Goal: Entertainment & Leisure: Browse casually

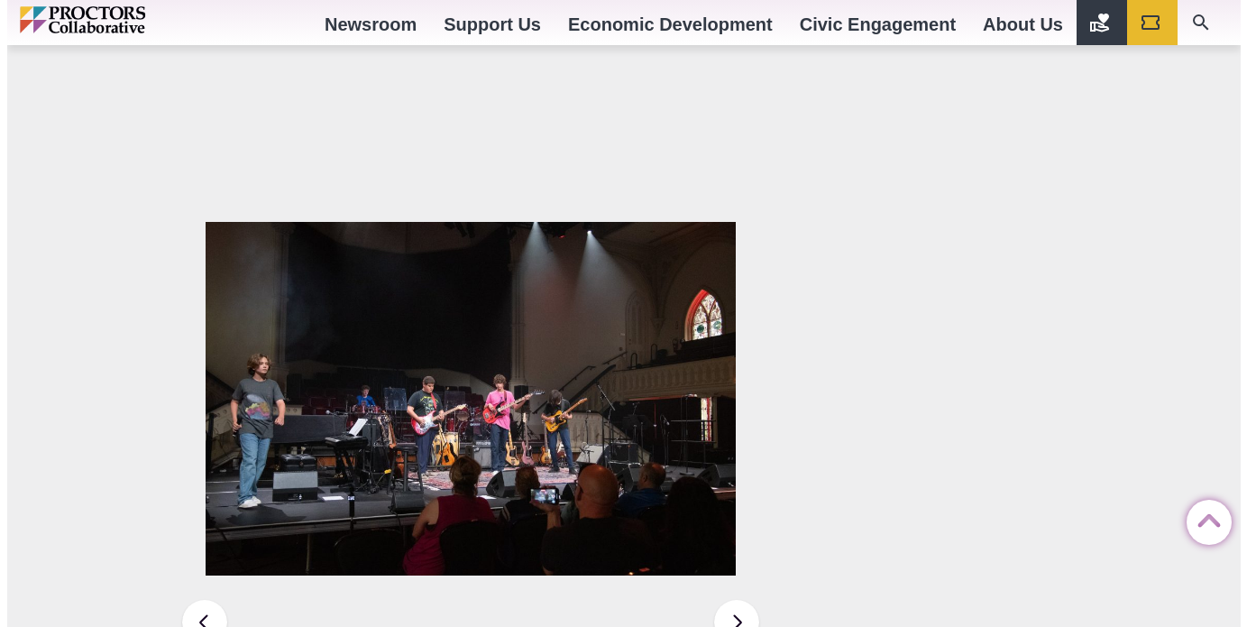
scroll to position [2614, 0]
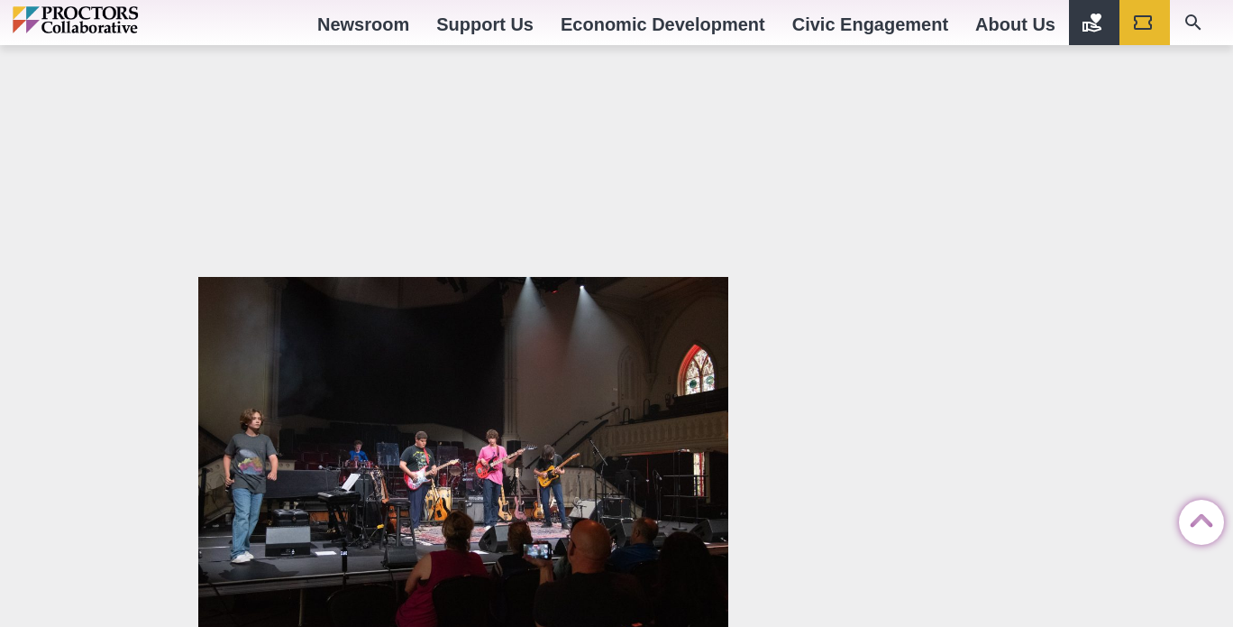
click at [625, 418] on img at bounding box center [463, 454] width 530 height 354
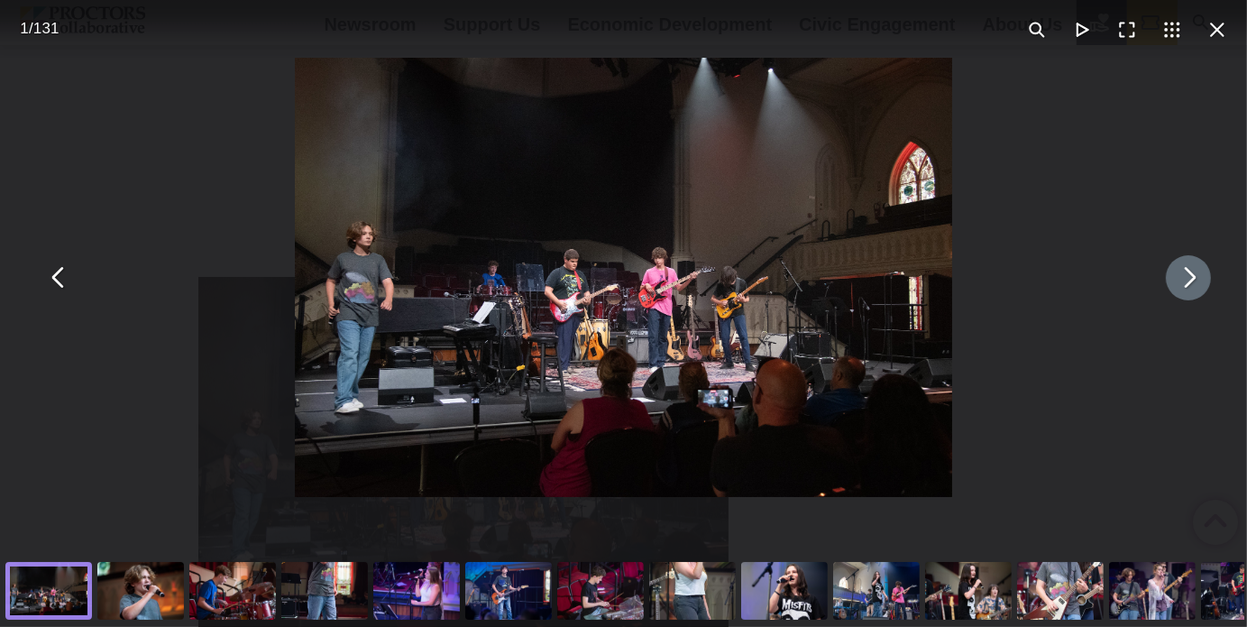
click at [1177, 281] on button "You can close this modal content with the ESC key" at bounding box center [1188, 277] width 45 height 45
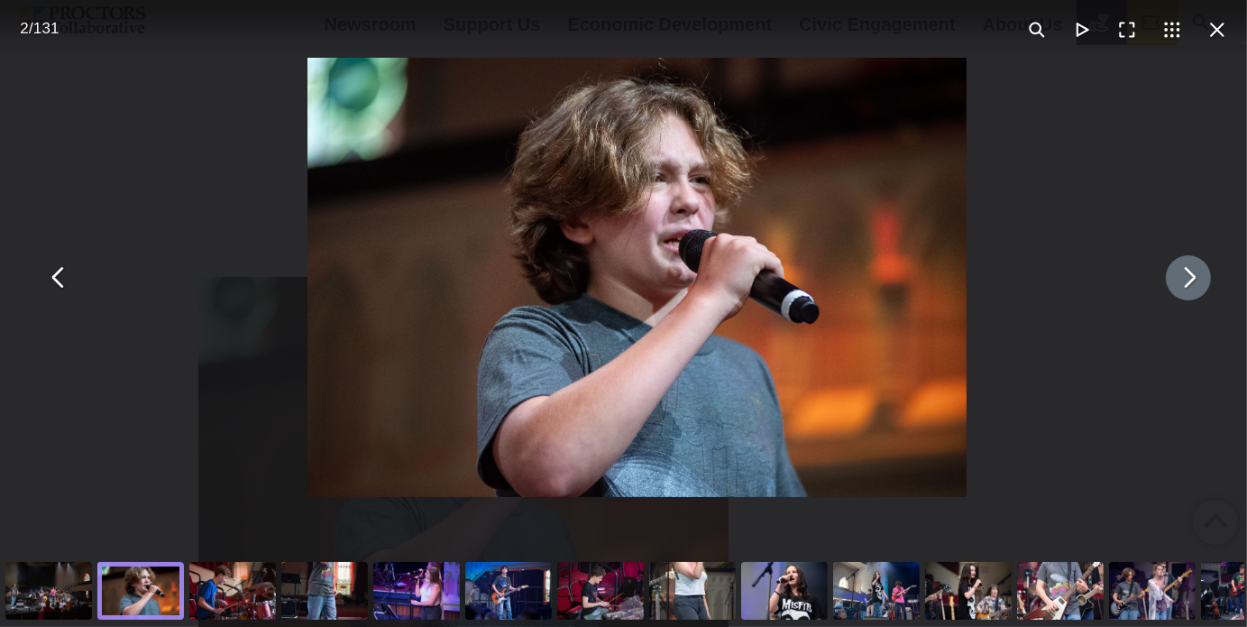
click at [1177, 281] on button "You can close this modal content with the ESC key" at bounding box center [1188, 277] width 45 height 45
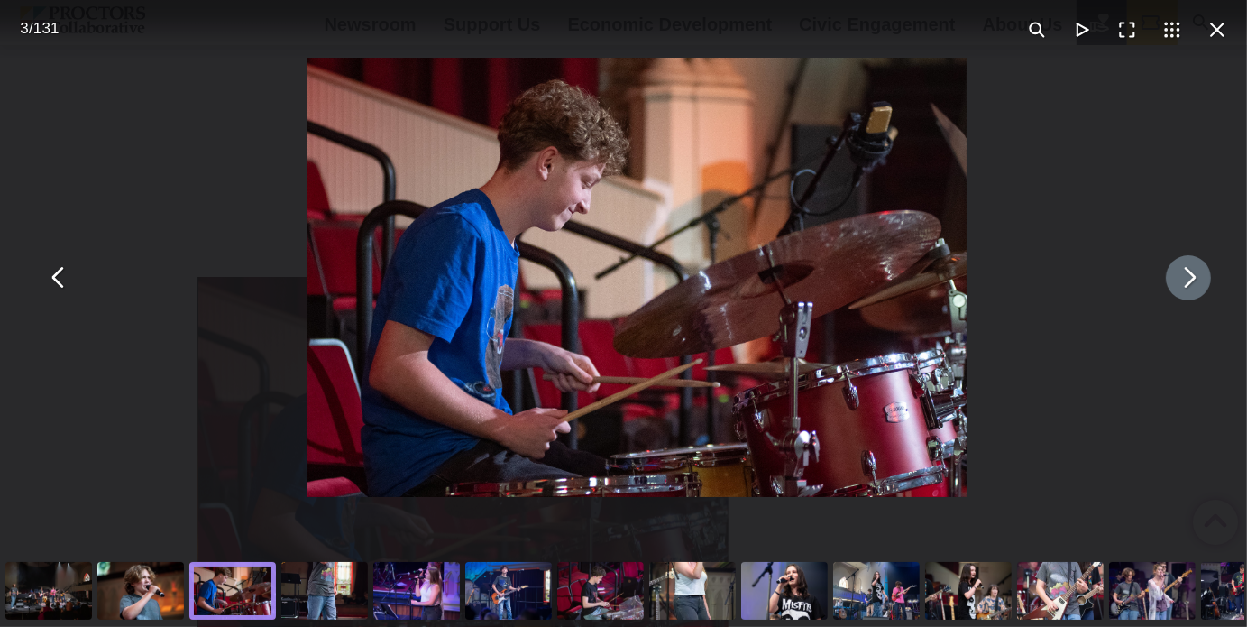
click at [1177, 281] on button "You can close this modal content with the ESC key" at bounding box center [1188, 277] width 45 height 45
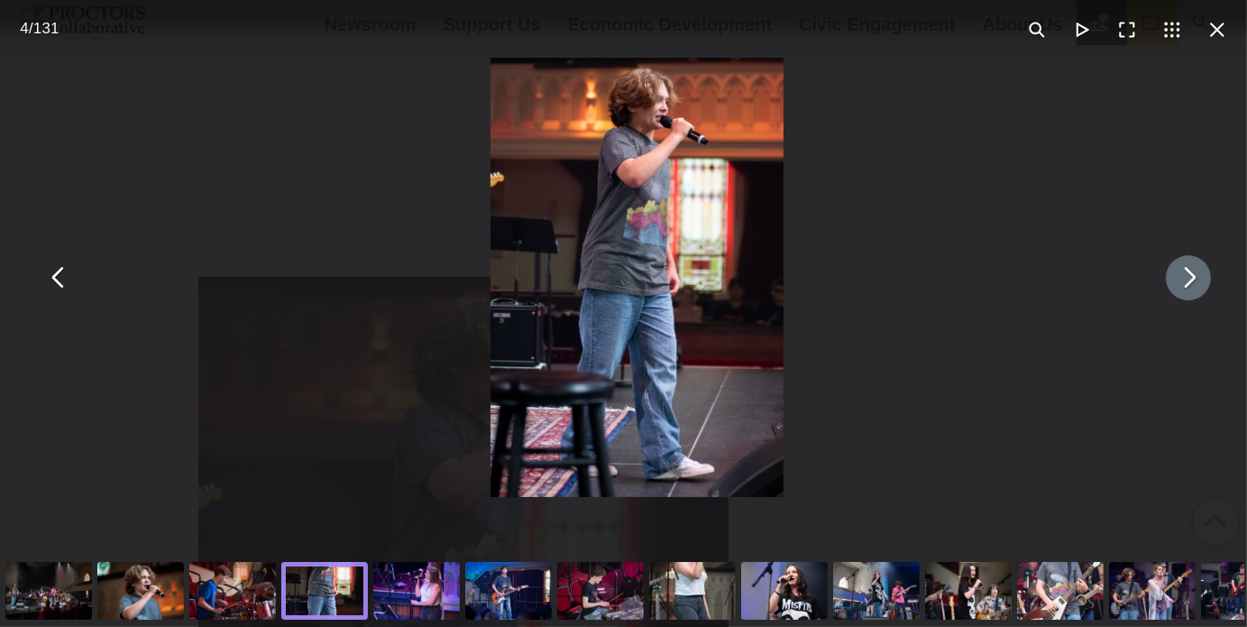
click at [1177, 281] on button "You can close this modal content with the ESC key" at bounding box center [1188, 277] width 45 height 45
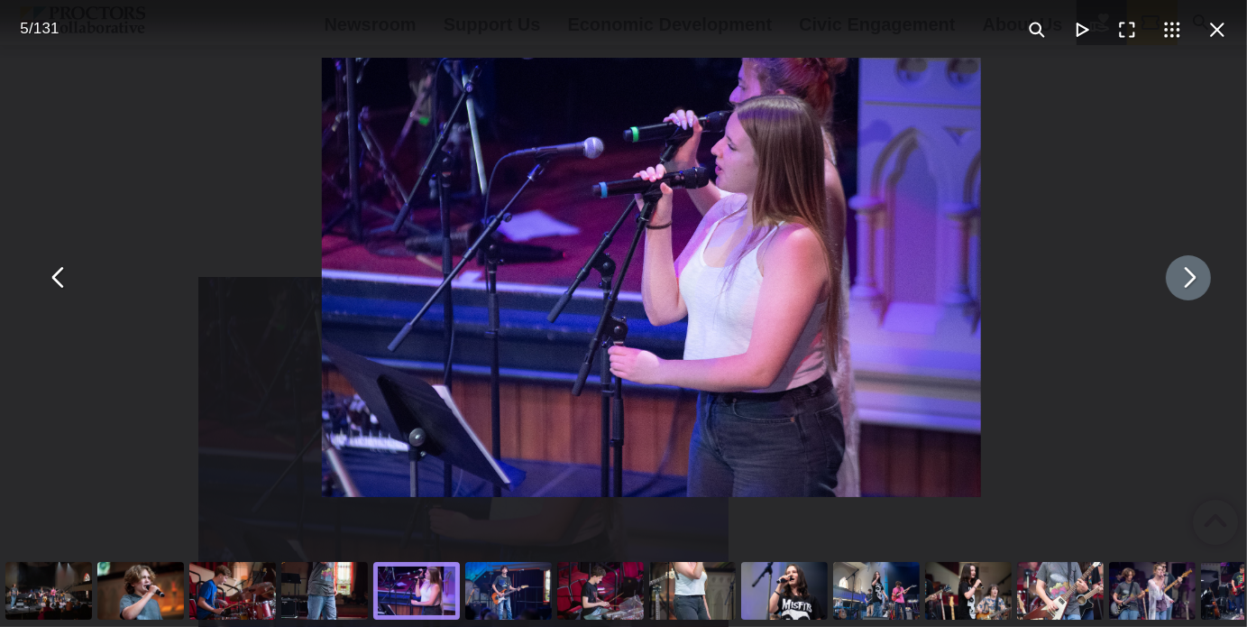
click at [1177, 281] on button "You can close this modal content with the ESC key" at bounding box center [1188, 277] width 45 height 45
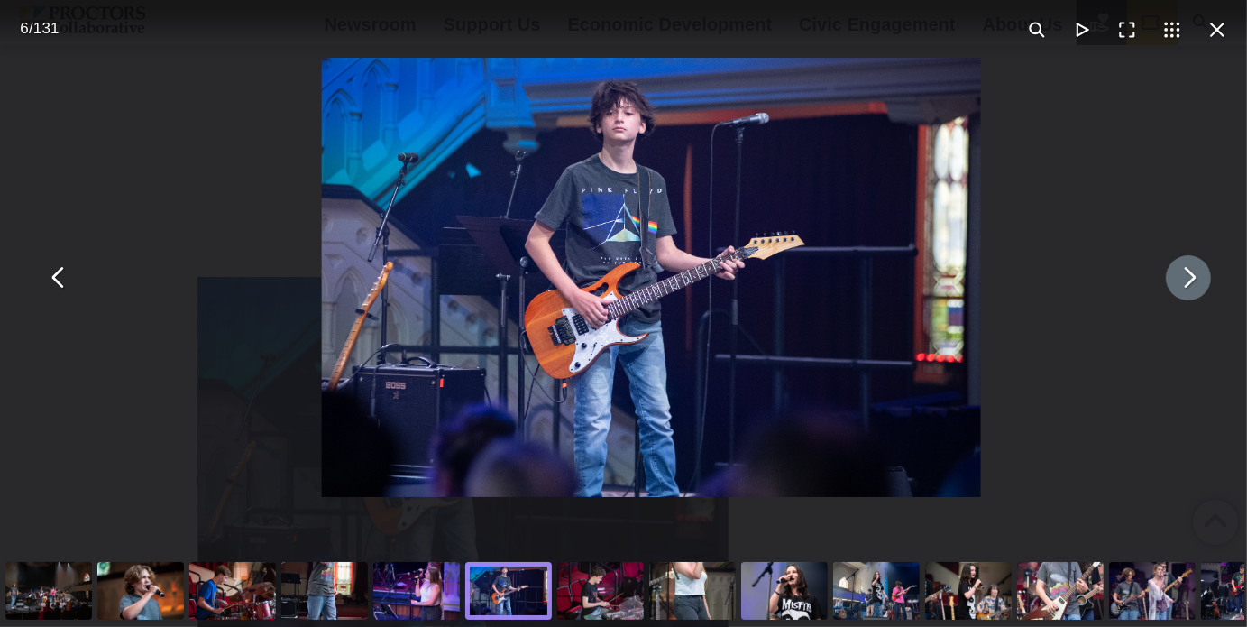
click at [1177, 281] on button "You can close this modal content with the ESC key" at bounding box center [1188, 277] width 45 height 45
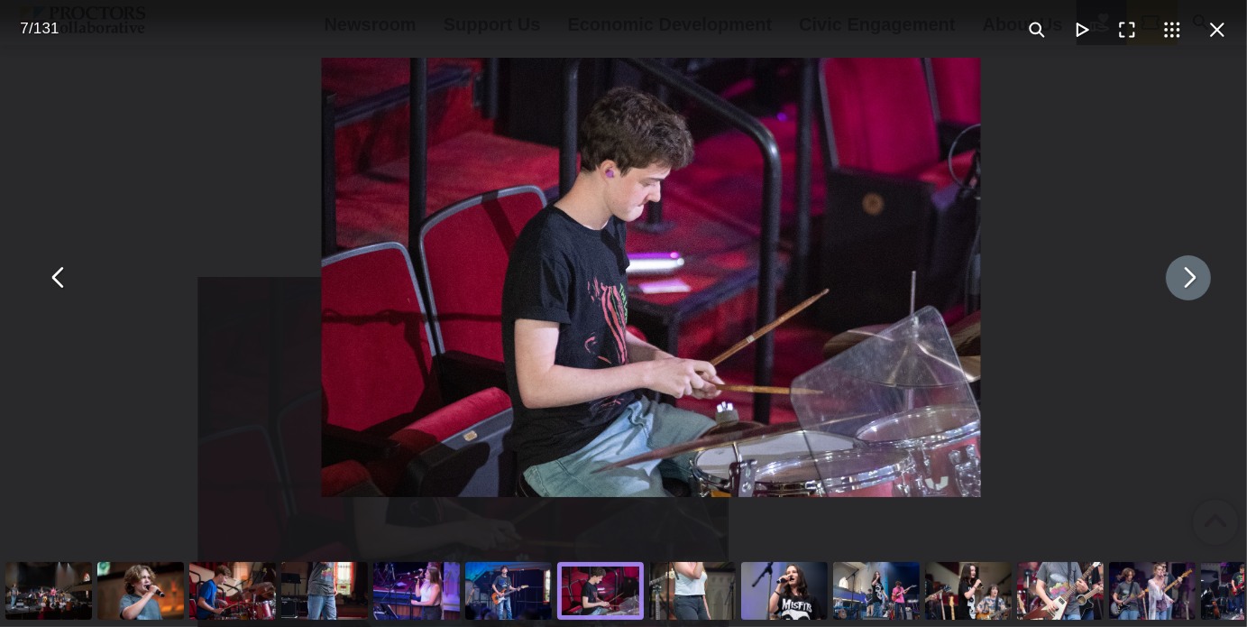
click at [1177, 281] on button "You can close this modal content with the ESC key" at bounding box center [1188, 277] width 45 height 45
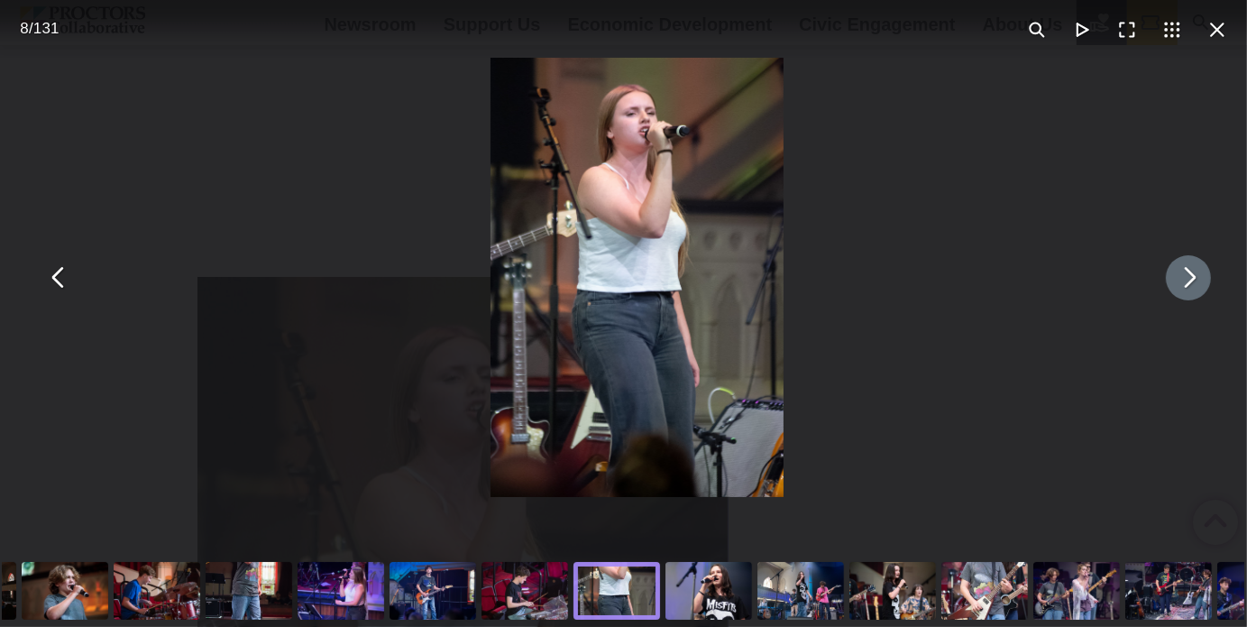
click at [1177, 281] on button "You can close this modal content with the ESC key" at bounding box center [1188, 277] width 45 height 45
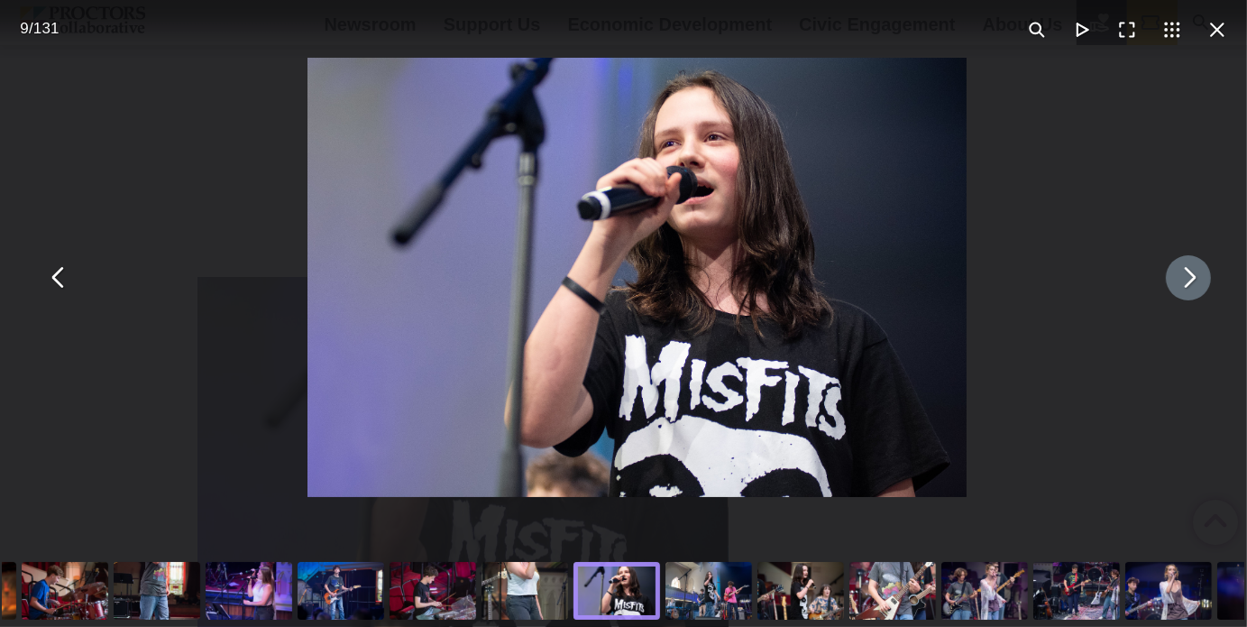
click at [1177, 281] on button "You can close this modal content with the ESC key" at bounding box center [1188, 277] width 45 height 45
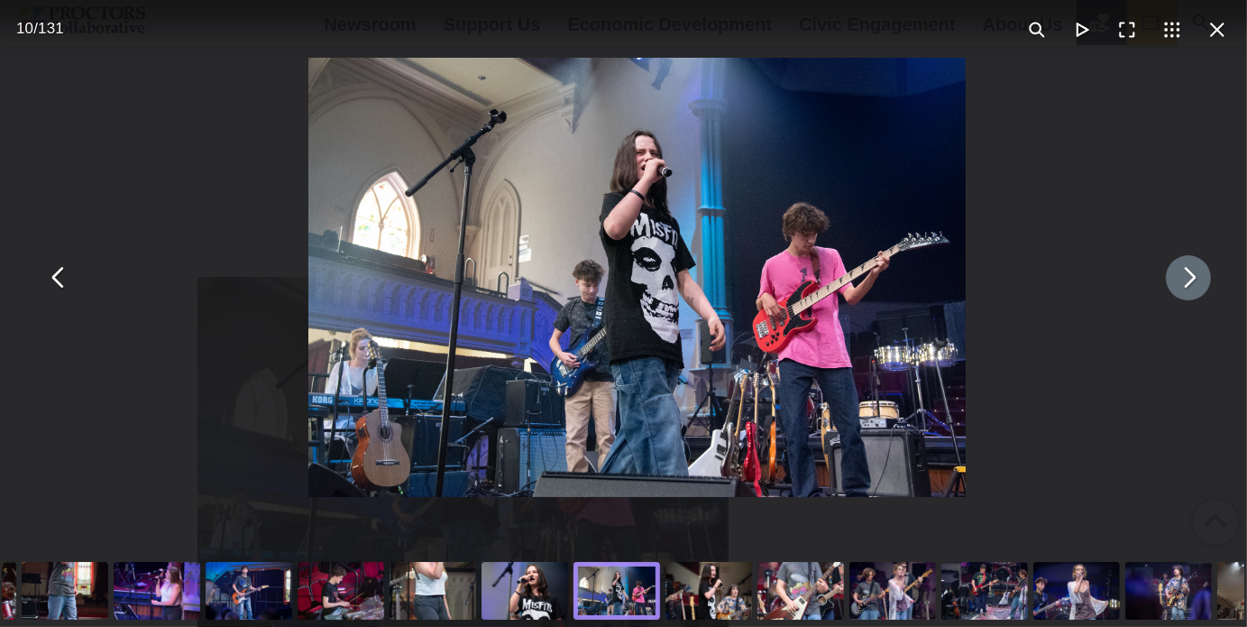
click at [1177, 281] on button "You can close this modal content with the ESC key" at bounding box center [1188, 277] width 45 height 45
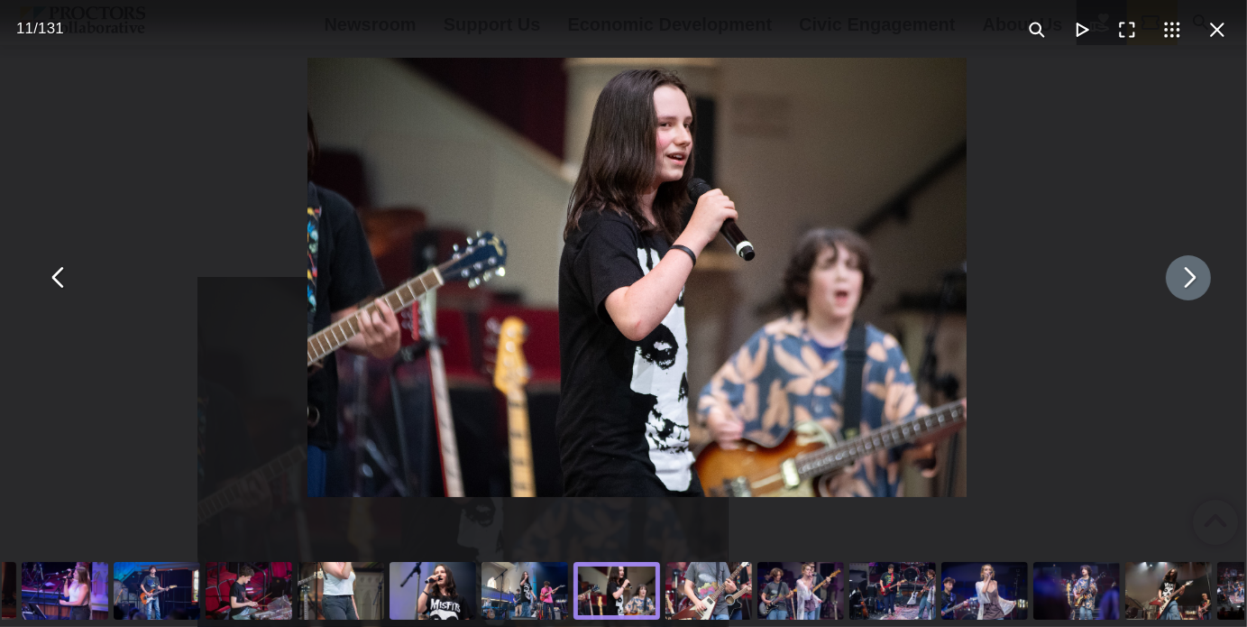
click at [1177, 281] on button "You can close this modal content with the ESC key" at bounding box center [1188, 277] width 45 height 45
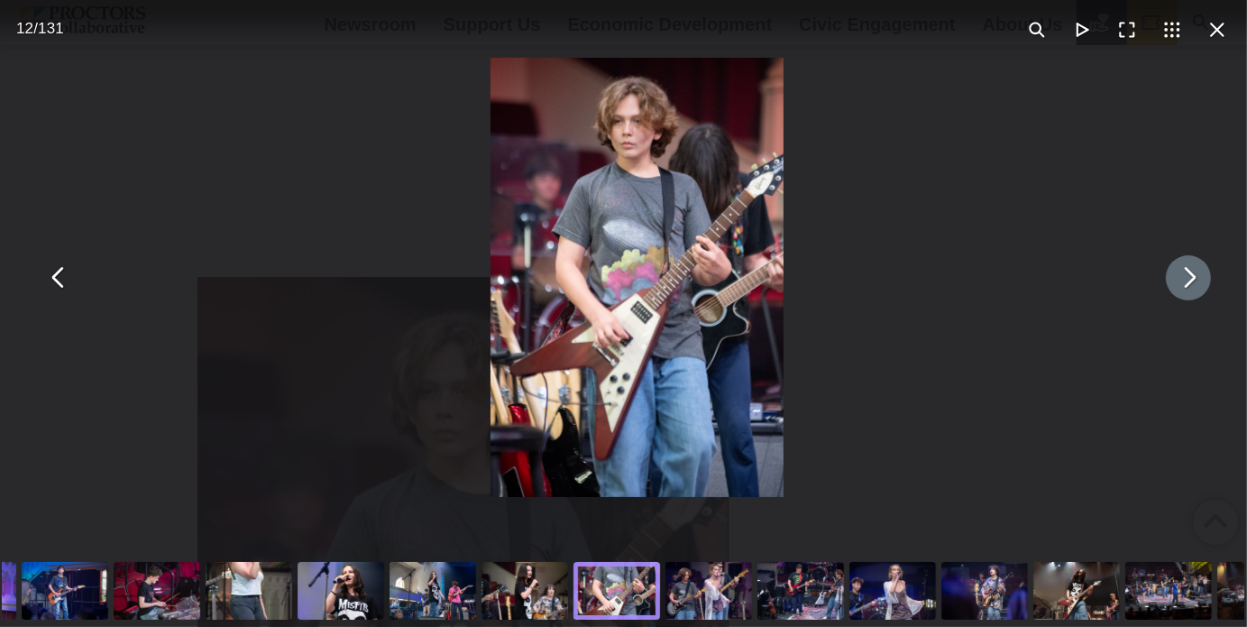
click at [1177, 281] on button "You can close this modal content with the ESC key" at bounding box center [1188, 277] width 45 height 45
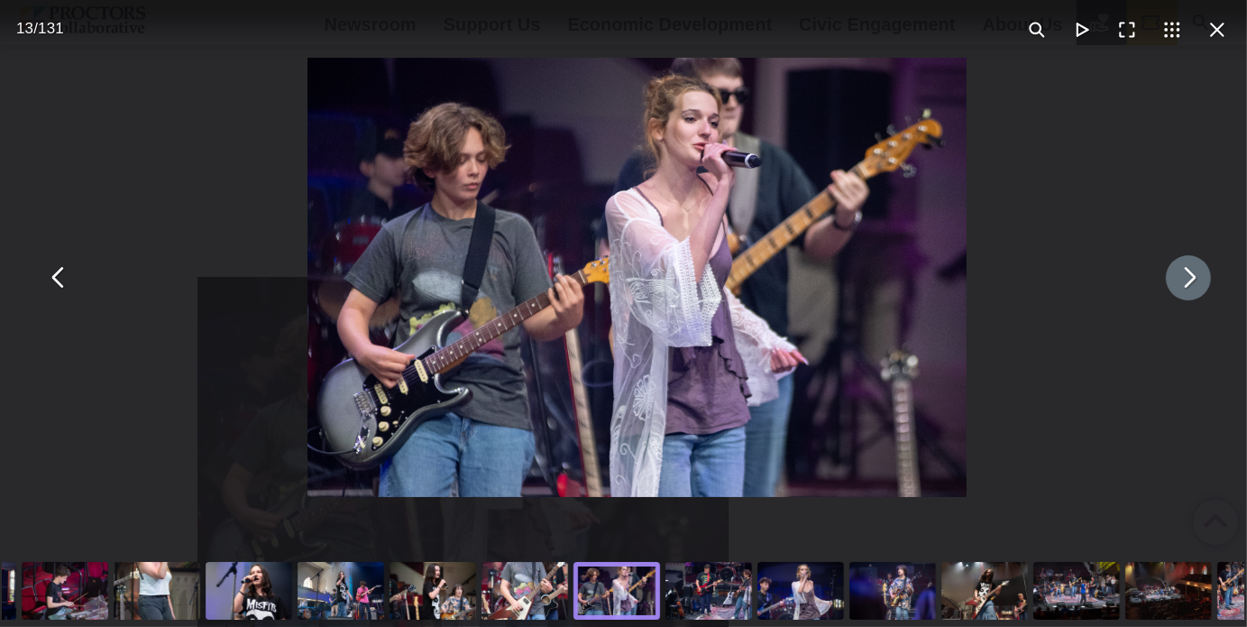
click at [1177, 281] on button "You can close this modal content with the ESC key" at bounding box center [1188, 277] width 45 height 45
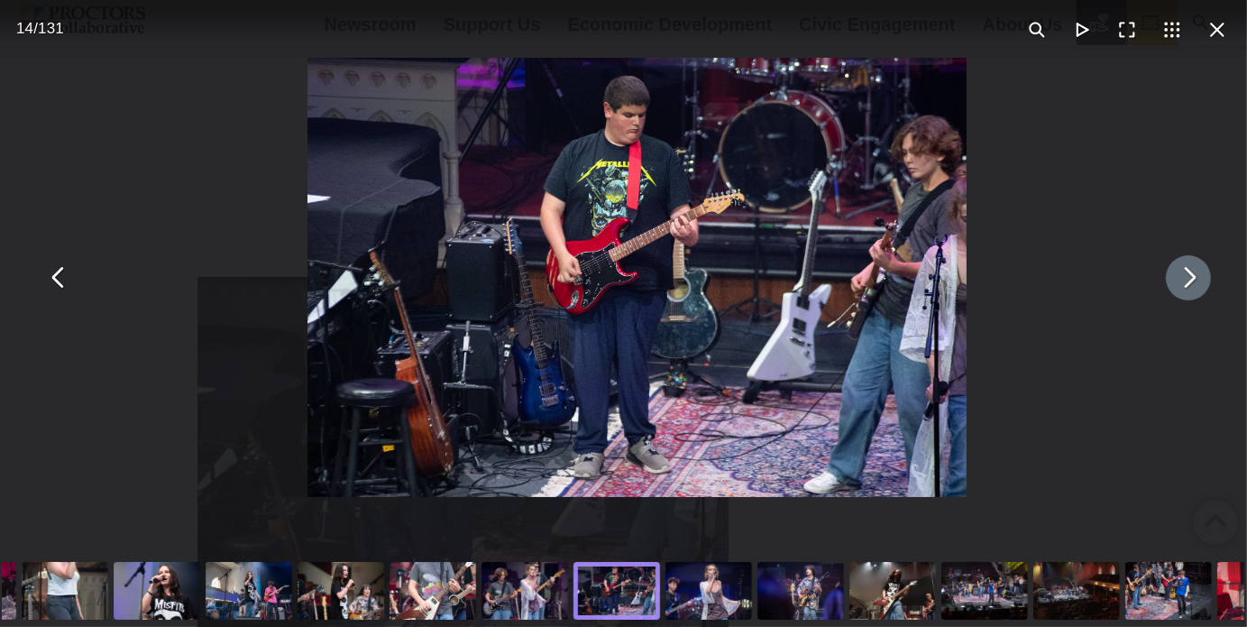
click at [1177, 281] on button "You can close this modal content with the ESC key" at bounding box center [1188, 277] width 45 height 45
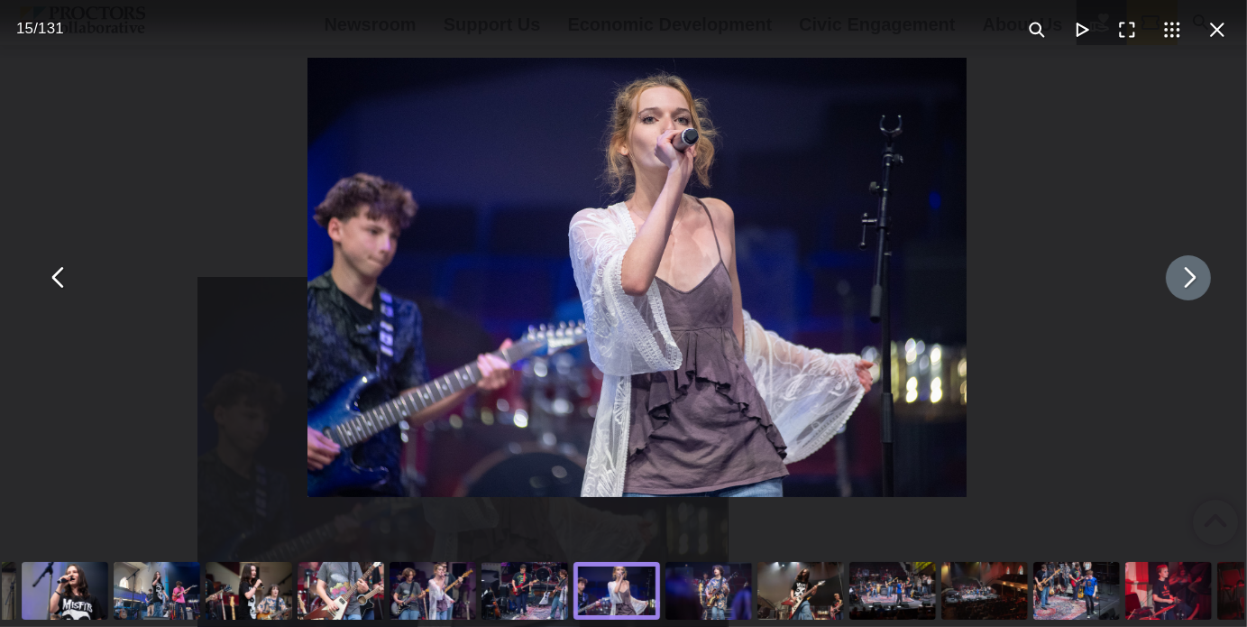
click at [1188, 297] on div "You can close this modal content with the ESC key" at bounding box center [637, 277] width 1247 height 554
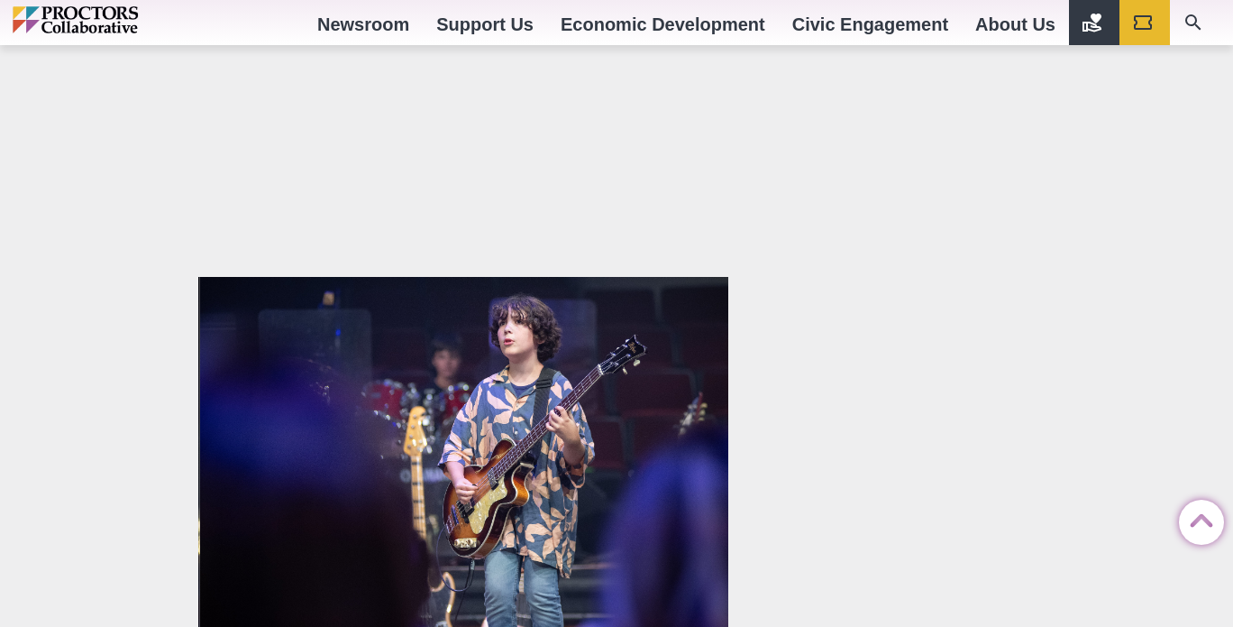
click at [643, 459] on img at bounding box center [465, 453] width 530 height 353
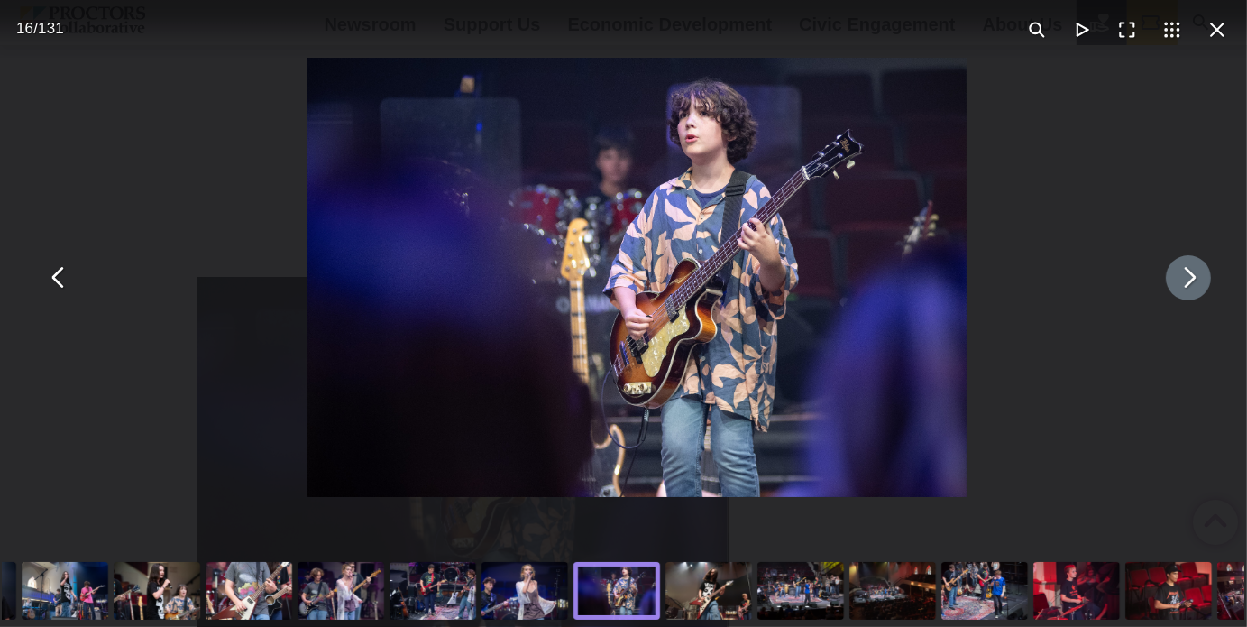
click at [1170, 277] on button "You can close this modal content with the ESC key" at bounding box center [1188, 277] width 45 height 45
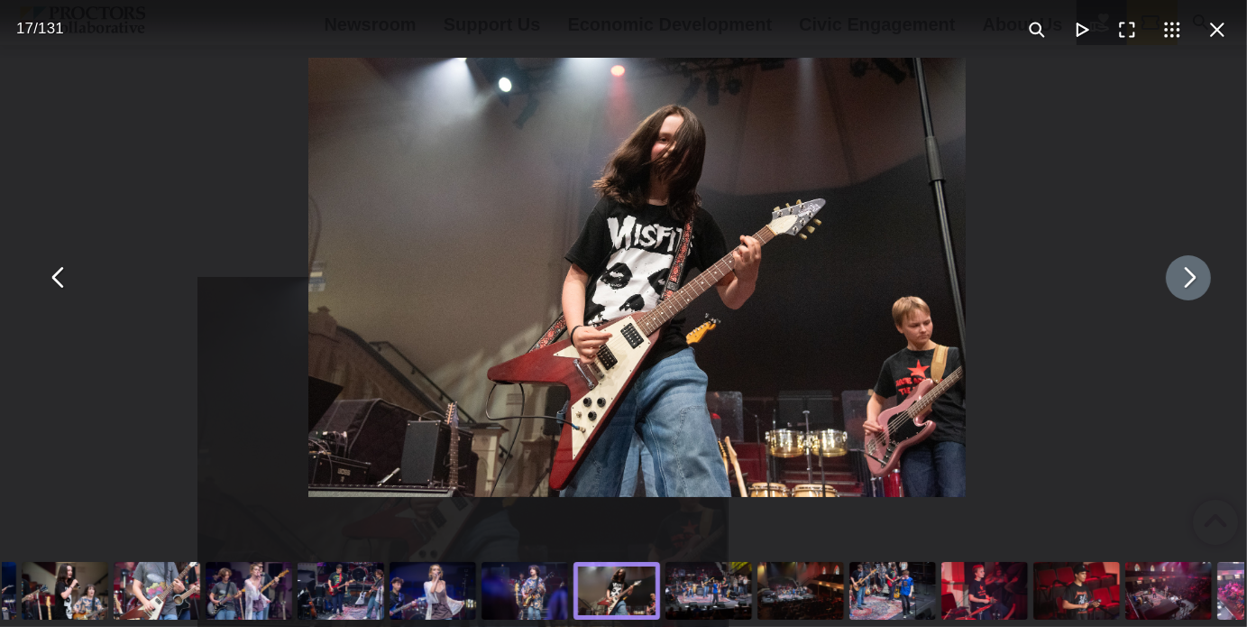
click at [1170, 277] on button "You can close this modal content with the ESC key" at bounding box center [1188, 277] width 45 height 45
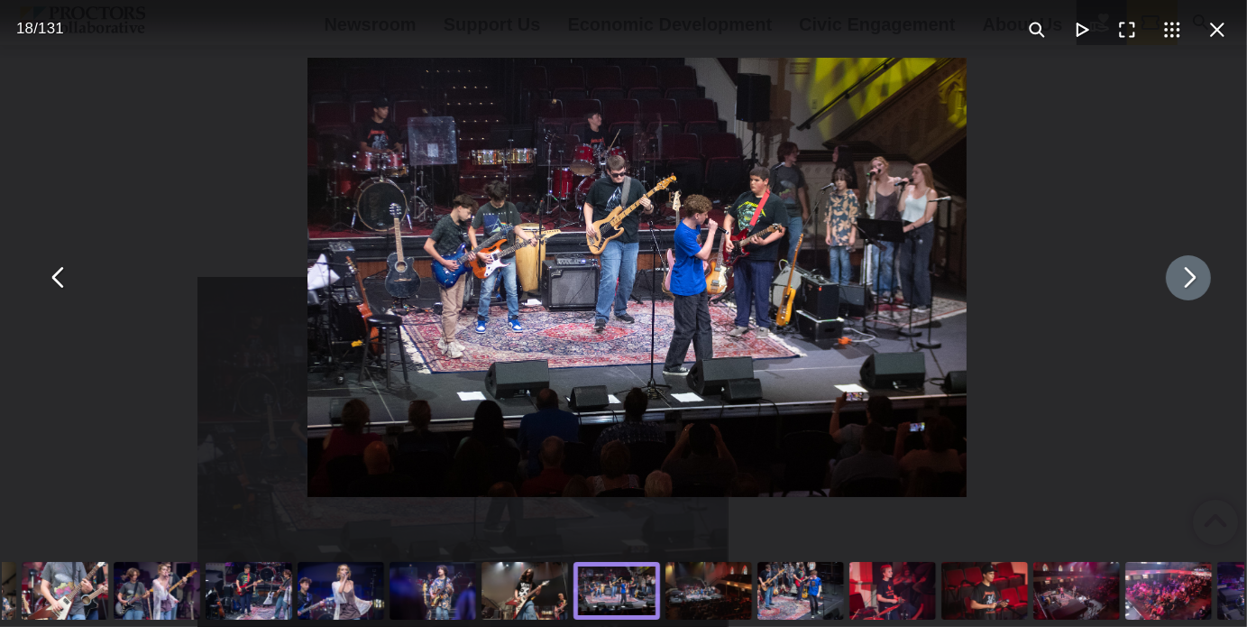
click at [1170, 277] on button "You can close this modal content with the ESC key" at bounding box center [1188, 277] width 45 height 45
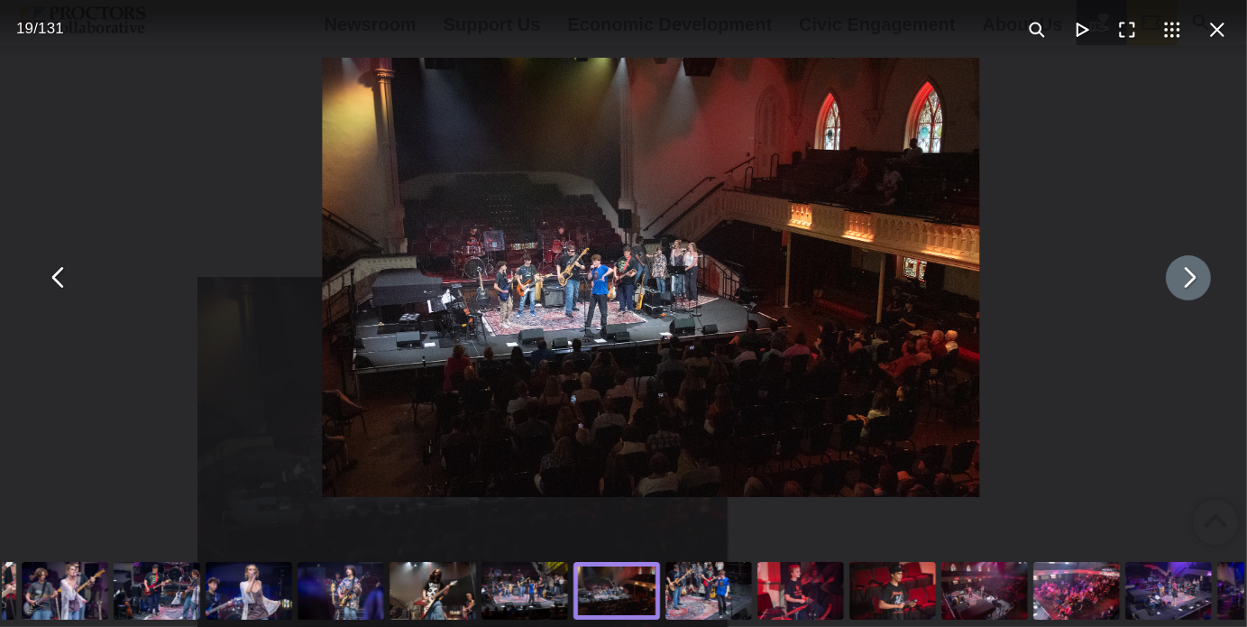
click at [1170, 277] on button "You can close this modal content with the ESC key" at bounding box center [1188, 277] width 45 height 45
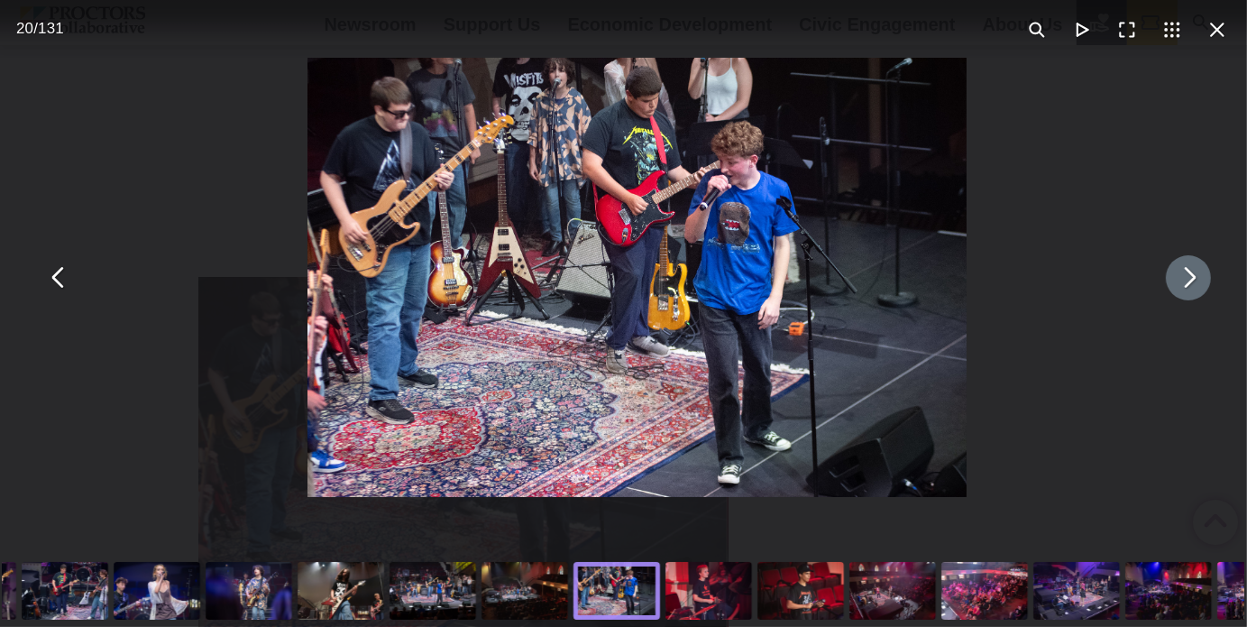
click at [1170, 277] on button "You can close this modal content with the ESC key" at bounding box center [1188, 277] width 45 height 45
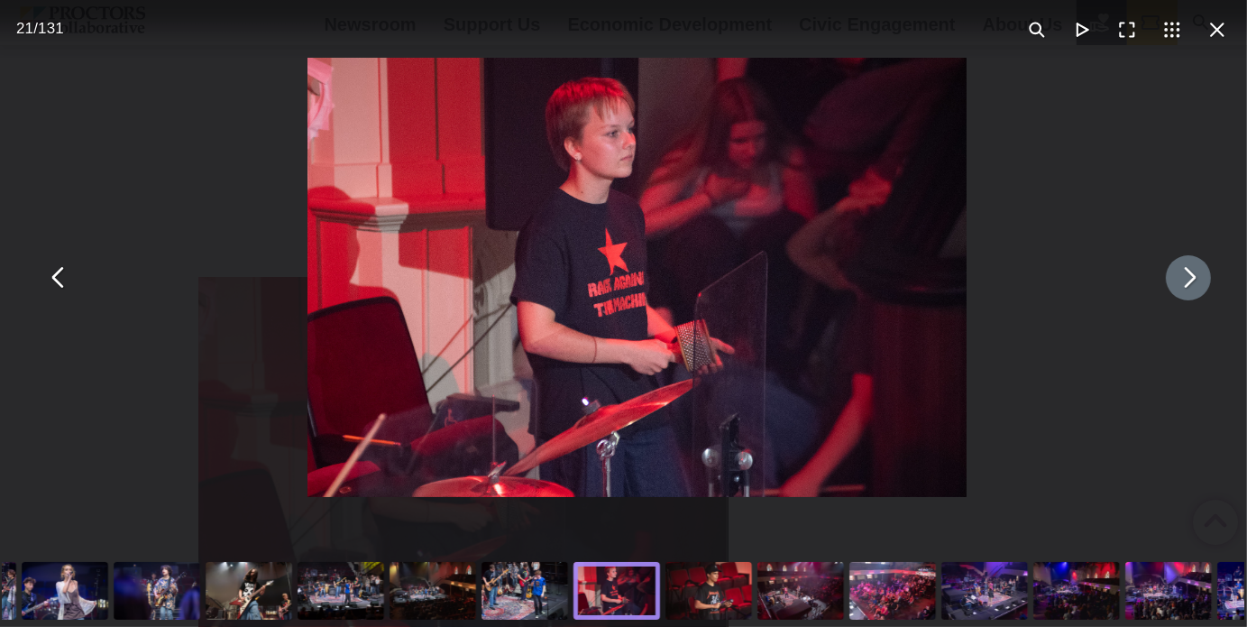
click at [1170, 277] on button "You can close this modal content with the ESC key" at bounding box center [1188, 277] width 45 height 45
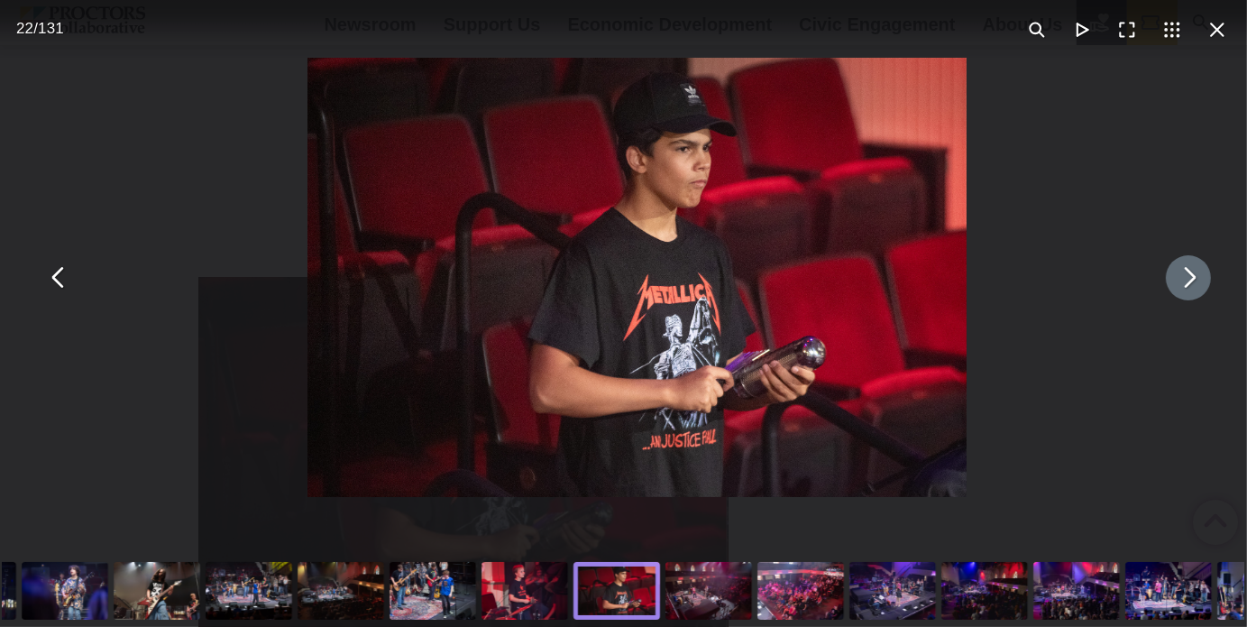
click at [1170, 277] on button "You can close this modal content with the ESC key" at bounding box center [1188, 277] width 45 height 45
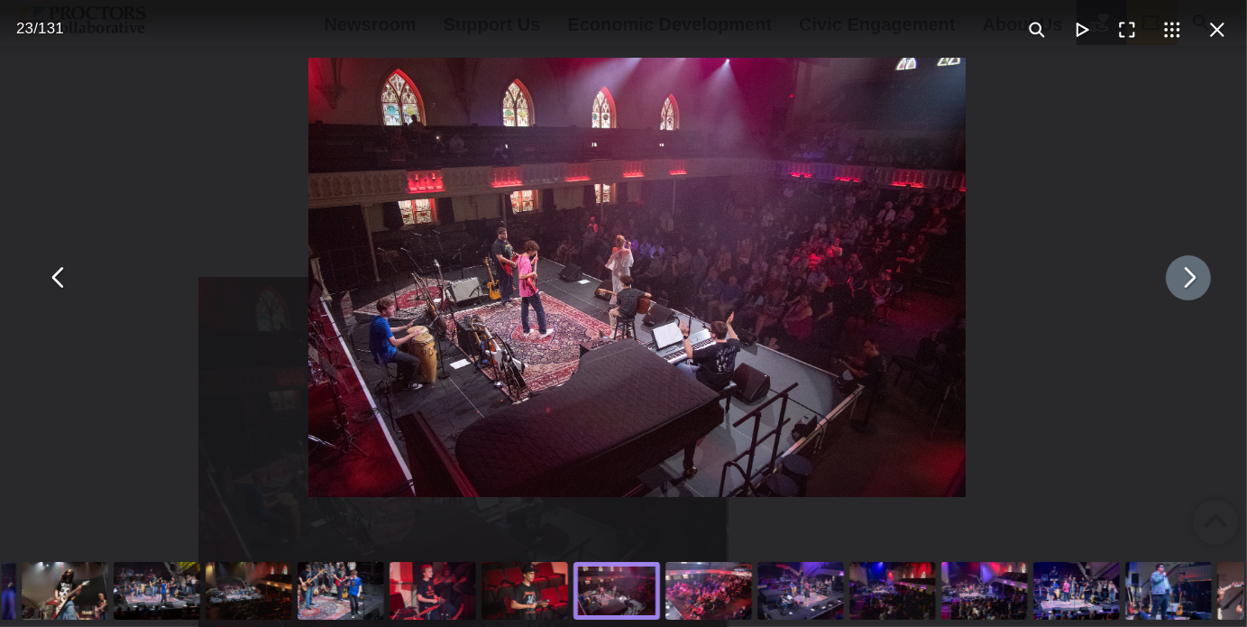
click at [1170, 277] on button "You can close this modal content with the ESC key" at bounding box center [1188, 277] width 45 height 45
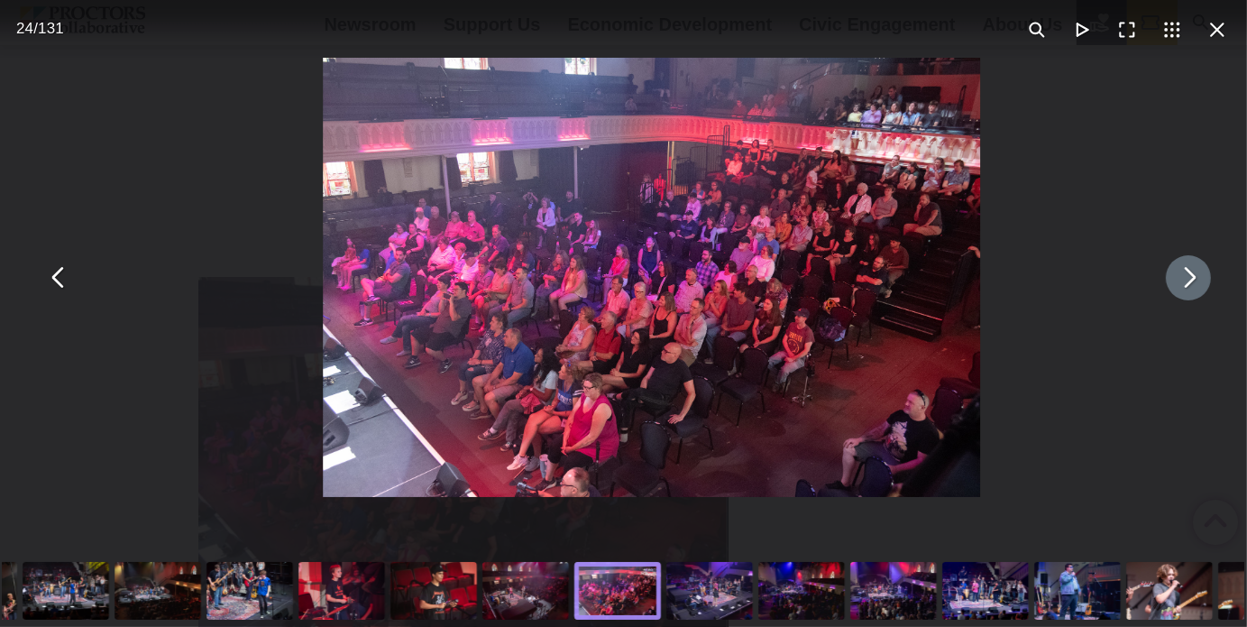
click at [1170, 277] on button "You can close this modal content with the ESC key" at bounding box center [1188, 277] width 45 height 45
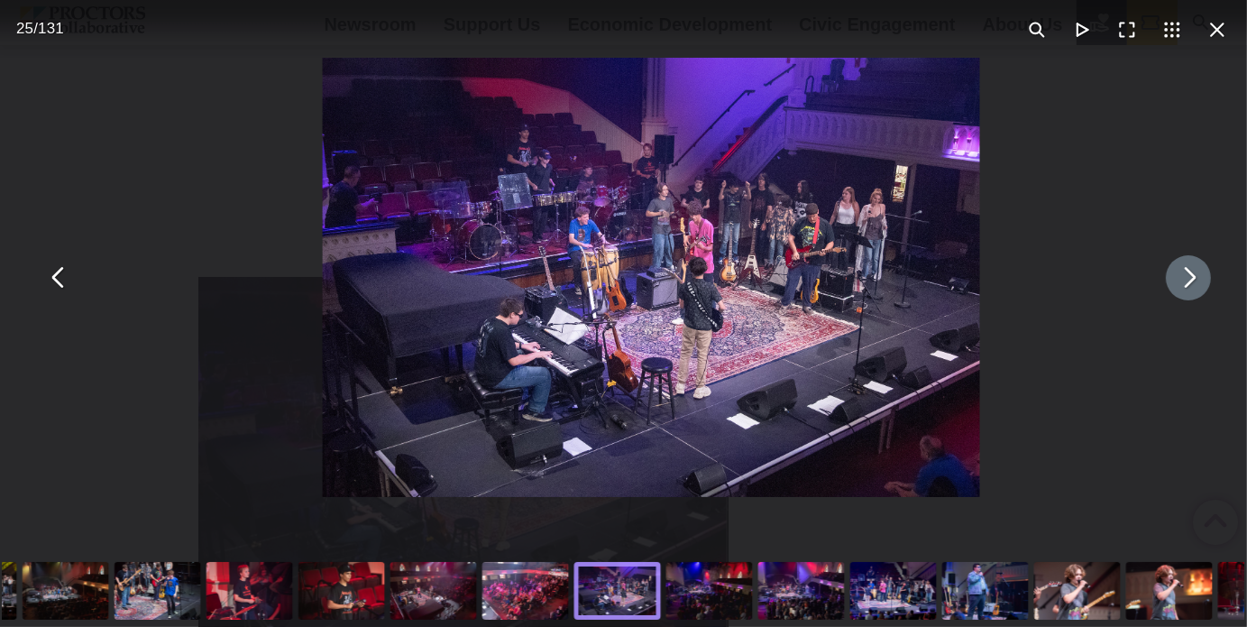
click at [1170, 277] on button "You can close this modal content with the ESC key" at bounding box center [1188, 277] width 45 height 45
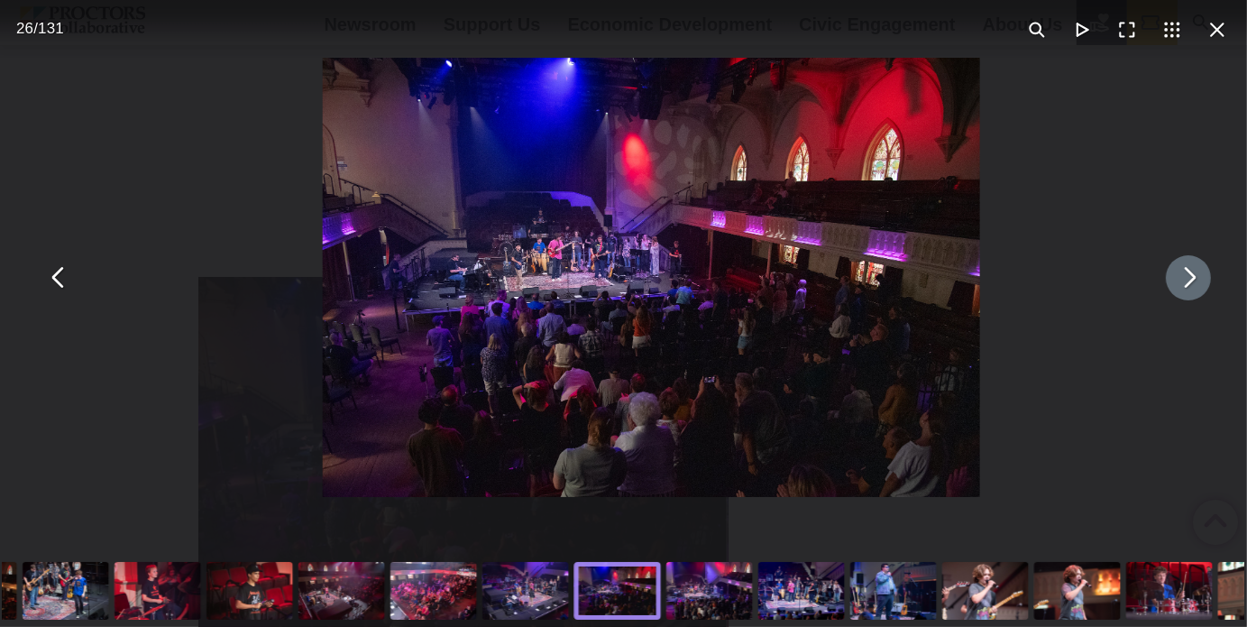
click at [1170, 277] on button "You can close this modal content with the ESC key" at bounding box center [1188, 277] width 45 height 45
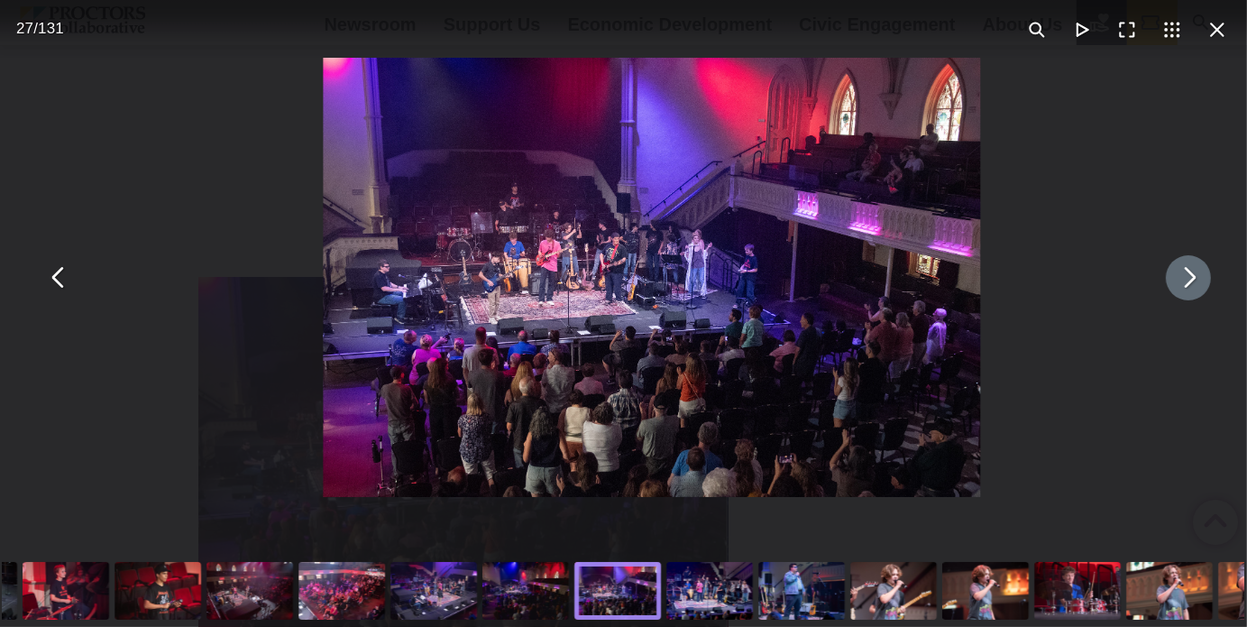
click at [1170, 277] on button "You can close this modal content with the ESC key" at bounding box center [1188, 277] width 45 height 45
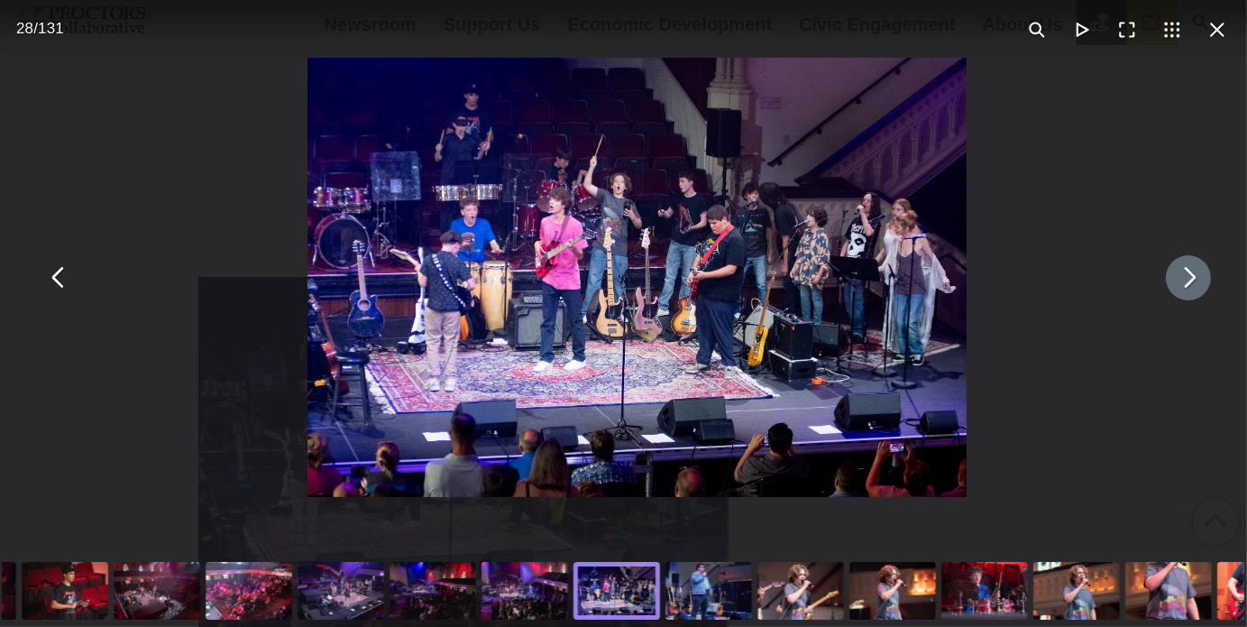
click at [1170, 277] on button "You can close this modal content with the ESC key" at bounding box center [1188, 277] width 45 height 45
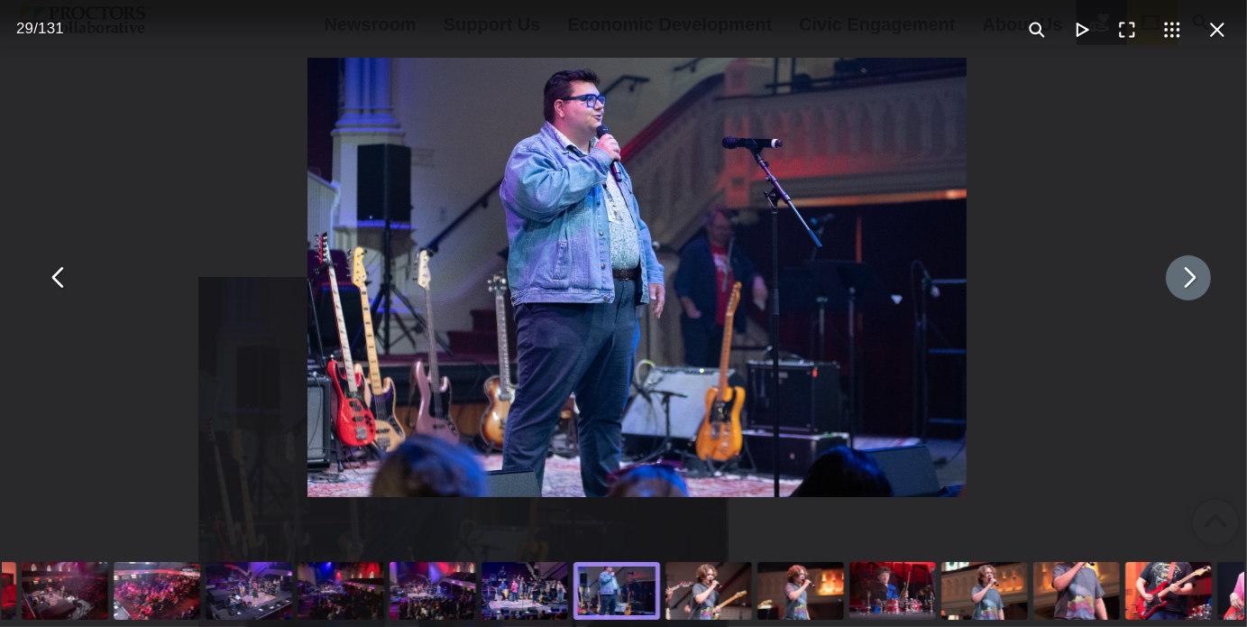
click at [1168, 281] on button "You can close this modal content with the ESC key" at bounding box center [1188, 277] width 45 height 45
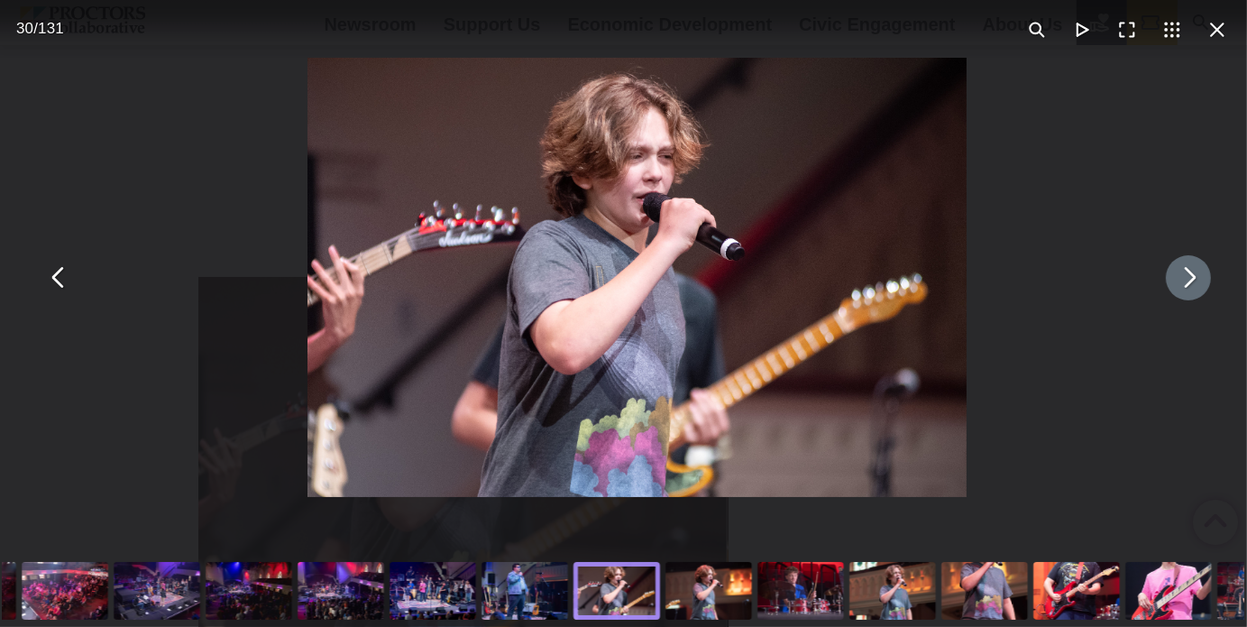
click at [1168, 281] on button "You can close this modal content with the ESC key" at bounding box center [1188, 277] width 45 height 45
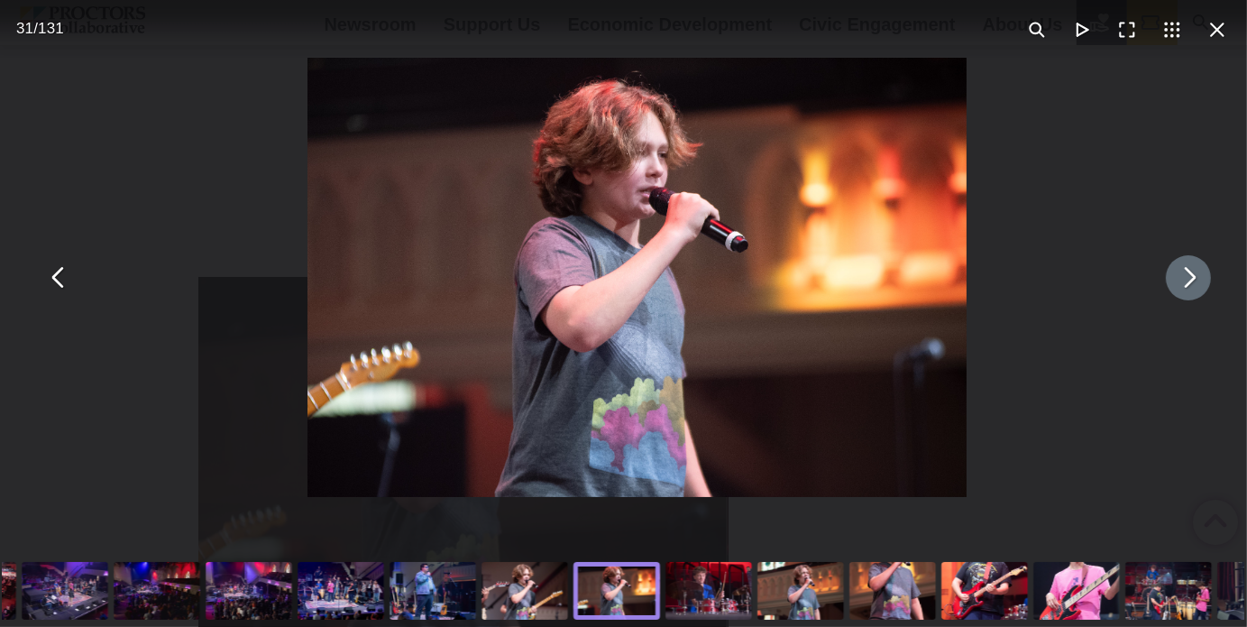
click at [1168, 281] on button "You can close this modal content with the ESC key" at bounding box center [1188, 277] width 45 height 45
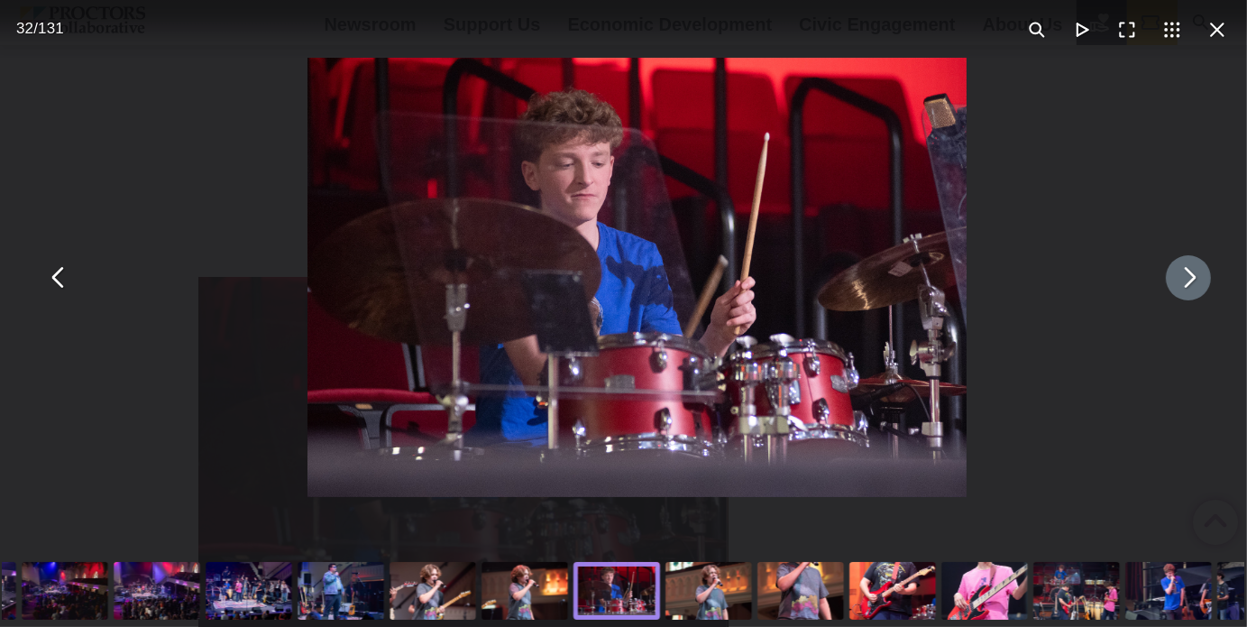
click at [1168, 281] on button "You can close this modal content with the ESC key" at bounding box center [1188, 277] width 45 height 45
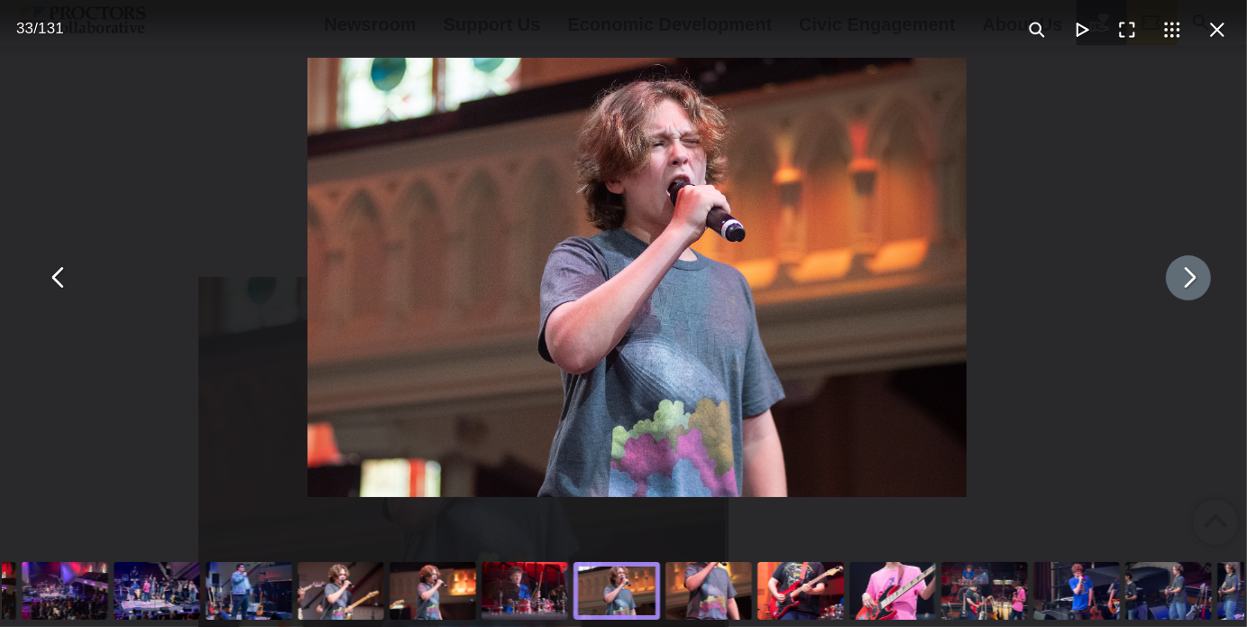
click at [1168, 281] on button "You can close this modal content with the ESC key" at bounding box center [1188, 277] width 45 height 45
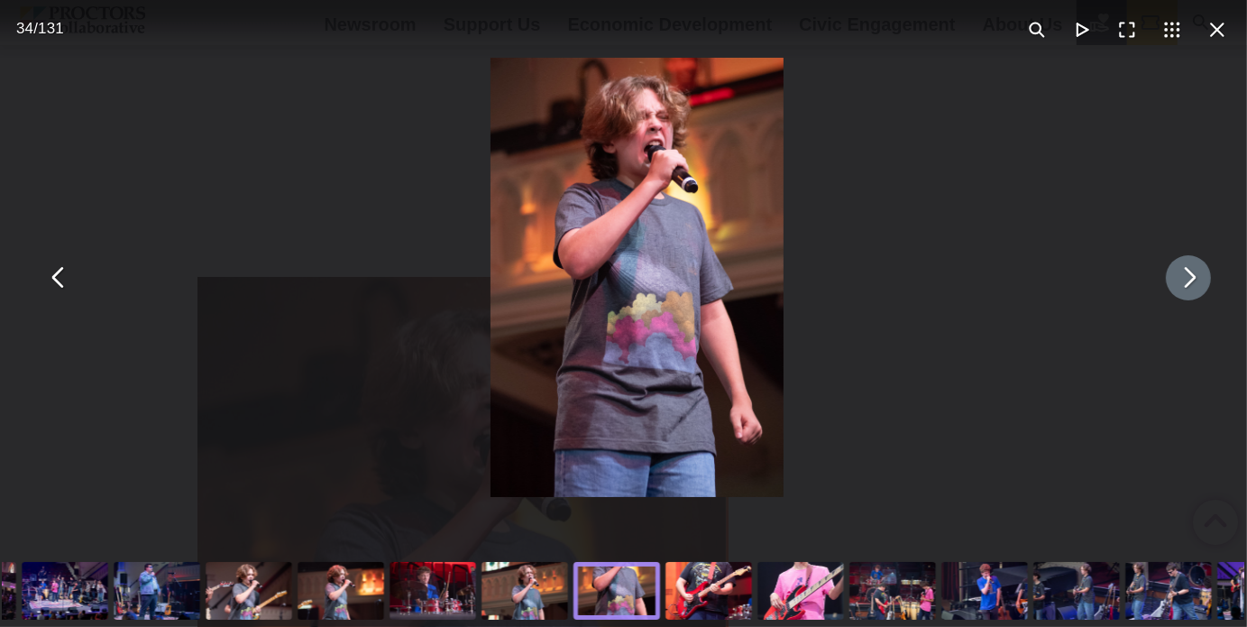
click at [1168, 281] on button "You can close this modal content with the ESC key" at bounding box center [1188, 277] width 45 height 45
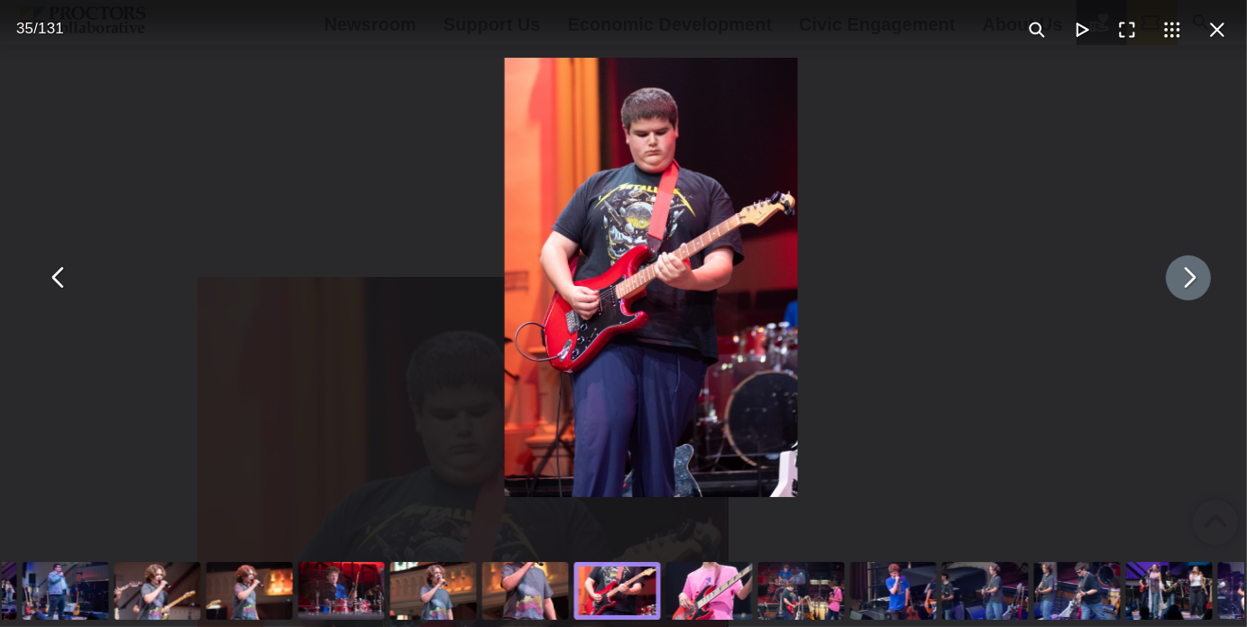
click at [1168, 281] on button "You can close this modal content with the ESC key" at bounding box center [1188, 277] width 45 height 45
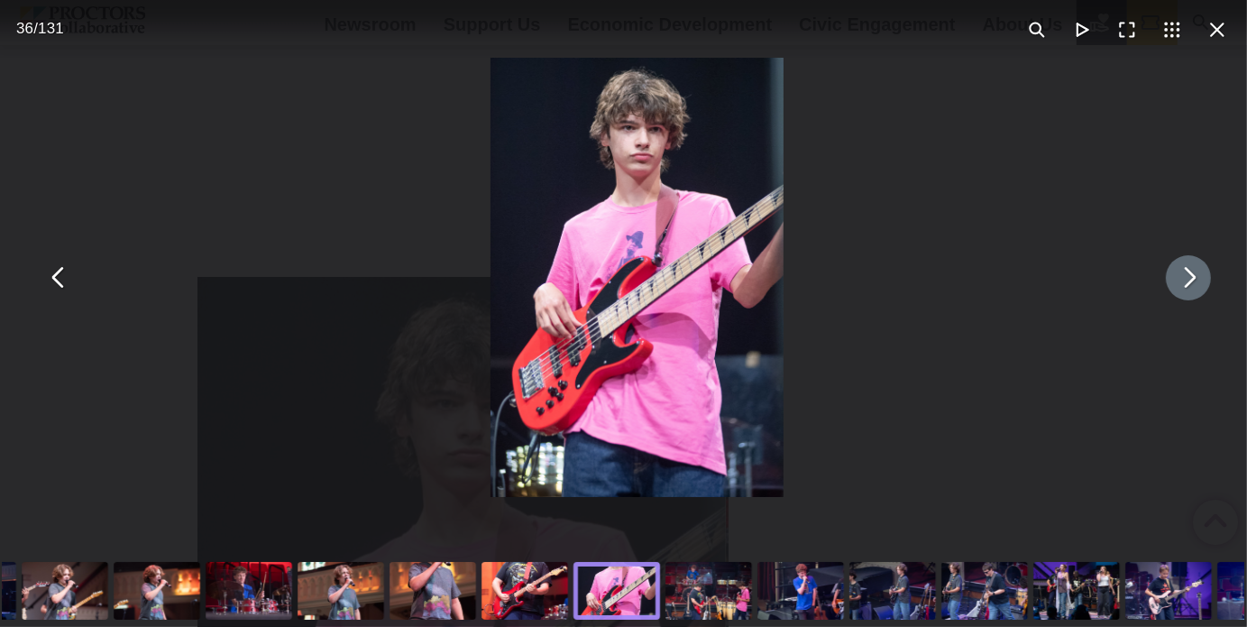
click at [1168, 281] on button "You can close this modal content with the ESC key" at bounding box center [1188, 277] width 45 height 45
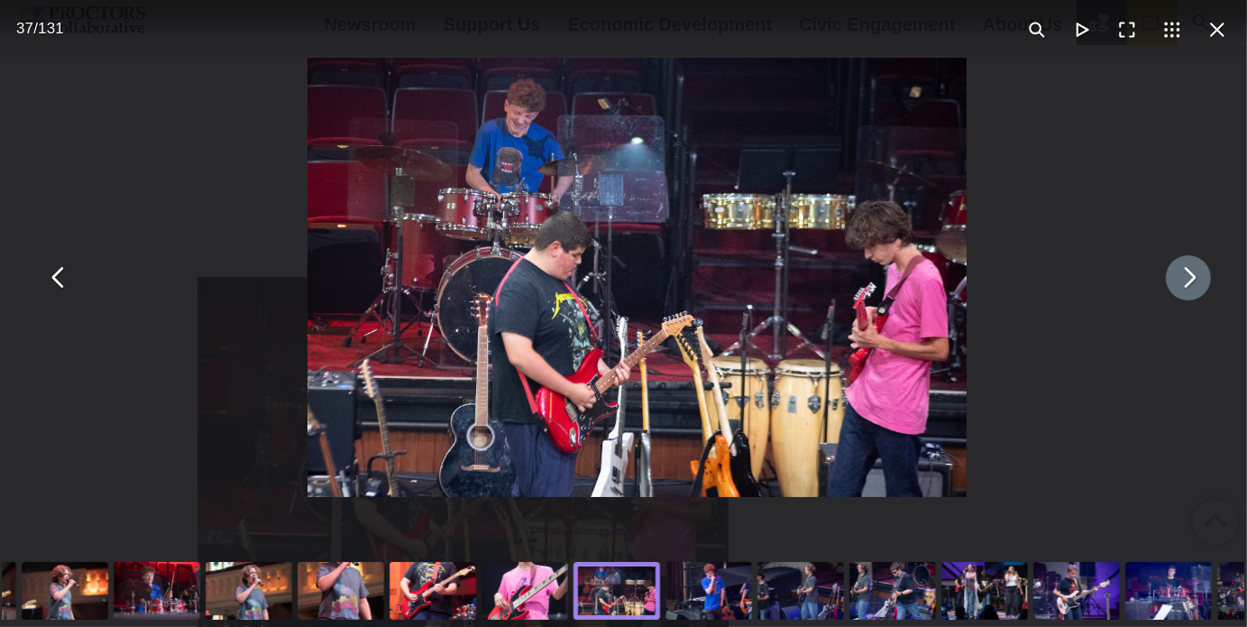
click at [1168, 281] on button "You can close this modal content with the ESC key" at bounding box center [1188, 277] width 45 height 45
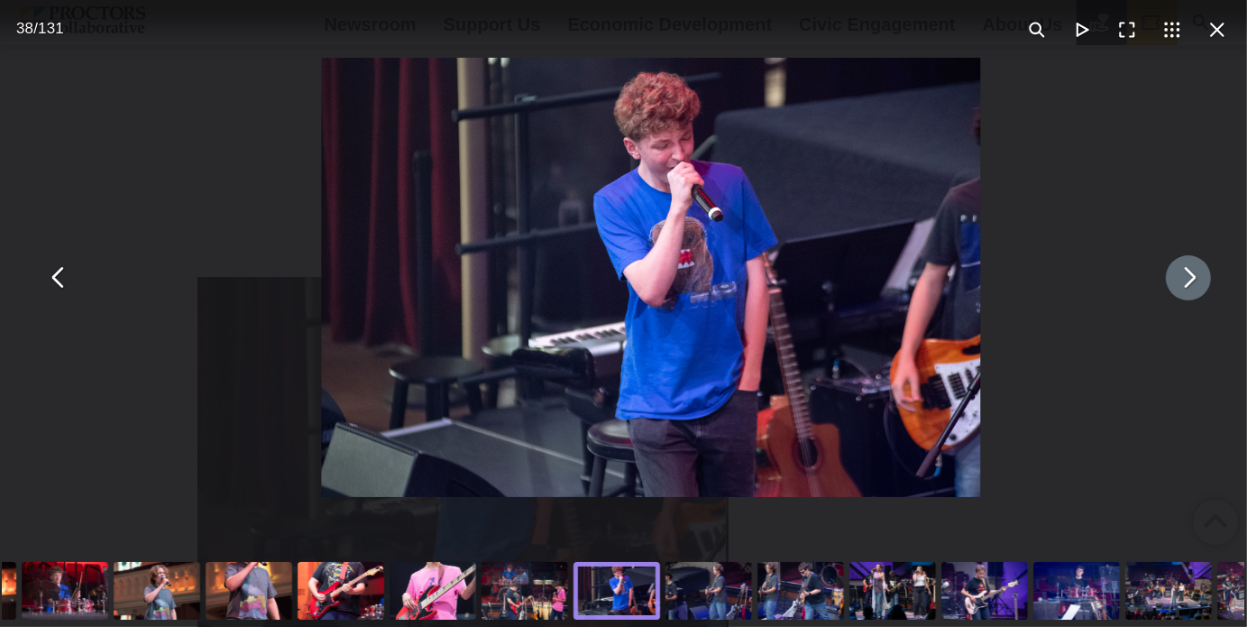
click at [1168, 281] on button "You can close this modal content with the ESC key" at bounding box center [1188, 277] width 45 height 45
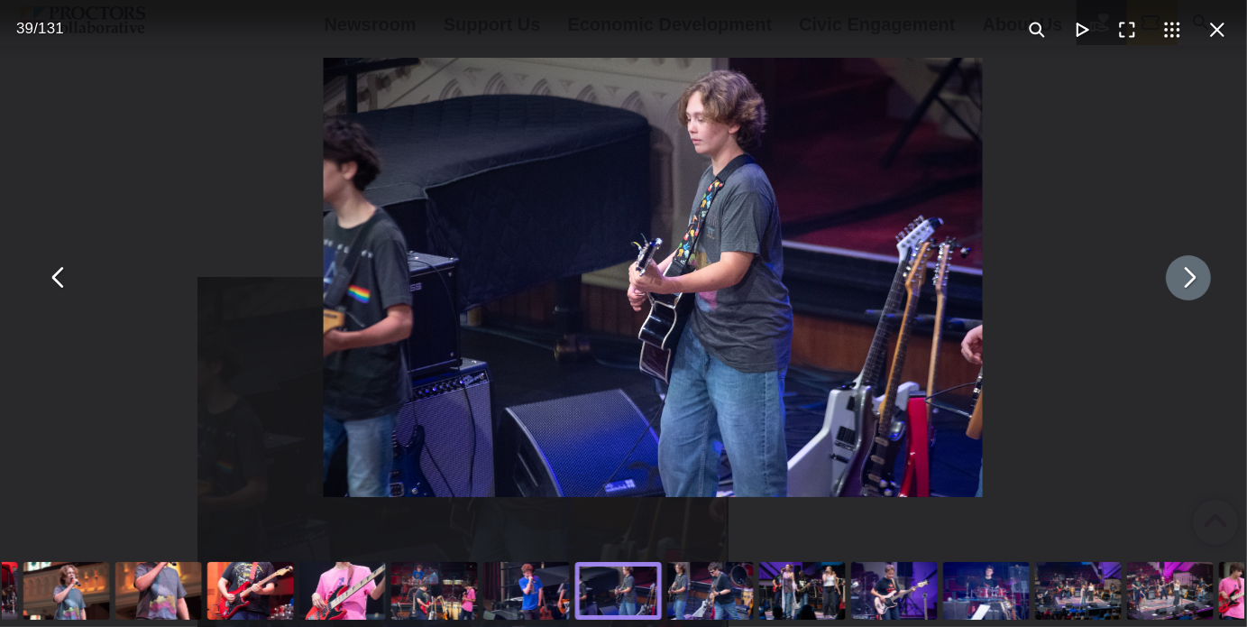
click at [1168, 281] on button "You can close this modal content with the ESC key" at bounding box center [1188, 277] width 45 height 45
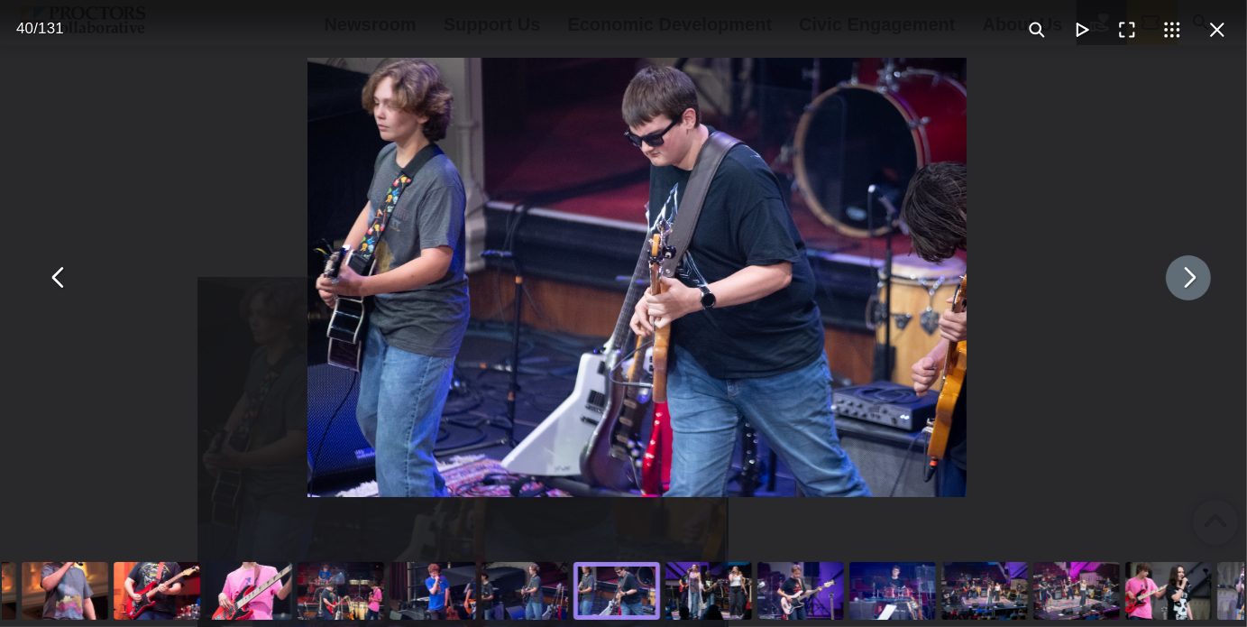
click at [1168, 281] on button "You can close this modal content with the ESC key" at bounding box center [1188, 277] width 45 height 45
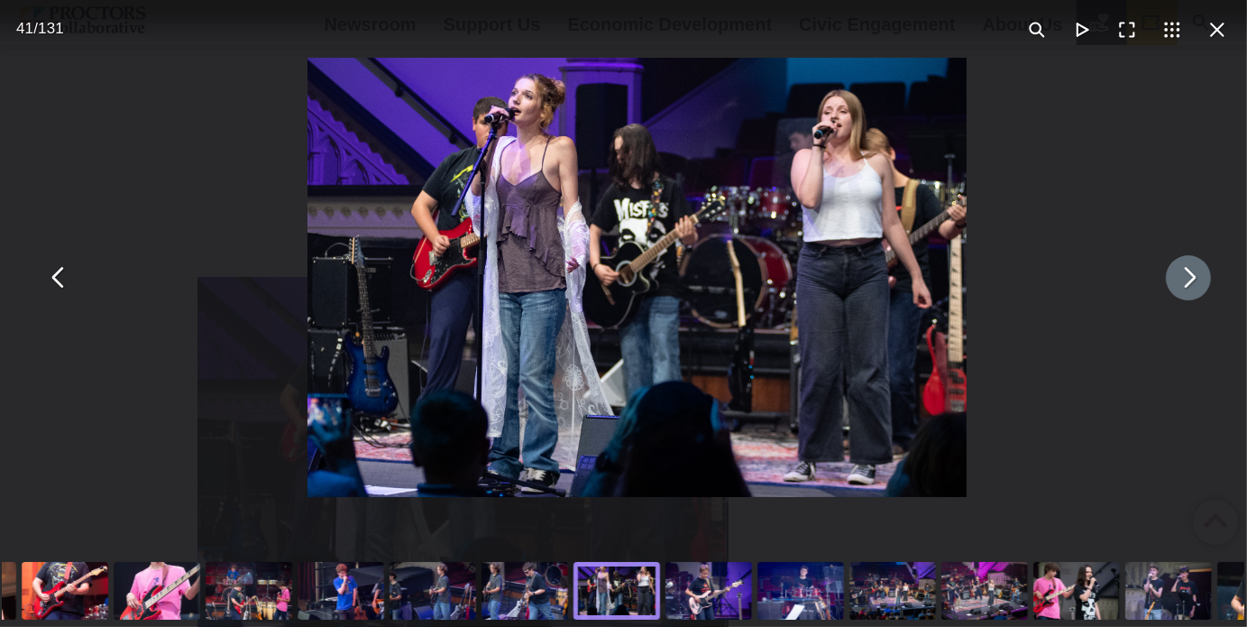
click at [1168, 281] on button "You can close this modal content with the ESC key" at bounding box center [1188, 277] width 45 height 45
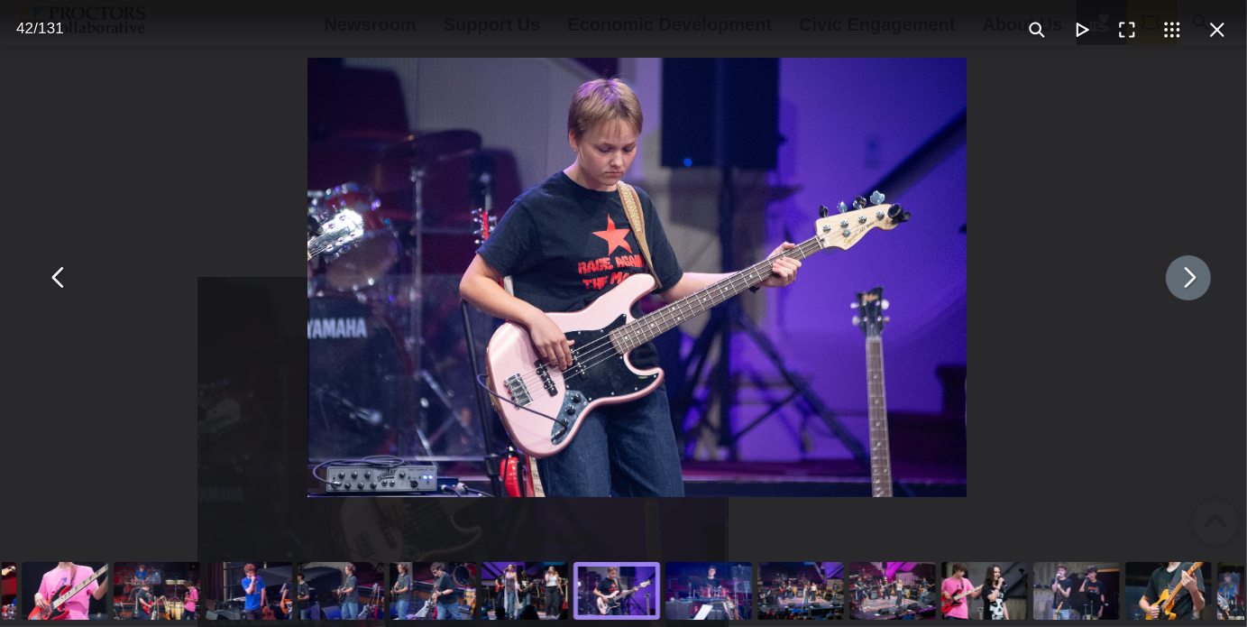
click at [1167, 286] on button "You can close this modal content with the ESC key" at bounding box center [1188, 277] width 45 height 45
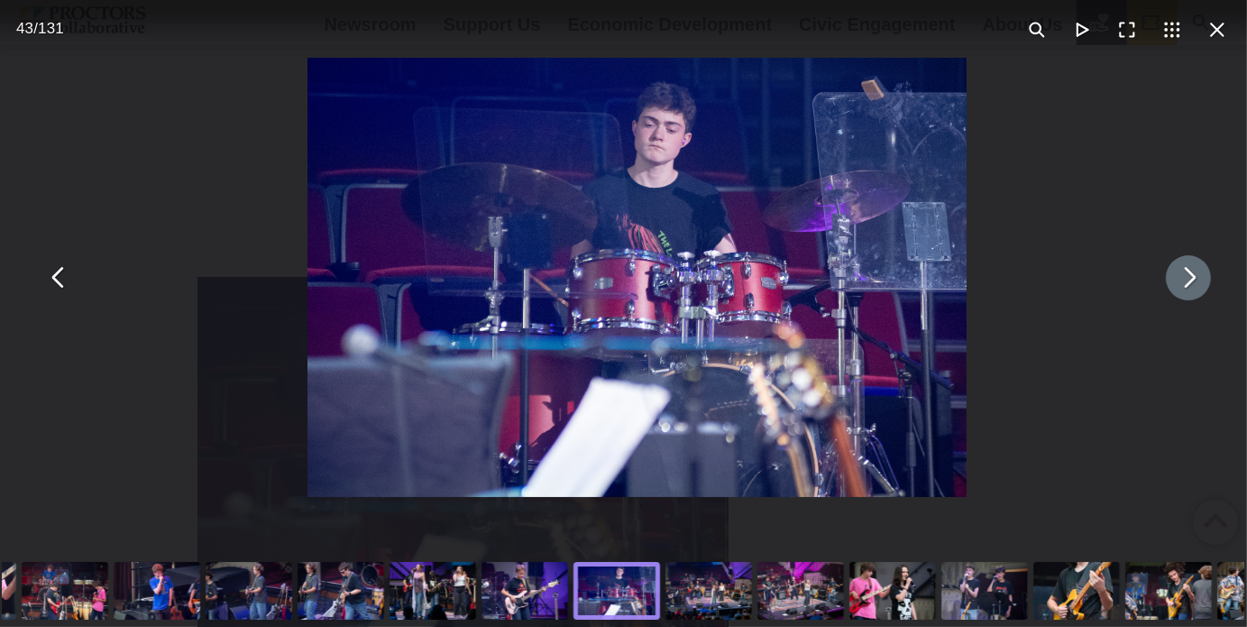
click at [1167, 286] on button "You can close this modal content with the ESC key" at bounding box center [1188, 277] width 45 height 45
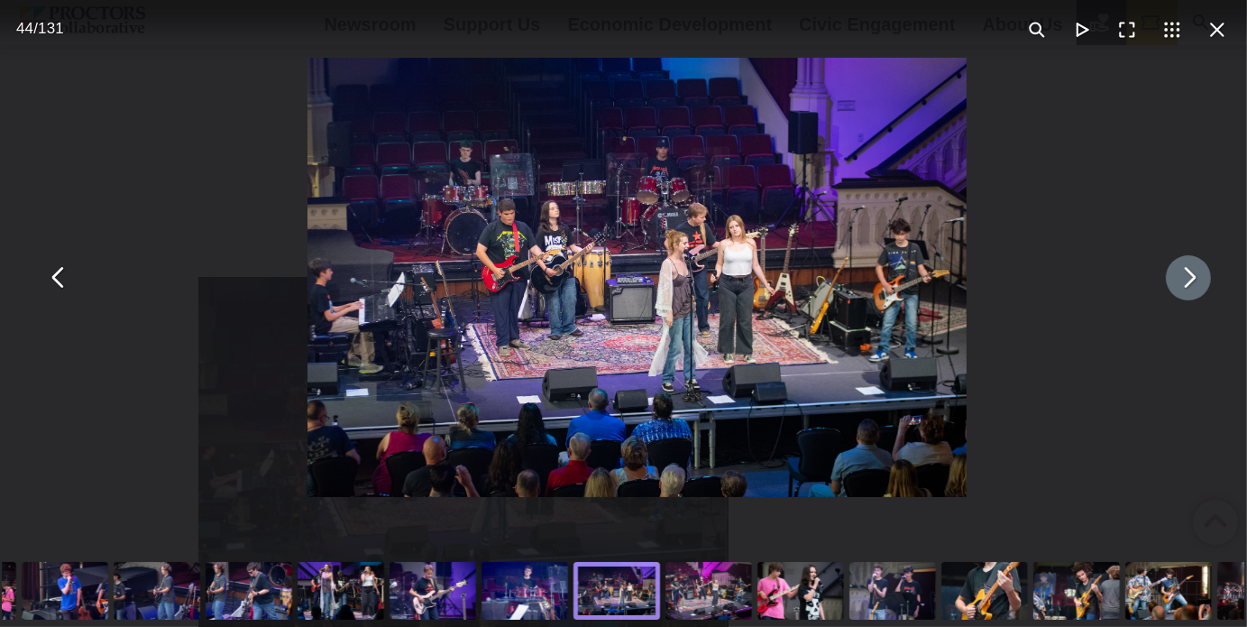
click at [1167, 286] on button "You can close this modal content with the ESC key" at bounding box center [1188, 277] width 45 height 45
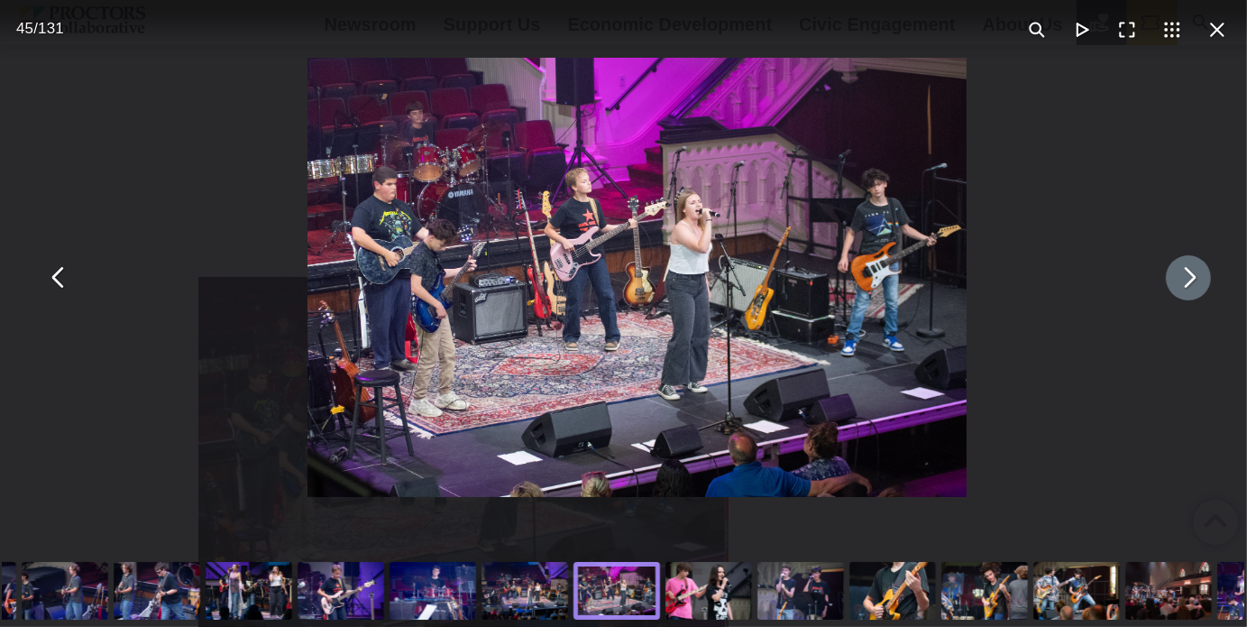
click at [1167, 286] on button "You can close this modal content with the ESC key" at bounding box center [1188, 277] width 45 height 45
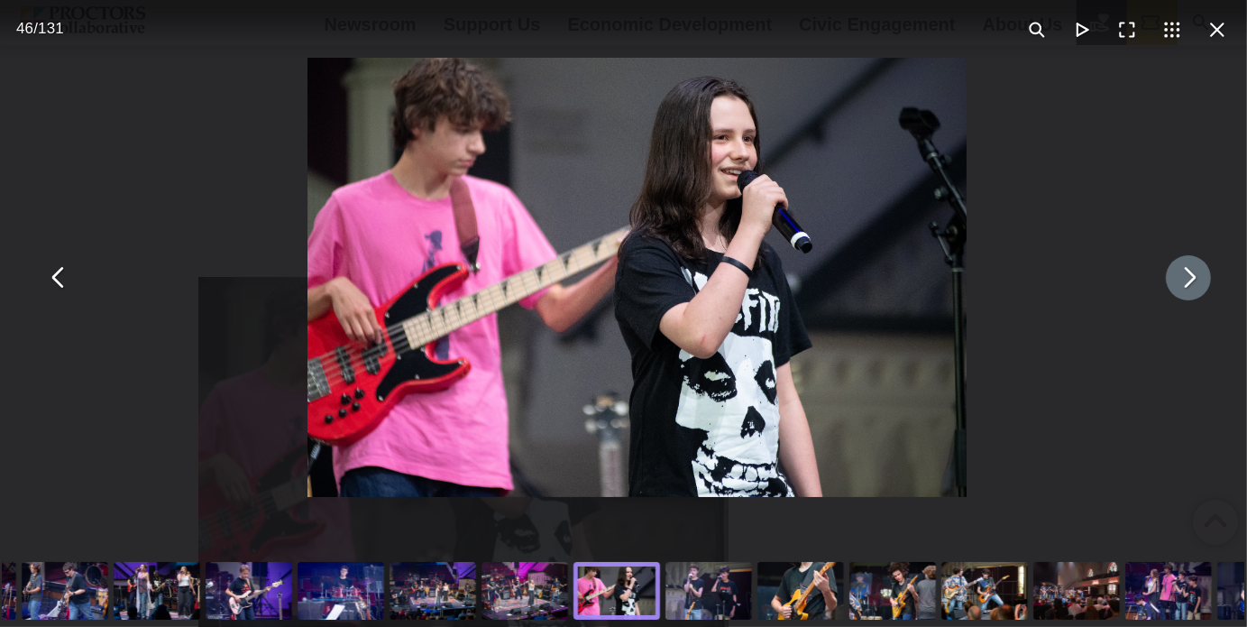
click at [1167, 286] on button "You can close this modal content with the ESC key" at bounding box center [1188, 277] width 45 height 45
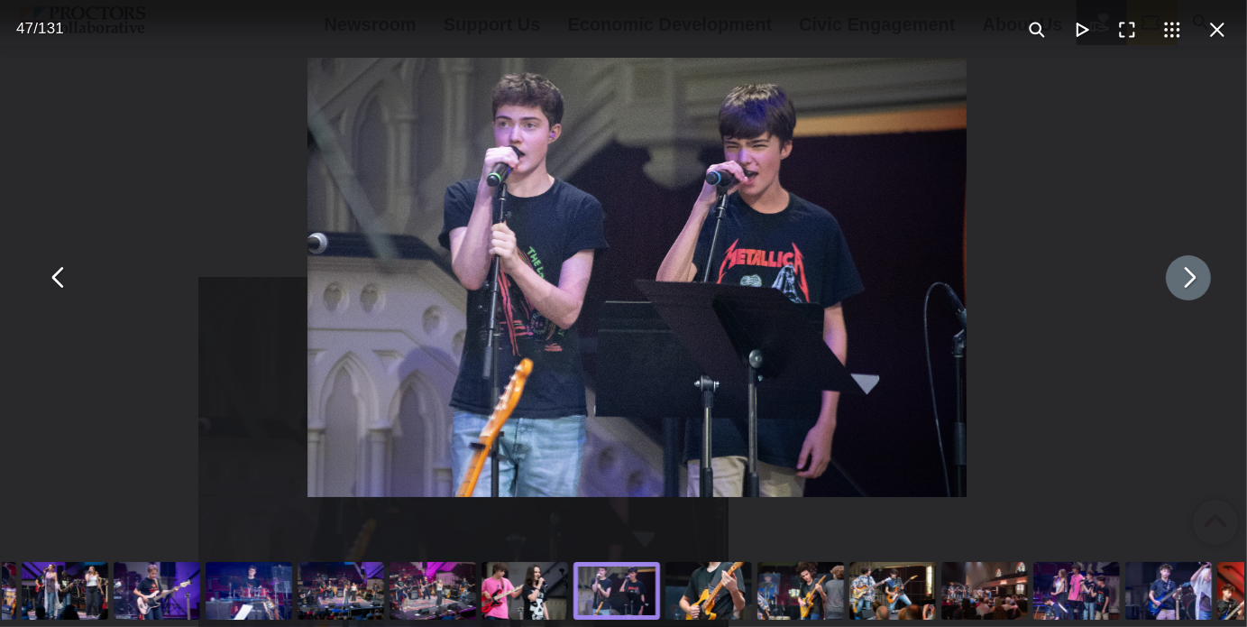
click at [1167, 286] on button "You can close this modal content with the ESC key" at bounding box center [1188, 277] width 45 height 45
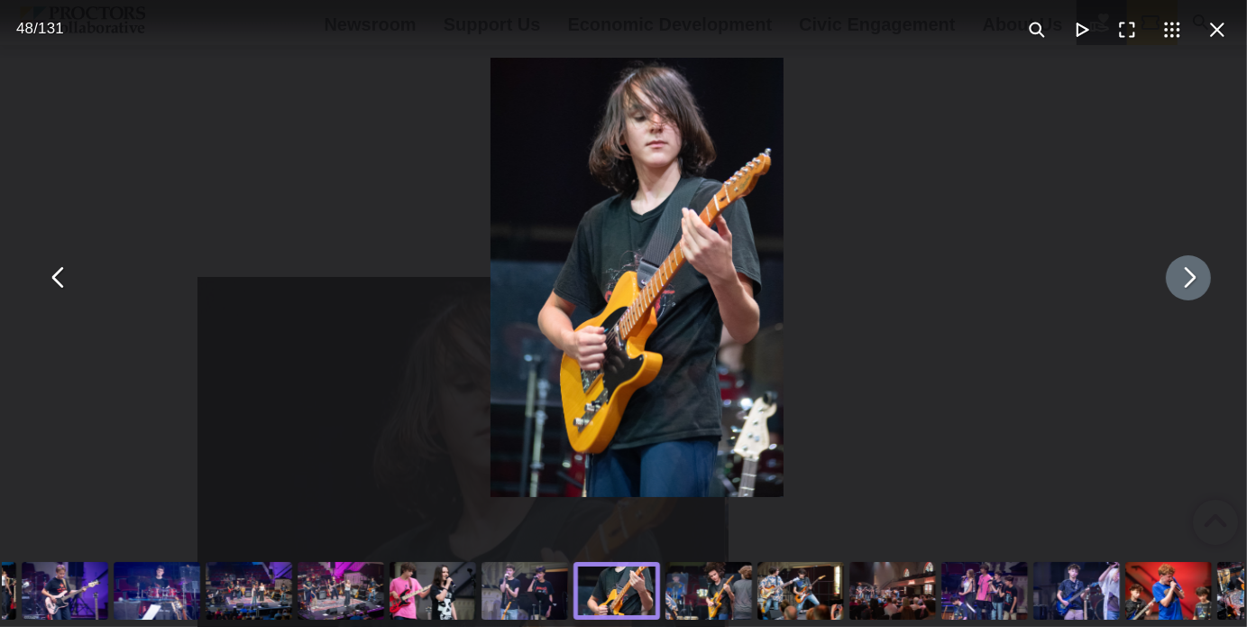
click at [1167, 286] on button "You can close this modal content with the ESC key" at bounding box center [1188, 277] width 45 height 45
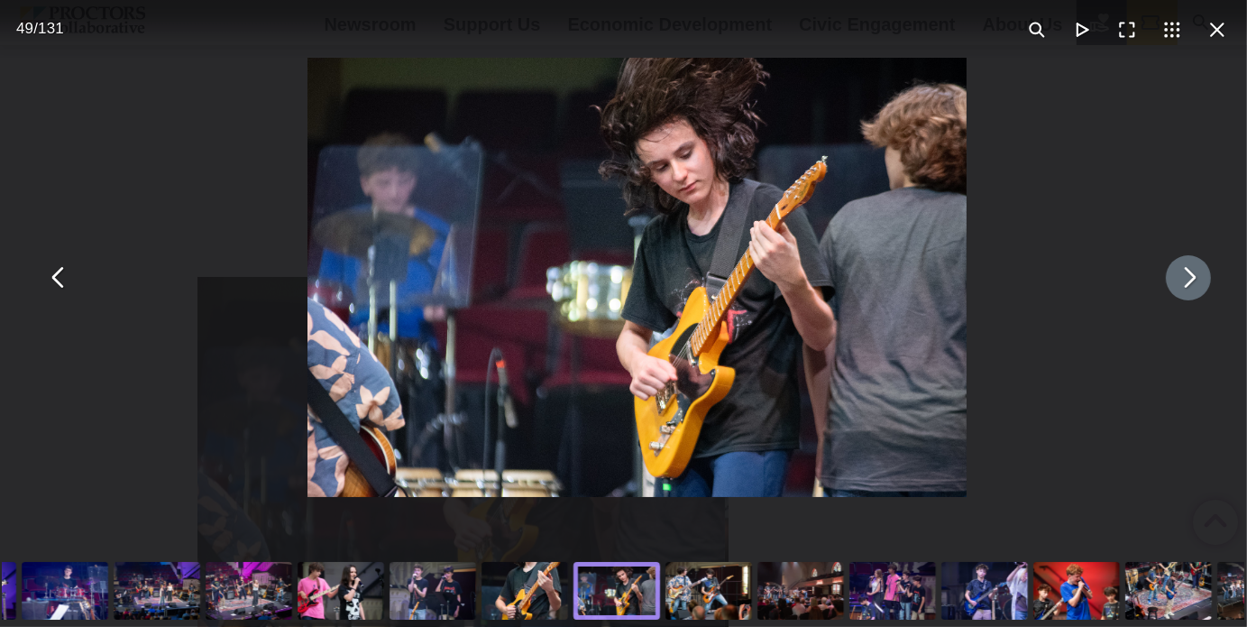
click at [1167, 286] on button "You can close this modal content with the ESC key" at bounding box center [1188, 277] width 45 height 45
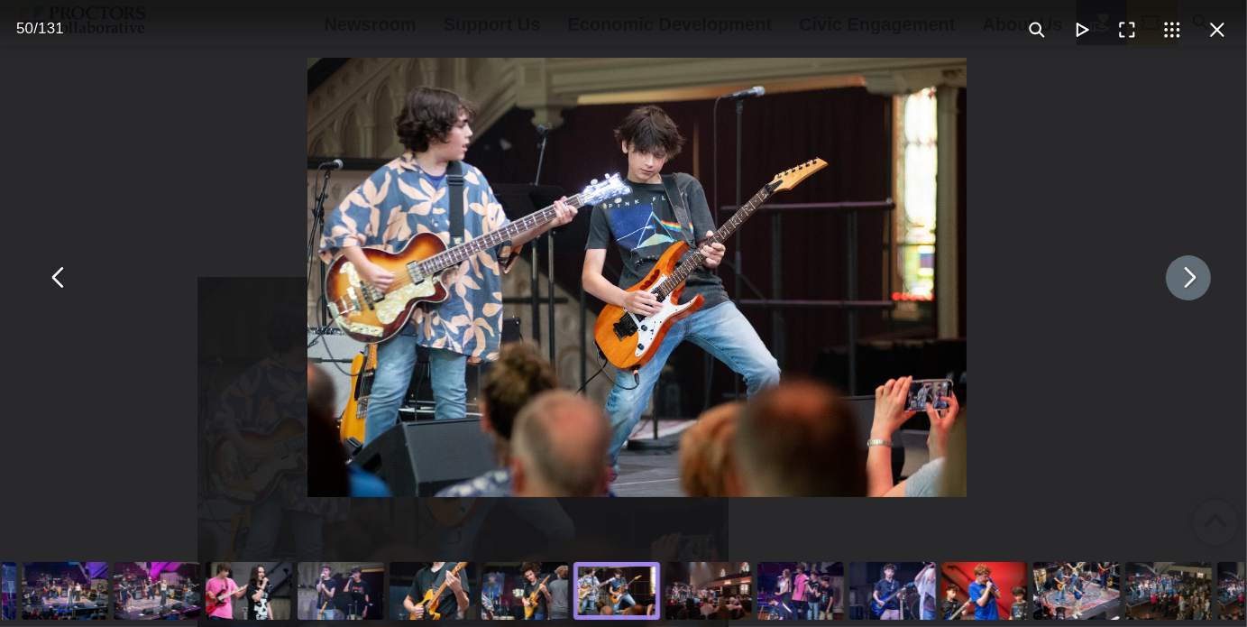
click at [1167, 286] on button "You can close this modal content with the ESC key" at bounding box center [1188, 277] width 45 height 45
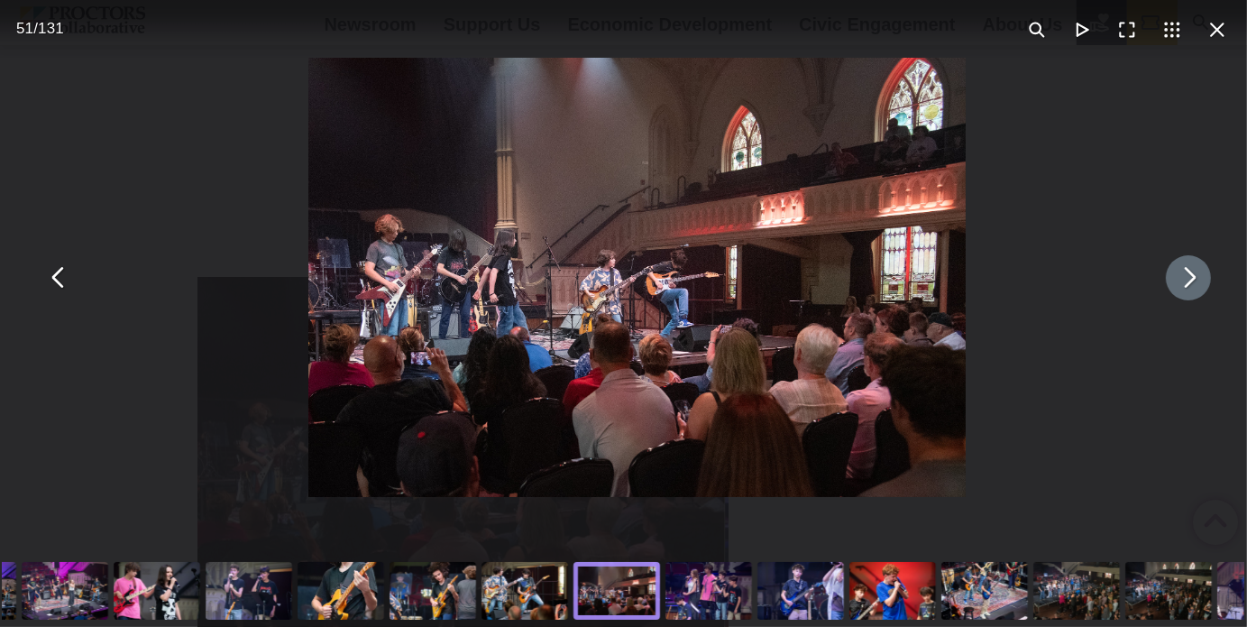
click at [1167, 286] on button "You can close this modal content with the ESC key" at bounding box center [1188, 277] width 45 height 45
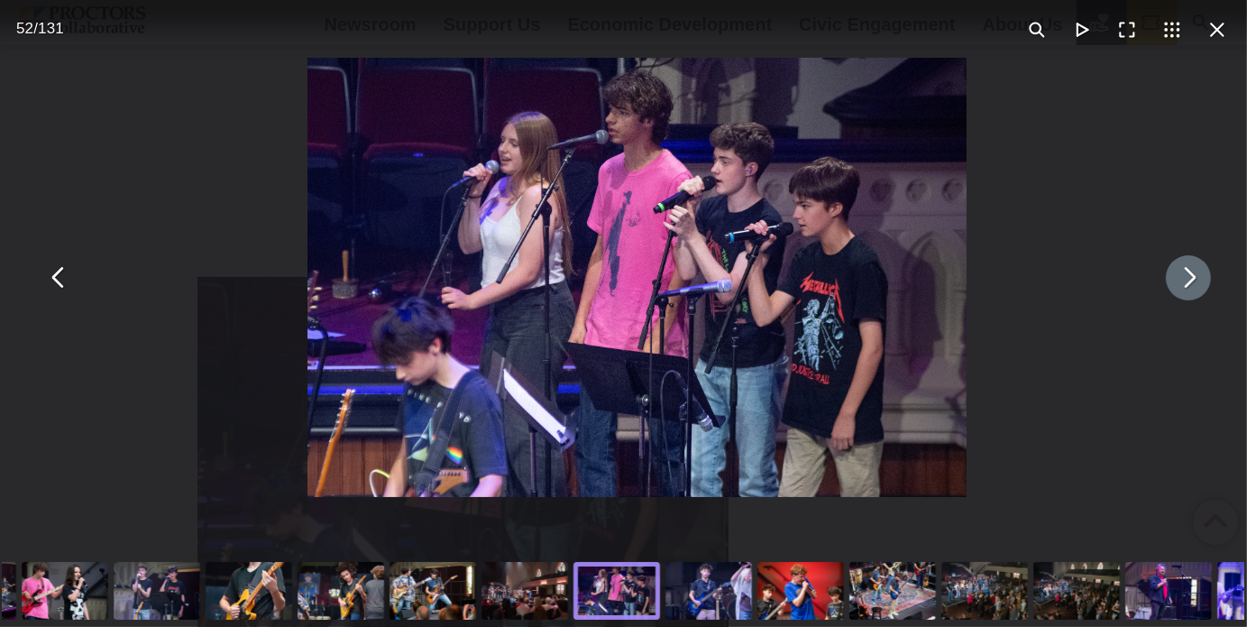
click at [1167, 286] on button "You can close this modal content with the ESC key" at bounding box center [1188, 277] width 45 height 45
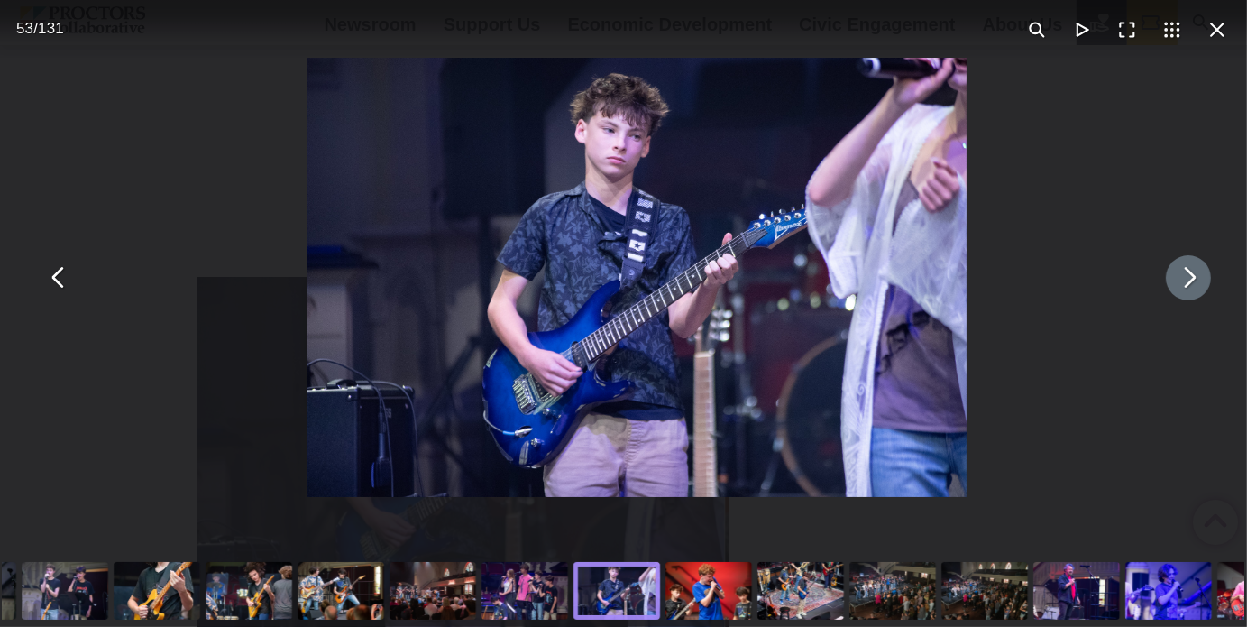
click at [1167, 286] on button "You can close this modal content with the ESC key" at bounding box center [1188, 277] width 45 height 45
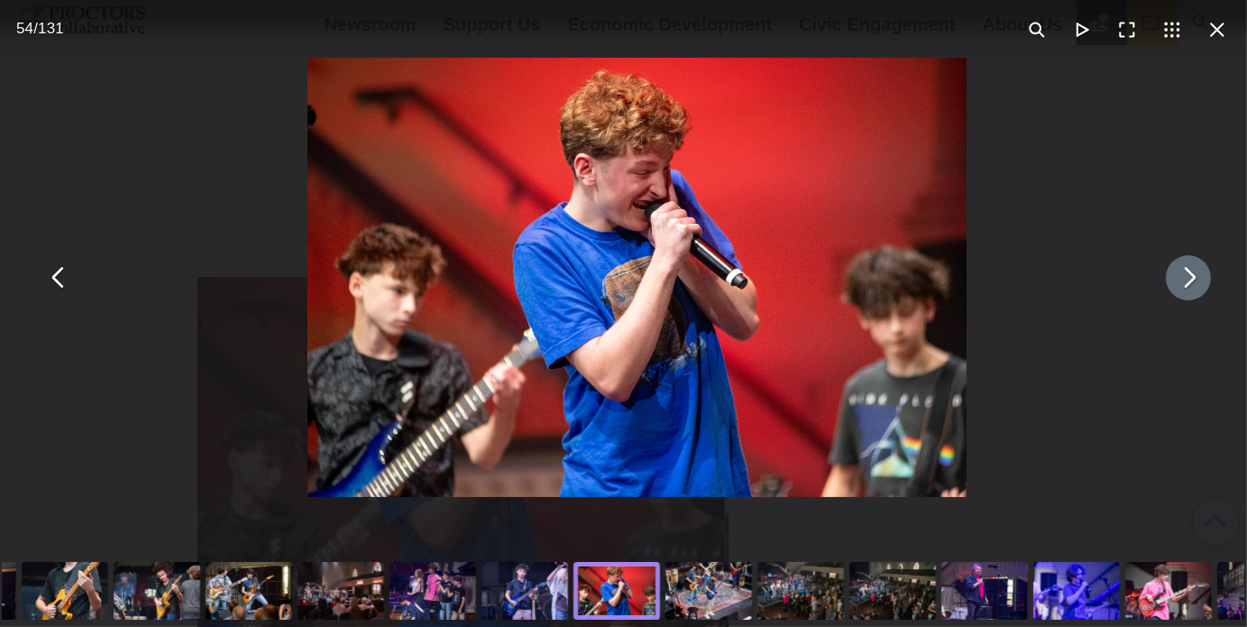
click at [1167, 286] on button "You can close this modal content with the ESC key" at bounding box center [1188, 277] width 45 height 45
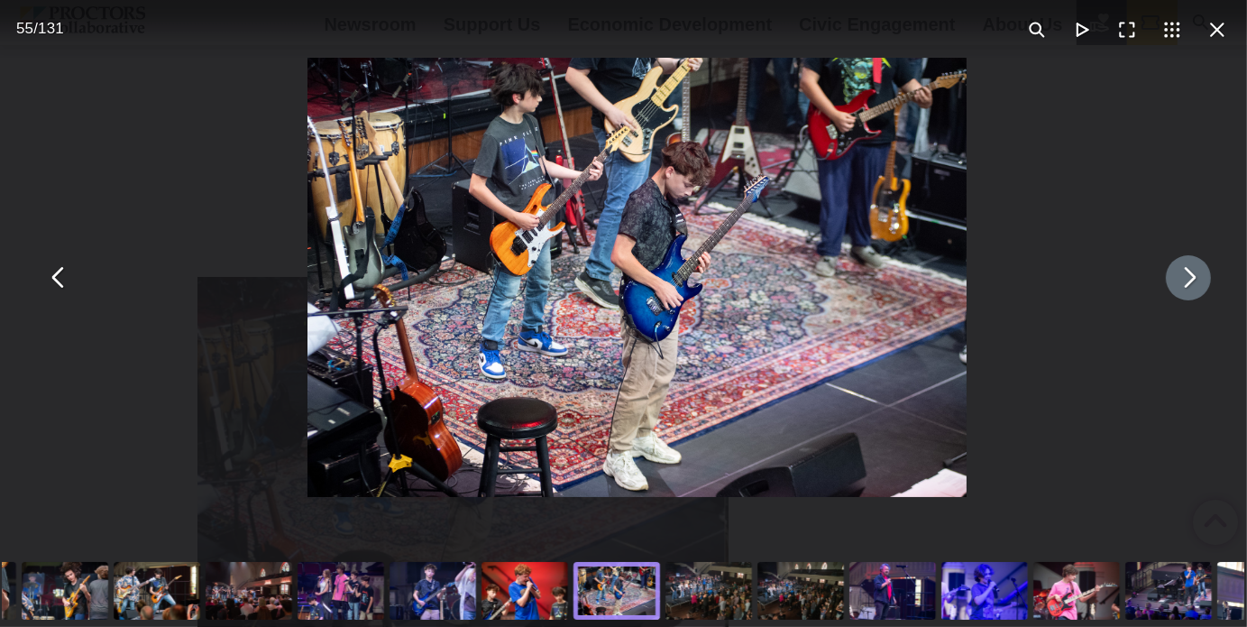
click at [1167, 286] on button "You can close this modal content with the ESC key" at bounding box center [1188, 277] width 45 height 45
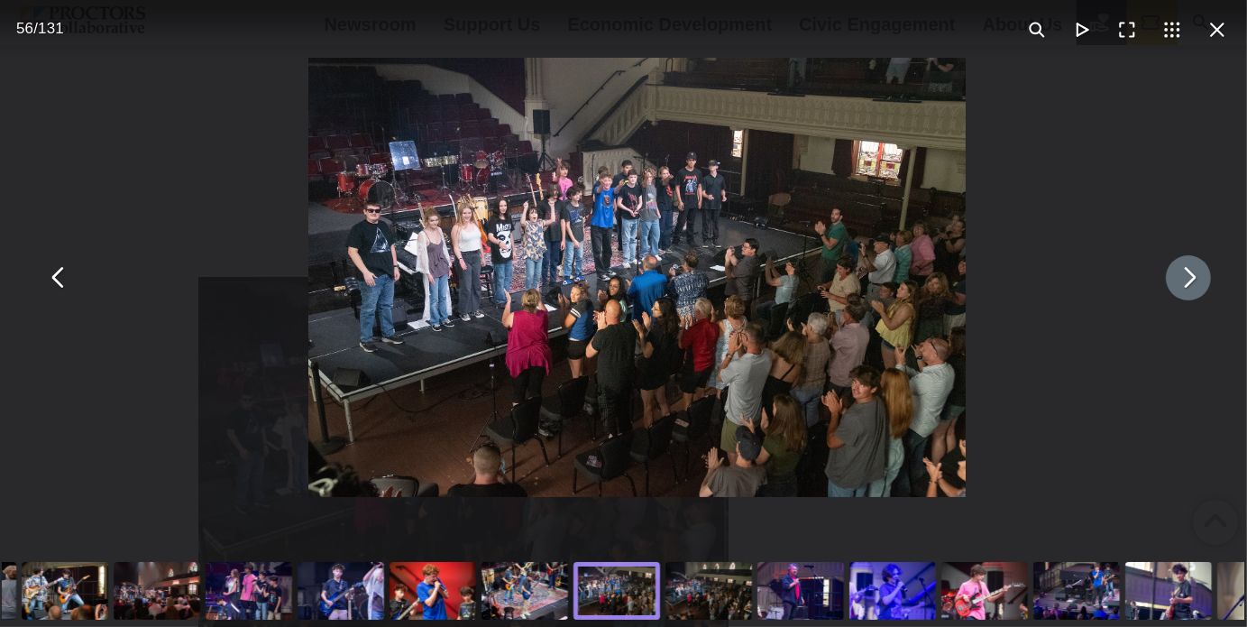
click at [1167, 286] on button "You can close this modal content with the ESC key" at bounding box center [1188, 277] width 45 height 45
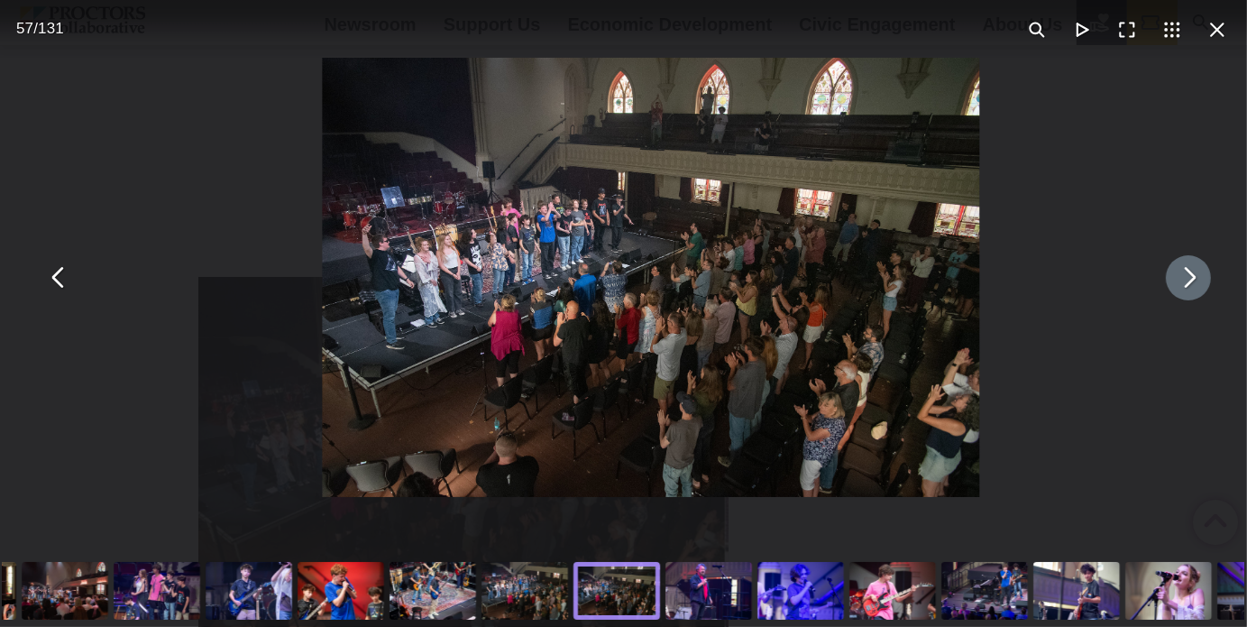
click at [1167, 286] on button "You can close this modal content with the ESC key" at bounding box center [1188, 277] width 45 height 45
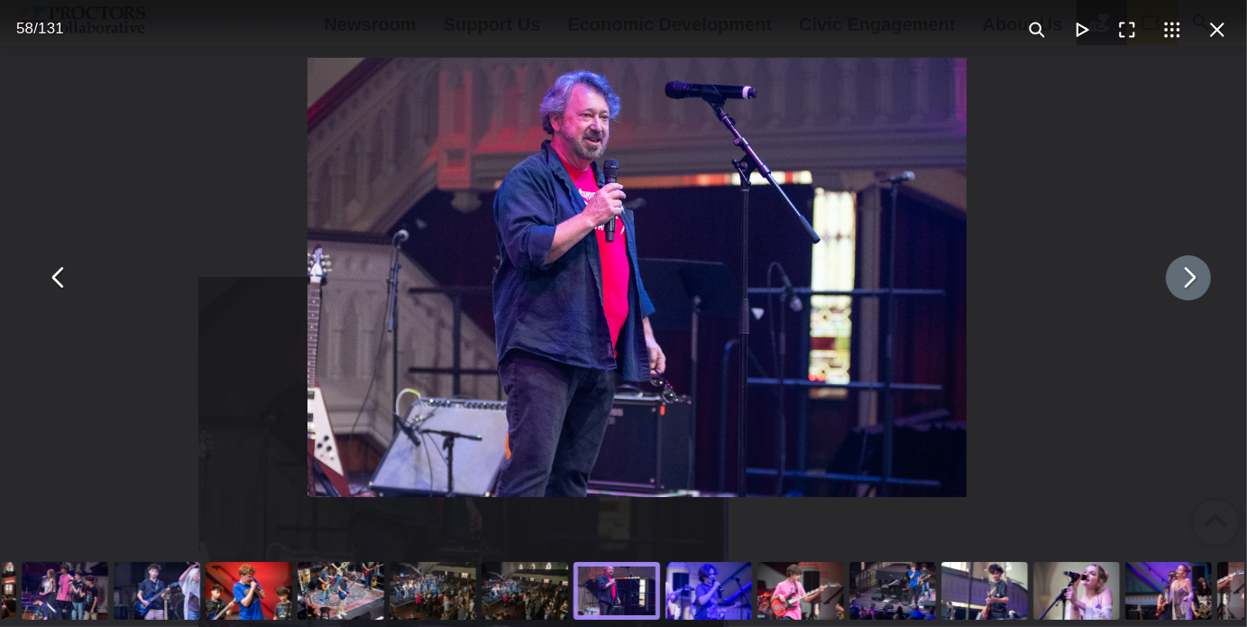
click at [1167, 286] on button "You can close this modal content with the ESC key" at bounding box center [1188, 277] width 45 height 45
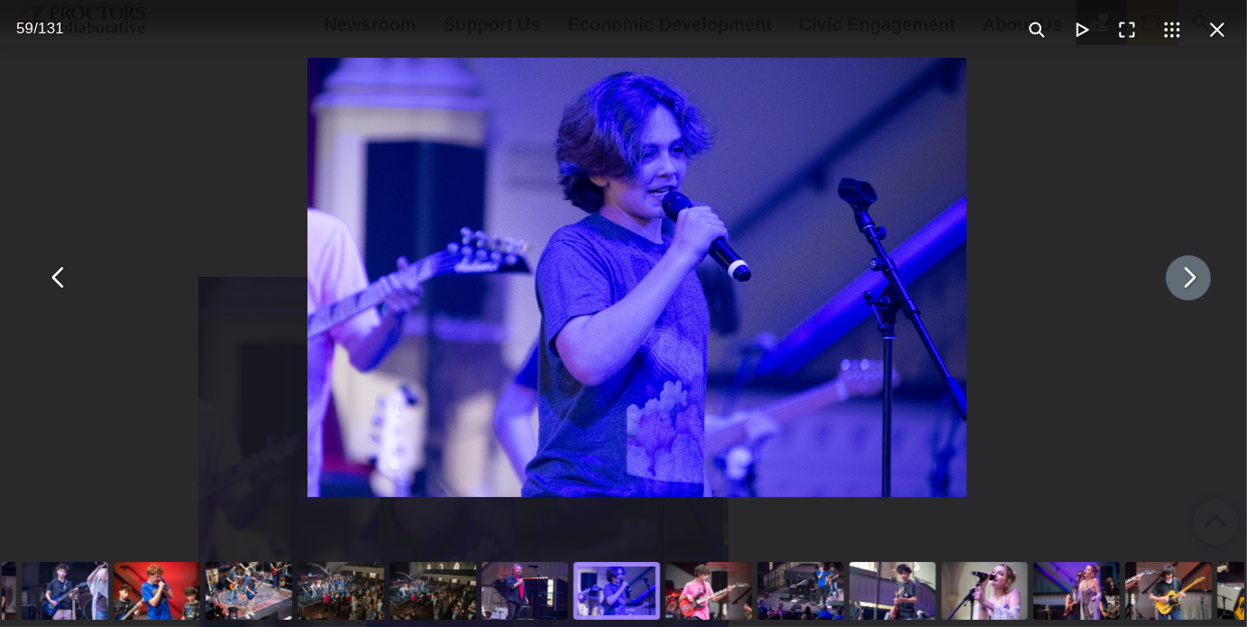
click at [1167, 286] on button "You can close this modal content with the ESC key" at bounding box center [1188, 277] width 45 height 45
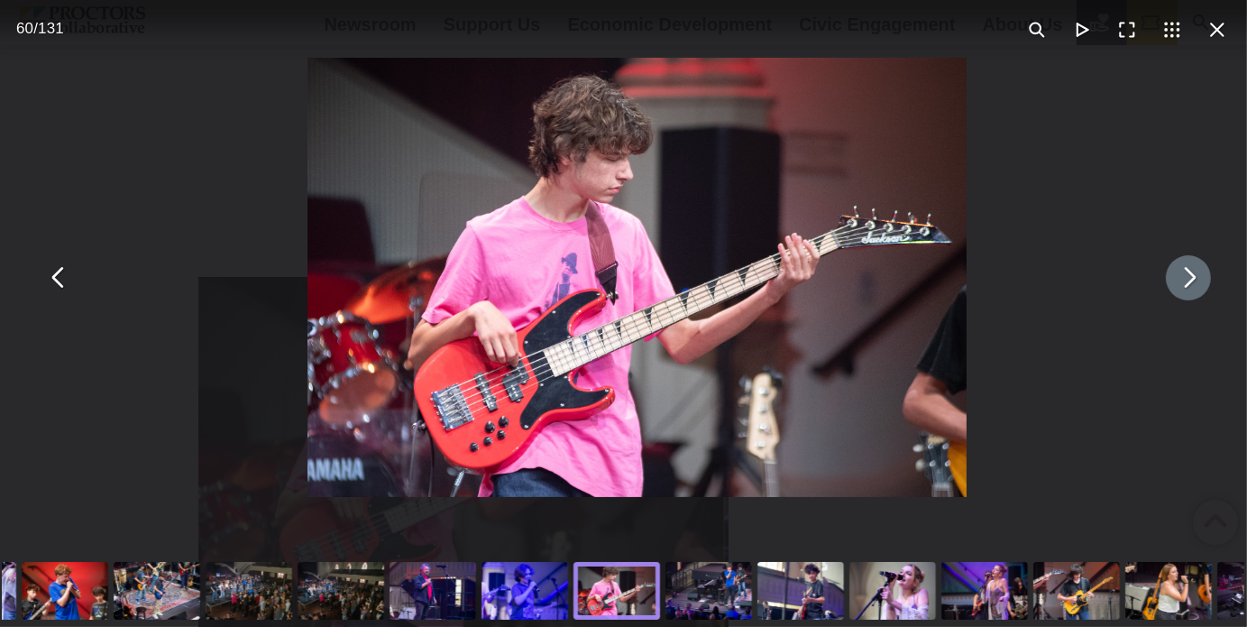
click at [1167, 286] on button "You can close this modal content with the ESC key" at bounding box center [1188, 277] width 45 height 45
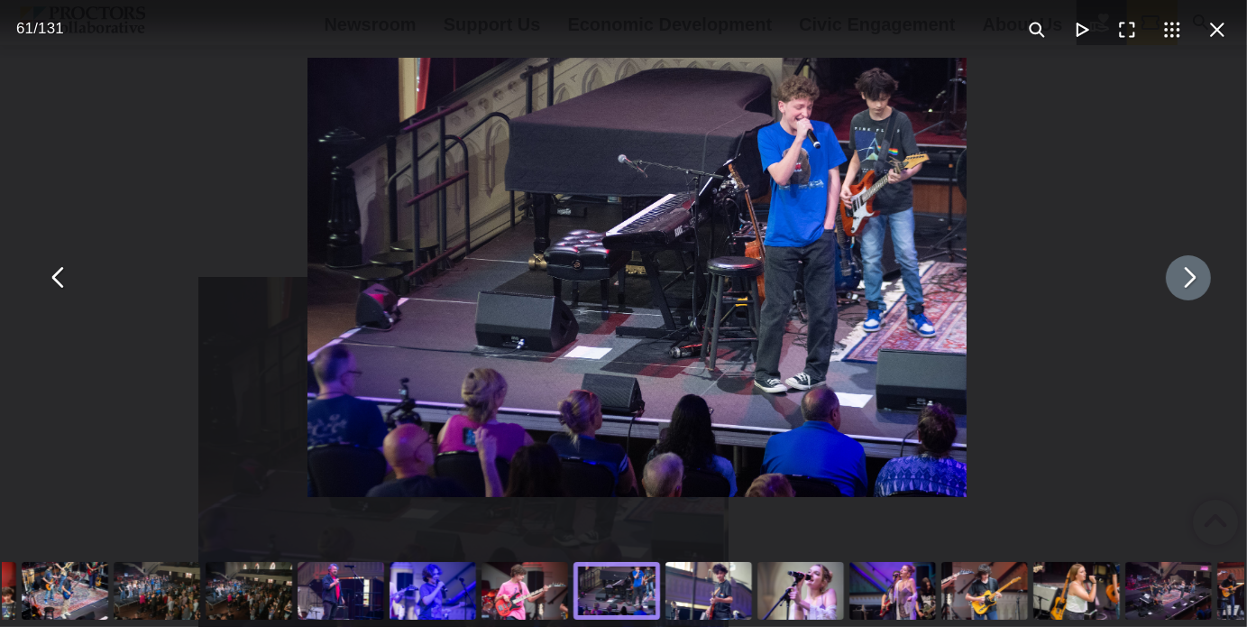
click at [1167, 286] on button "You can close this modal content with the ESC key" at bounding box center [1188, 277] width 45 height 45
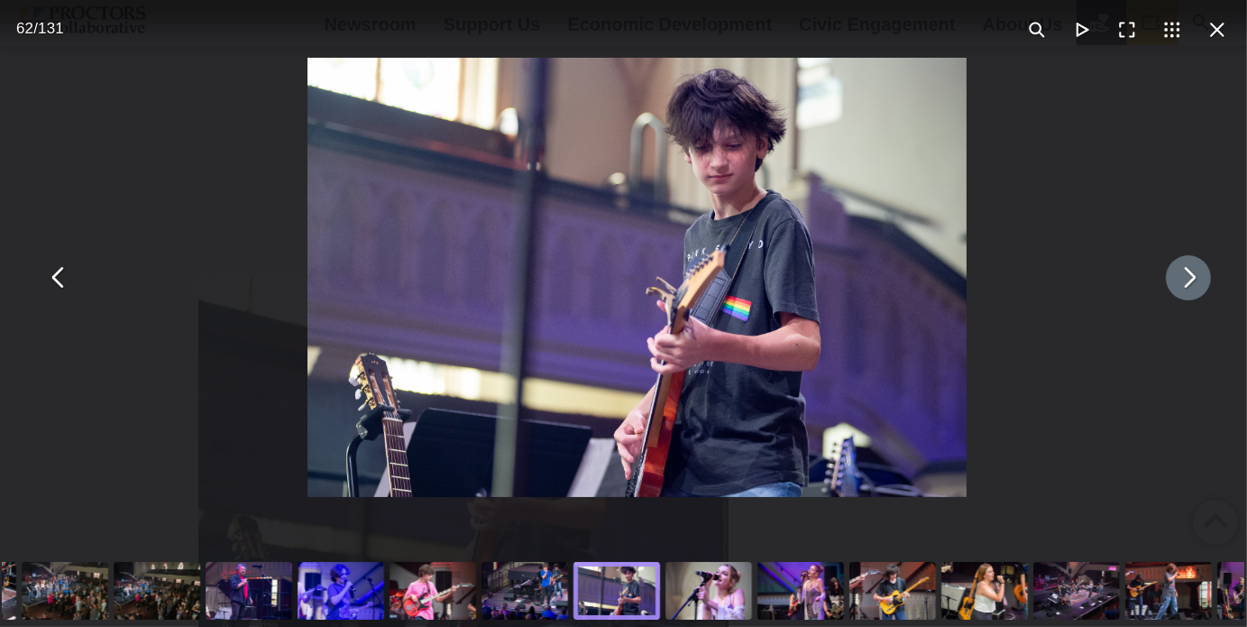
click at [1167, 286] on button "You can close this modal content with the ESC key" at bounding box center [1188, 277] width 45 height 45
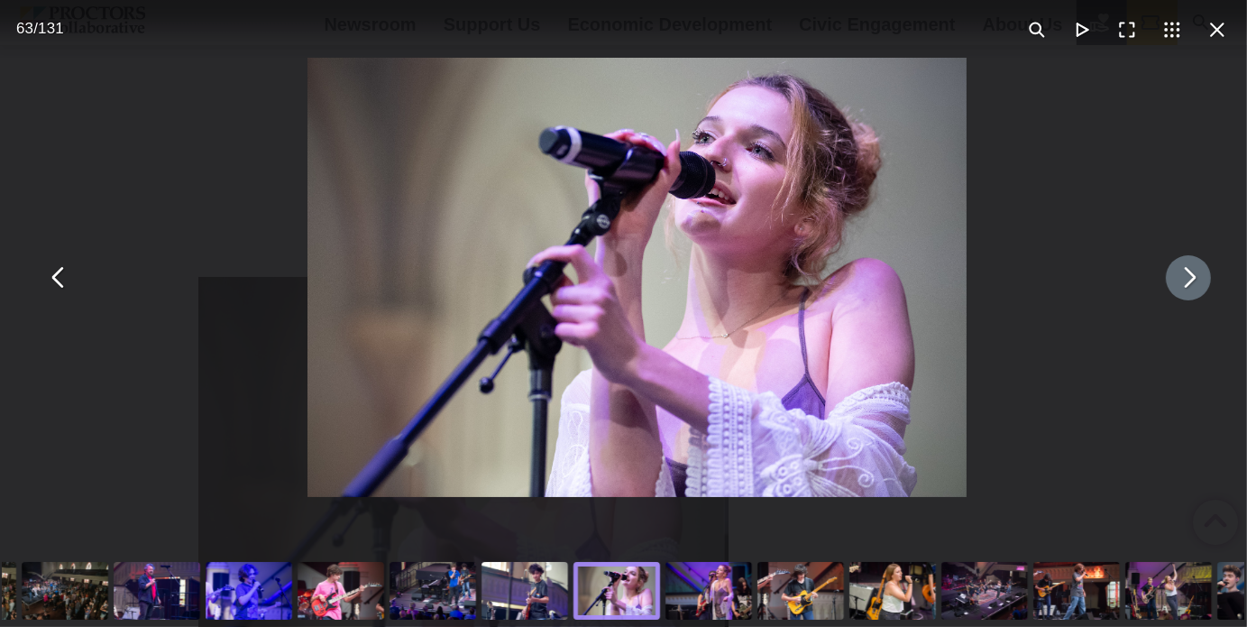
click at [1167, 286] on button "You can close this modal content with the ESC key" at bounding box center [1188, 277] width 45 height 45
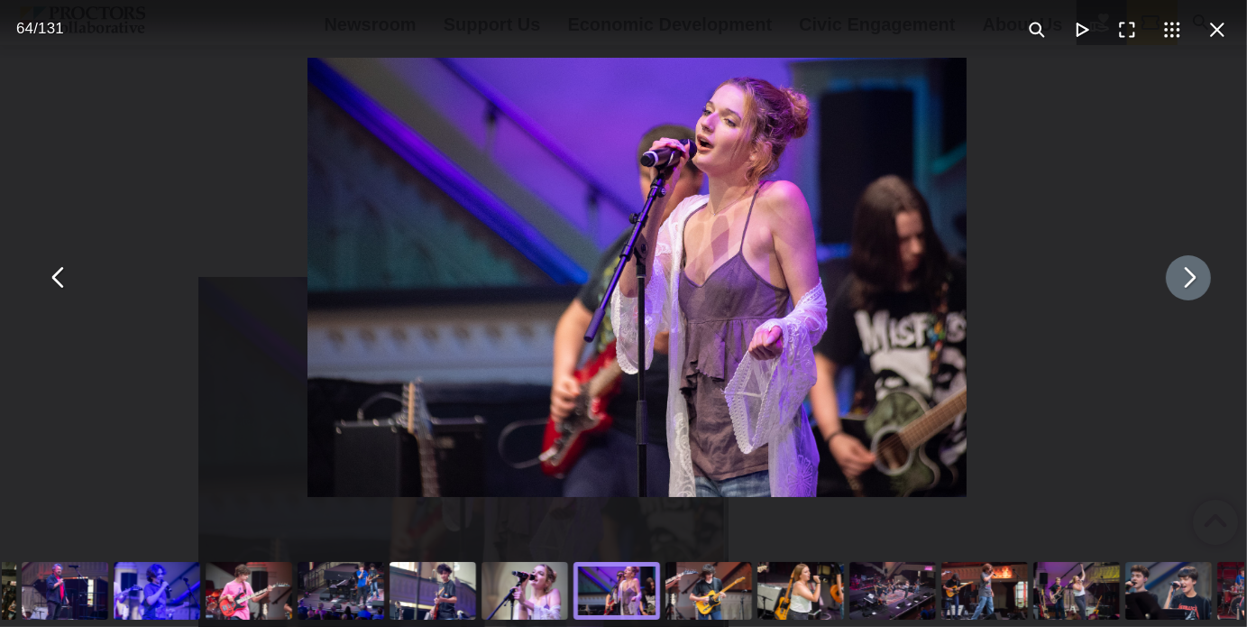
click at [1167, 286] on button "You can close this modal content with the ESC key" at bounding box center [1188, 277] width 45 height 45
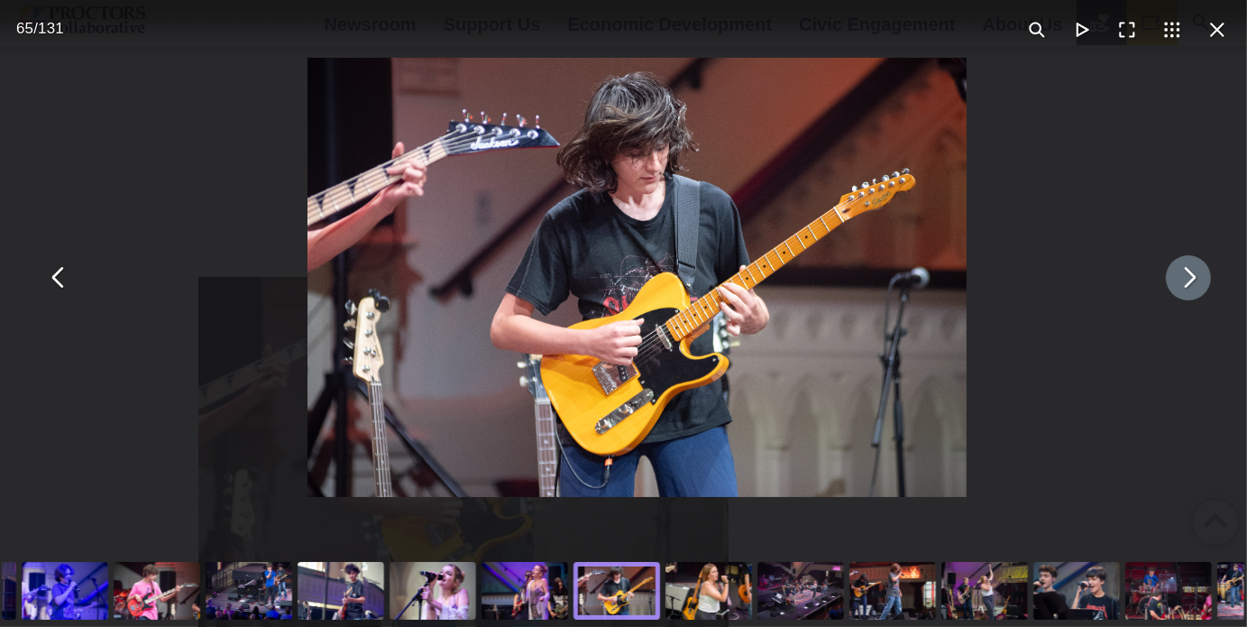
click at [1167, 286] on button "You can close this modal content with the ESC key" at bounding box center [1188, 277] width 45 height 45
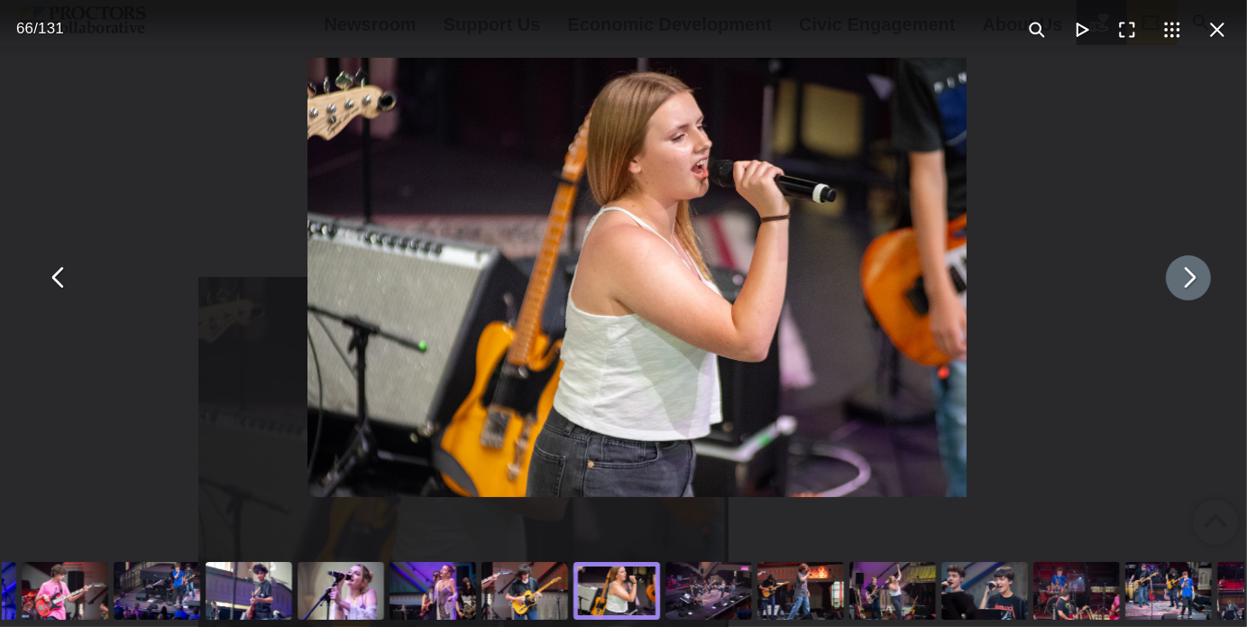
click at [1167, 286] on button "You can close this modal content with the ESC key" at bounding box center [1188, 277] width 45 height 45
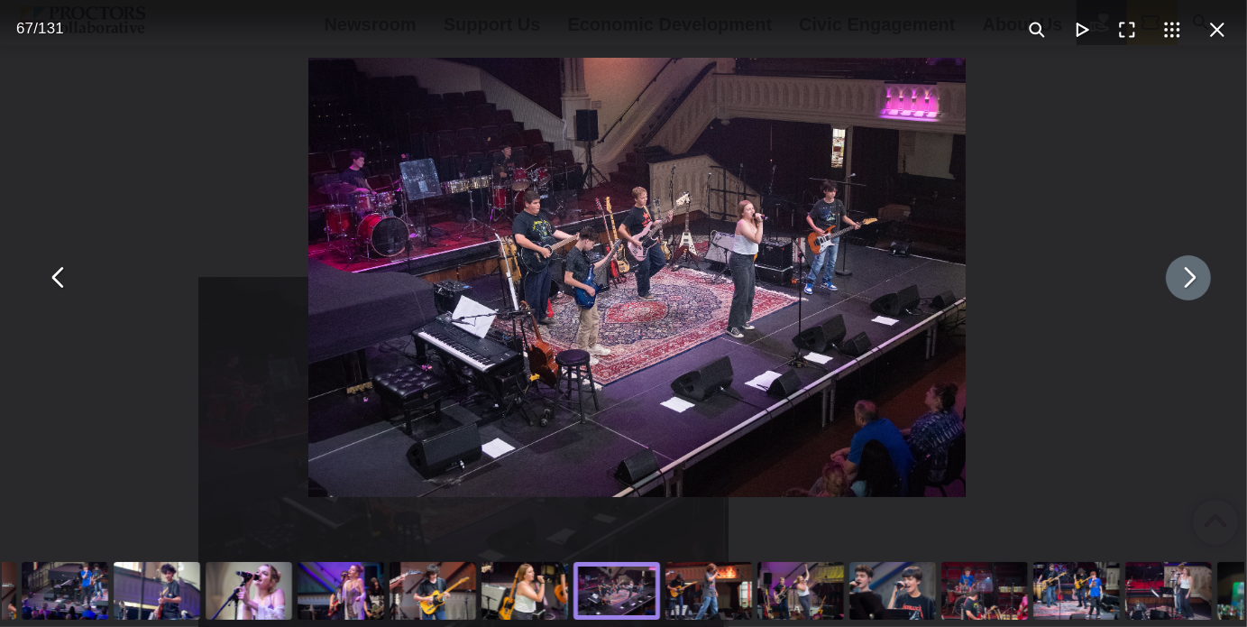
click at [1167, 286] on button "You can close this modal content with the ESC key" at bounding box center [1188, 277] width 45 height 45
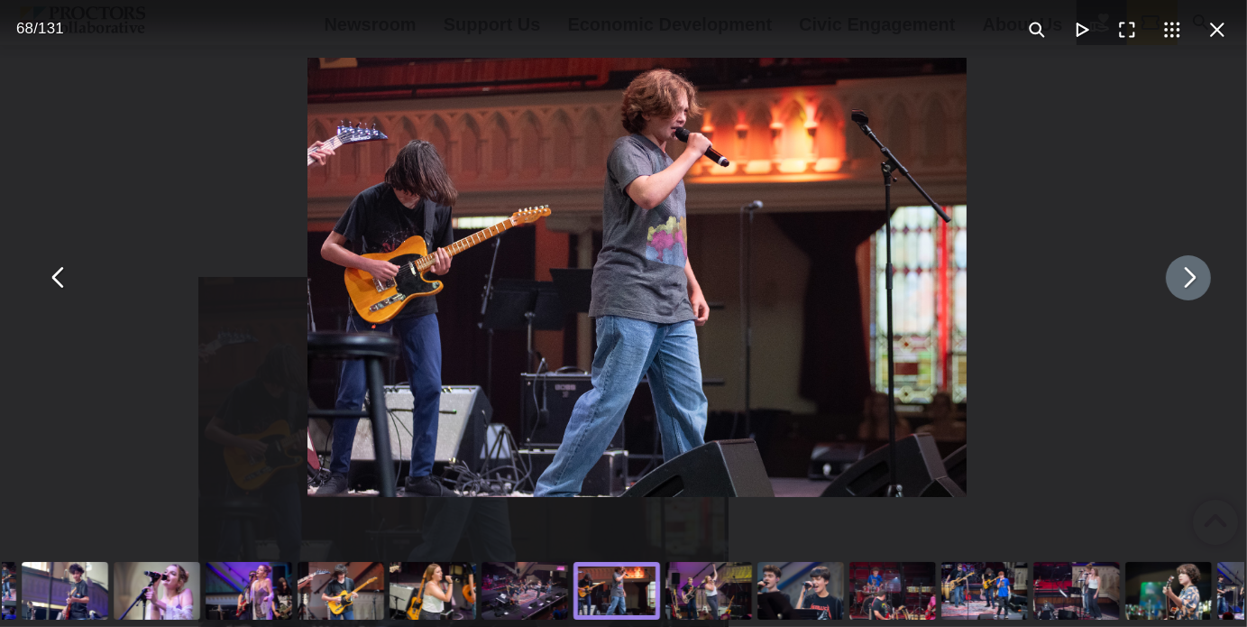
click at [1167, 286] on button "You can close this modal content with the ESC key" at bounding box center [1188, 277] width 45 height 45
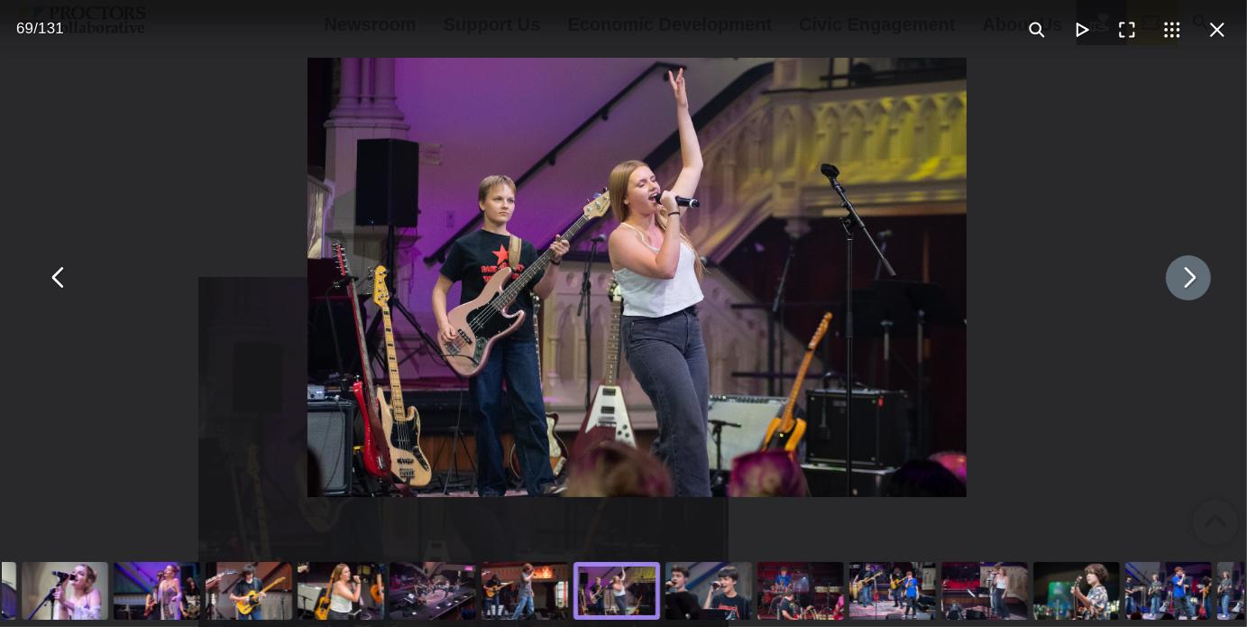
click at [1167, 286] on button "You can close this modal content with the ESC key" at bounding box center [1188, 277] width 45 height 45
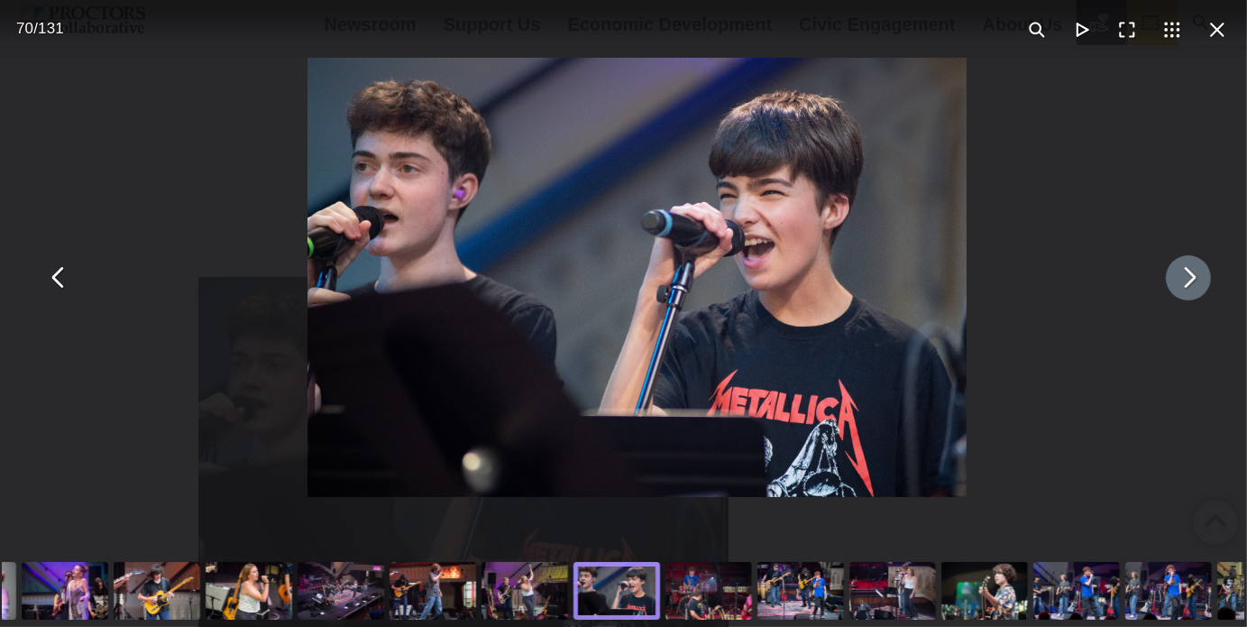
click at [1167, 286] on button "You can close this modal content with the ESC key" at bounding box center [1188, 277] width 45 height 45
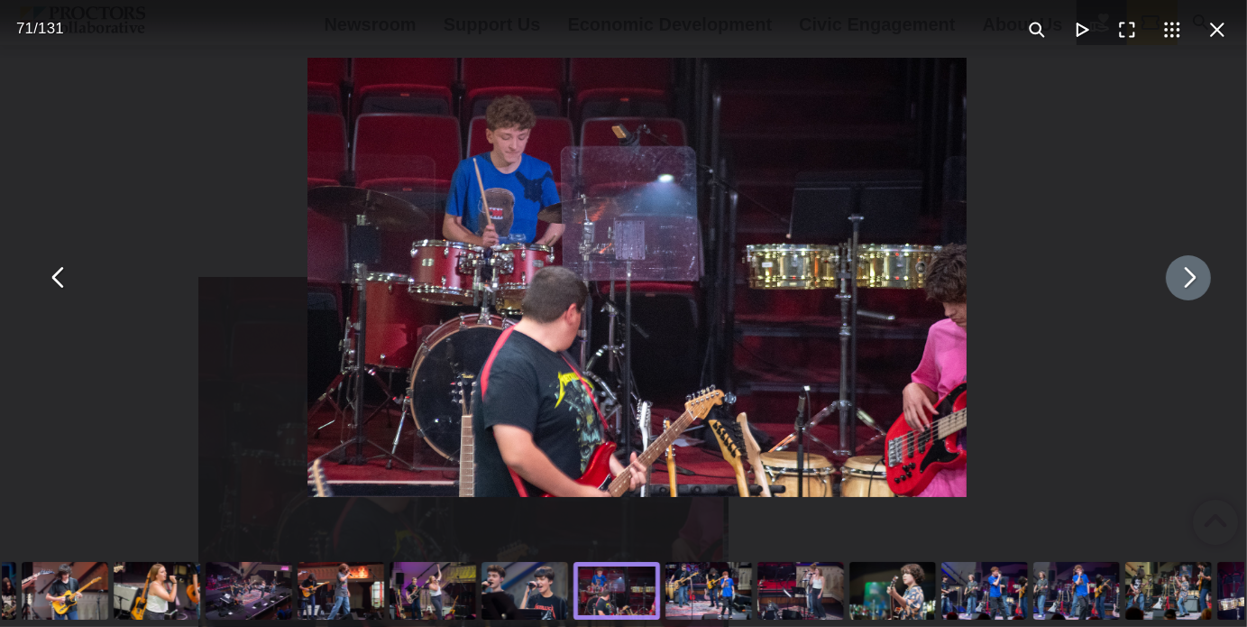
click at [1167, 286] on button "You can close this modal content with the ESC key" at bounding box center [1188, 277] width 45 height 45
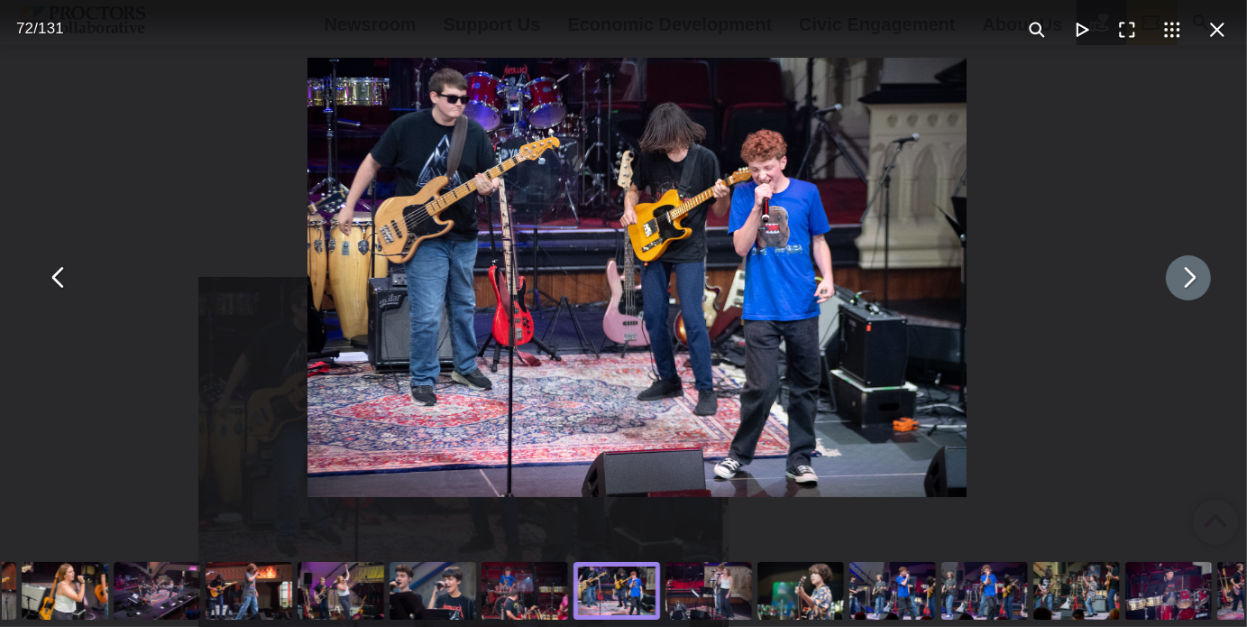
click at [1167, 286] on button "You can close this modal content with the ESC key" at bounding box center [1188, 277] width 45 height 45
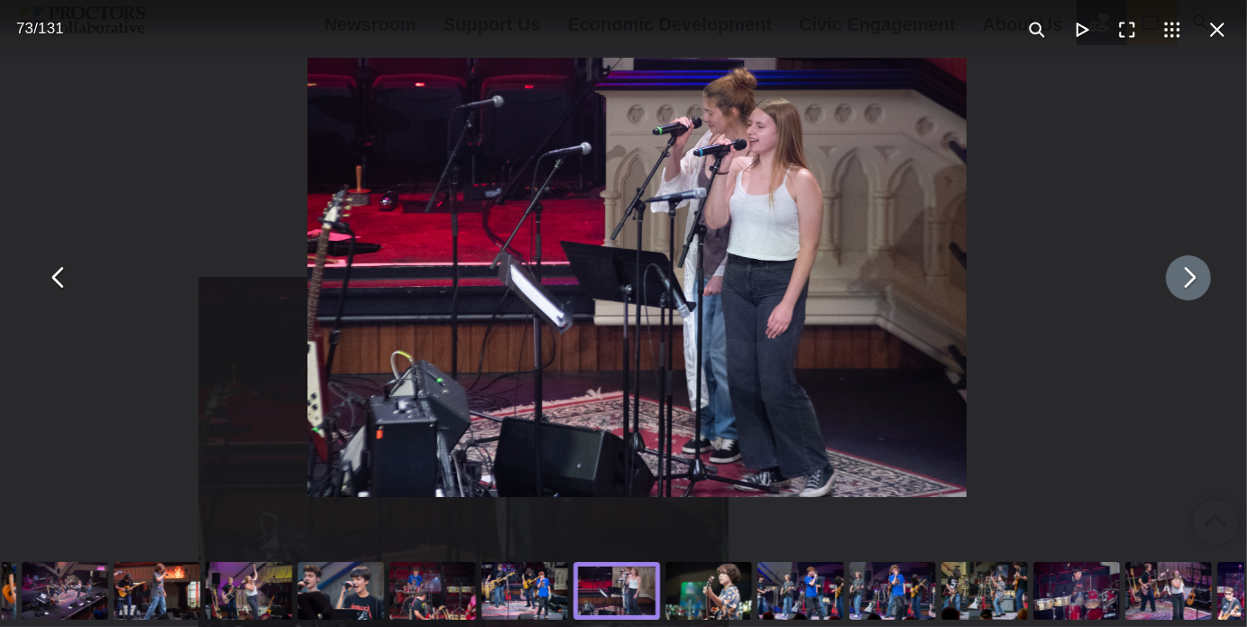
click at [1167, 286] on button "You can close this modal content with the ESC key" at bounding box center [1188, 277] width 45 height 45
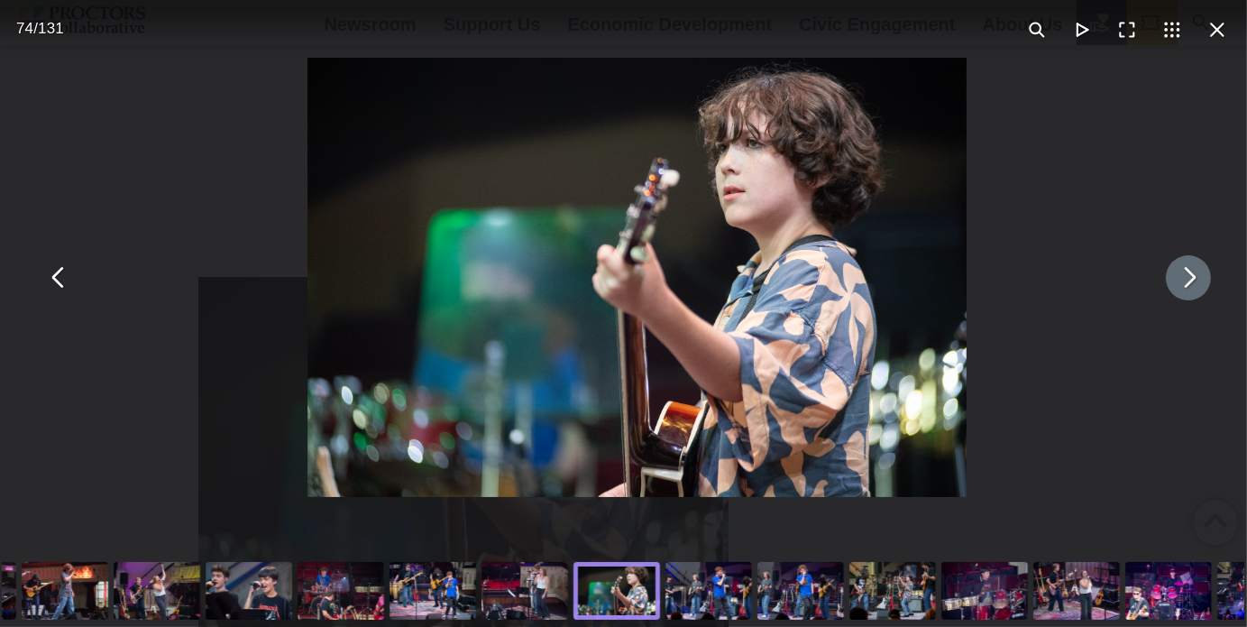
click at [1167, 286] on button "You can close this modal content with the ESC key" at bounding box center [1188, 277] width 45 height 45
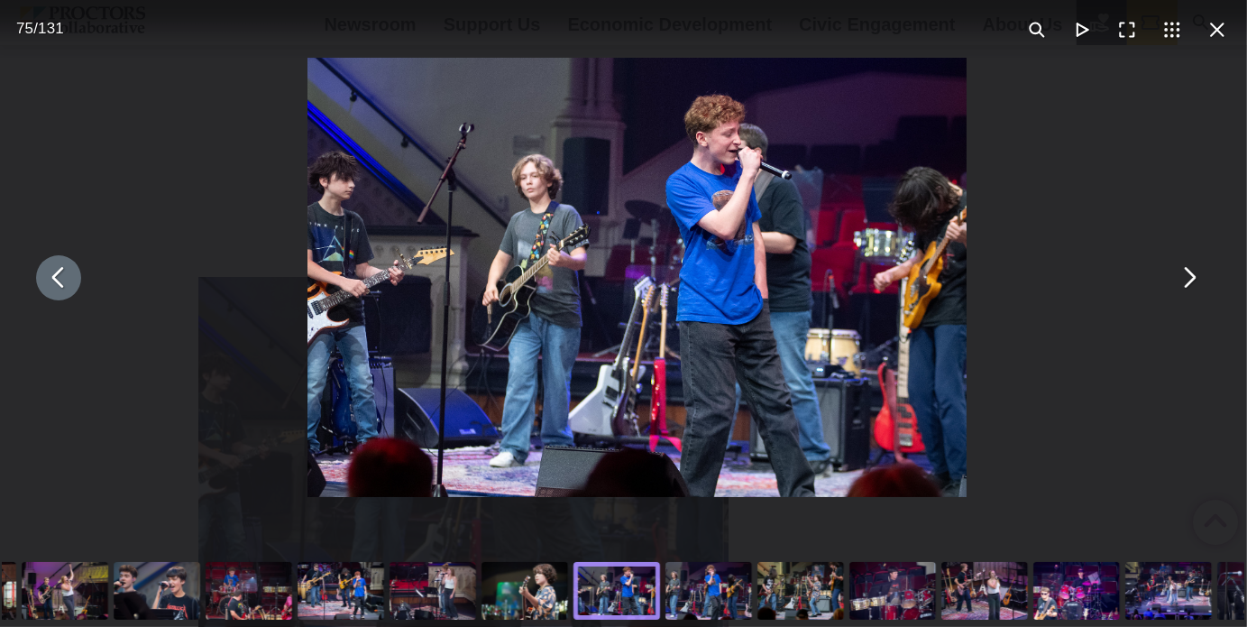
click at [64, 283] on button "You can close this modal content with the ESC key" at bounding box center [58, 277] width 45 height 45
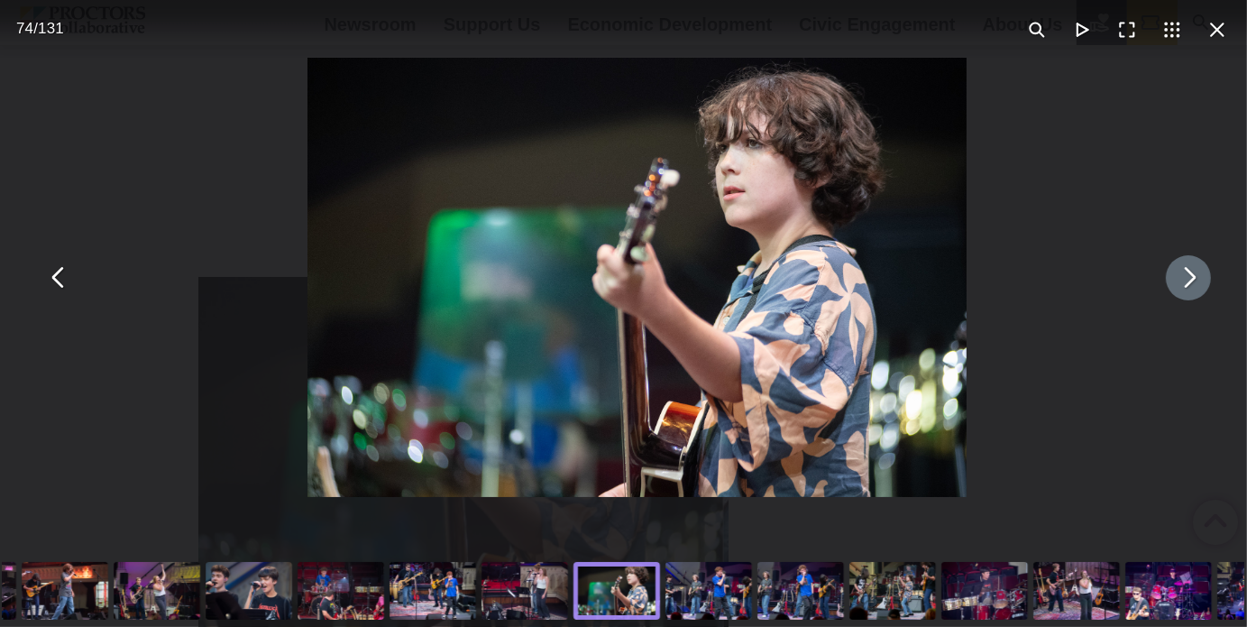
click at [1169, 285] on button "You can close this modal content with the ESC key" at bounding box center [1188, 277] width 45 height 45
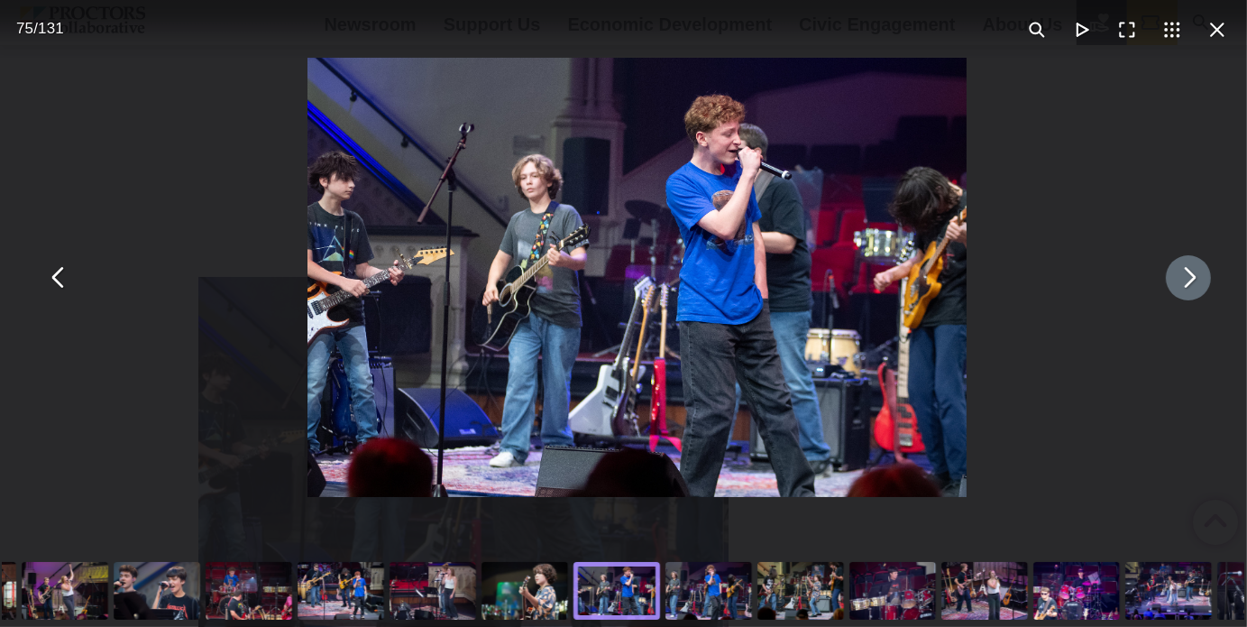
click at [1169, 285] on button "You can close this modal content with the ESC key" at bounding box center [1188, 277] width 45 height 45
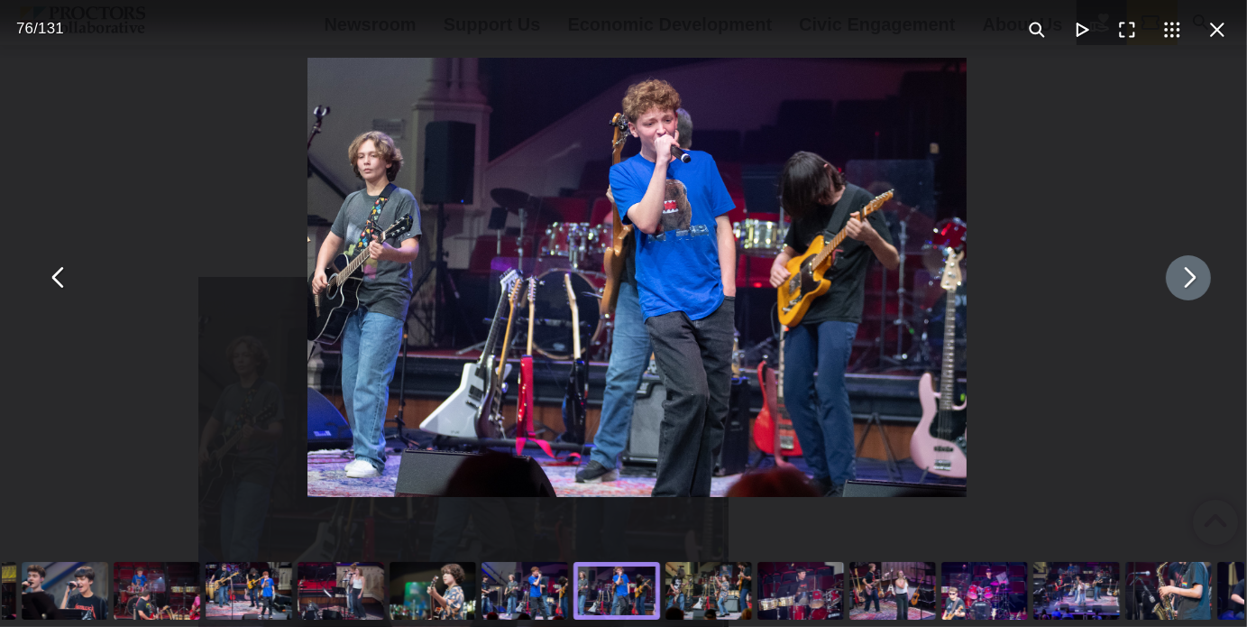
click at [1169, 285] on button "You can close this modal content with the ESC key" at bounding box center [1188, 277] width 45 height 45
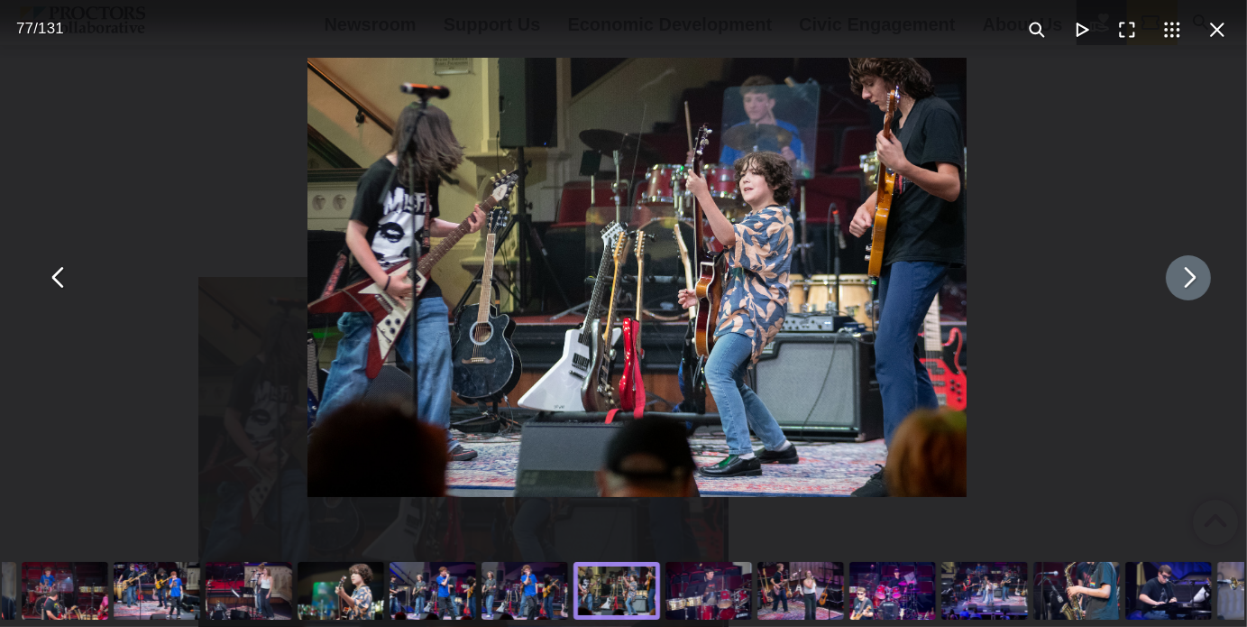
click at [1169, 285] on button "You can close this modal content with the ESC key" at bounding box center [1188, 277] width 45 height 45
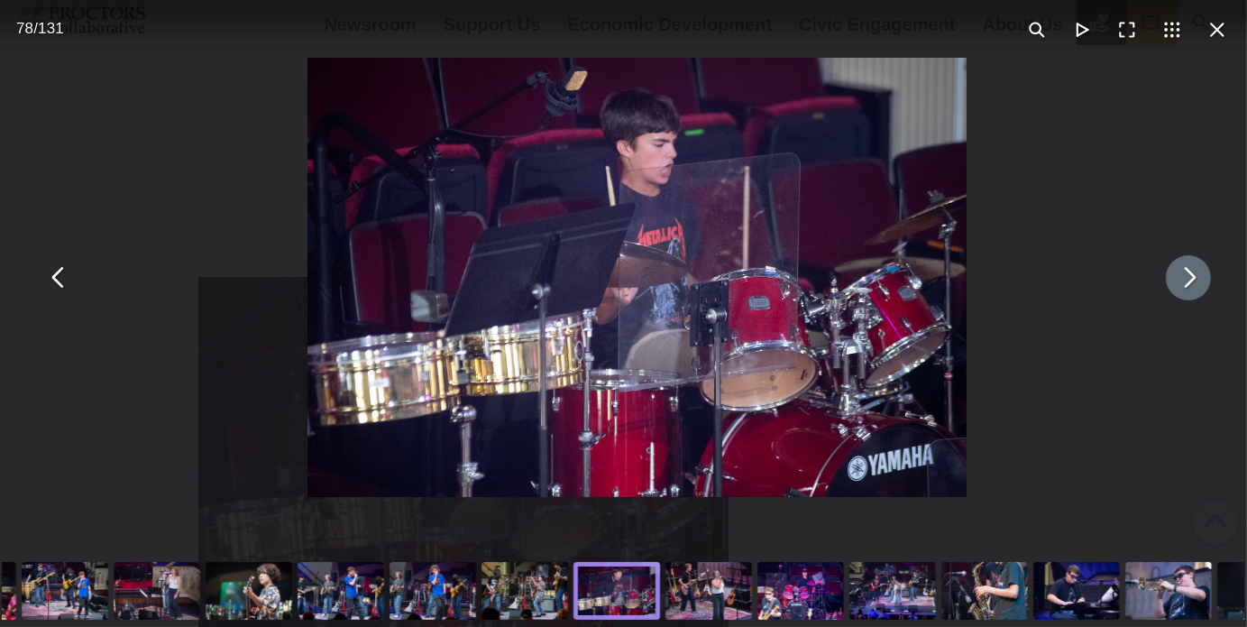
click at [1169, 285] on button "You can close this modal content with the ESC key" at bounding box center [1188, 277] width 45 height 45
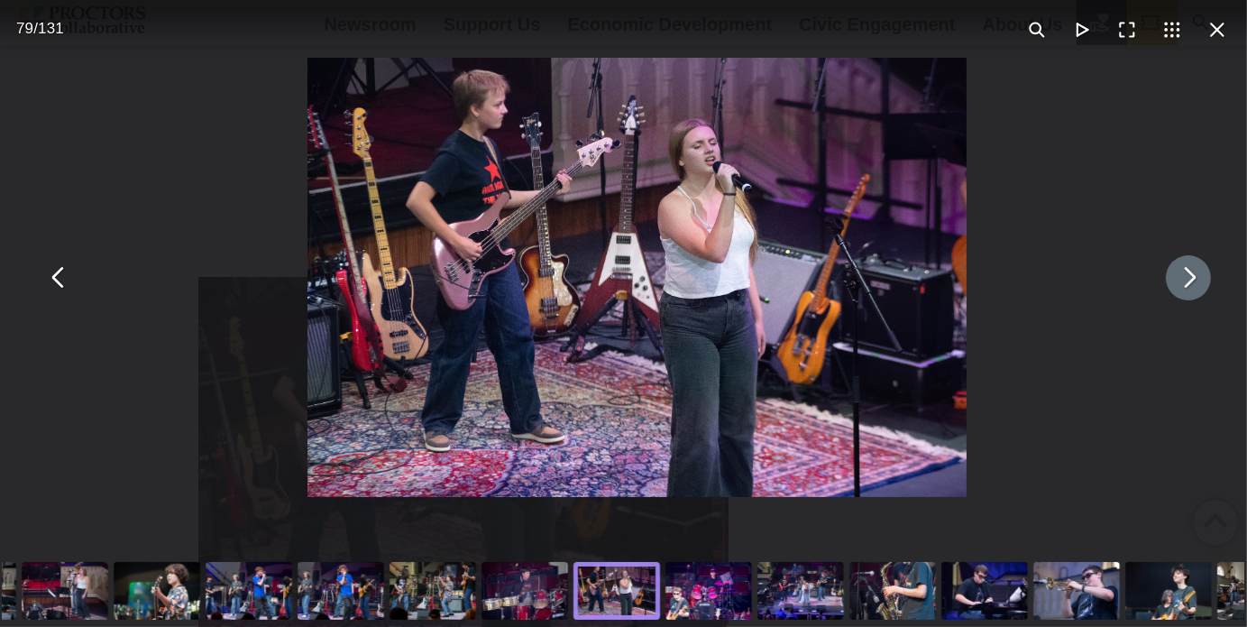
click at [1169, 285] on button "You can close this modal content with the ESC key" at bounding box center [1188, 277] width 45 height 45
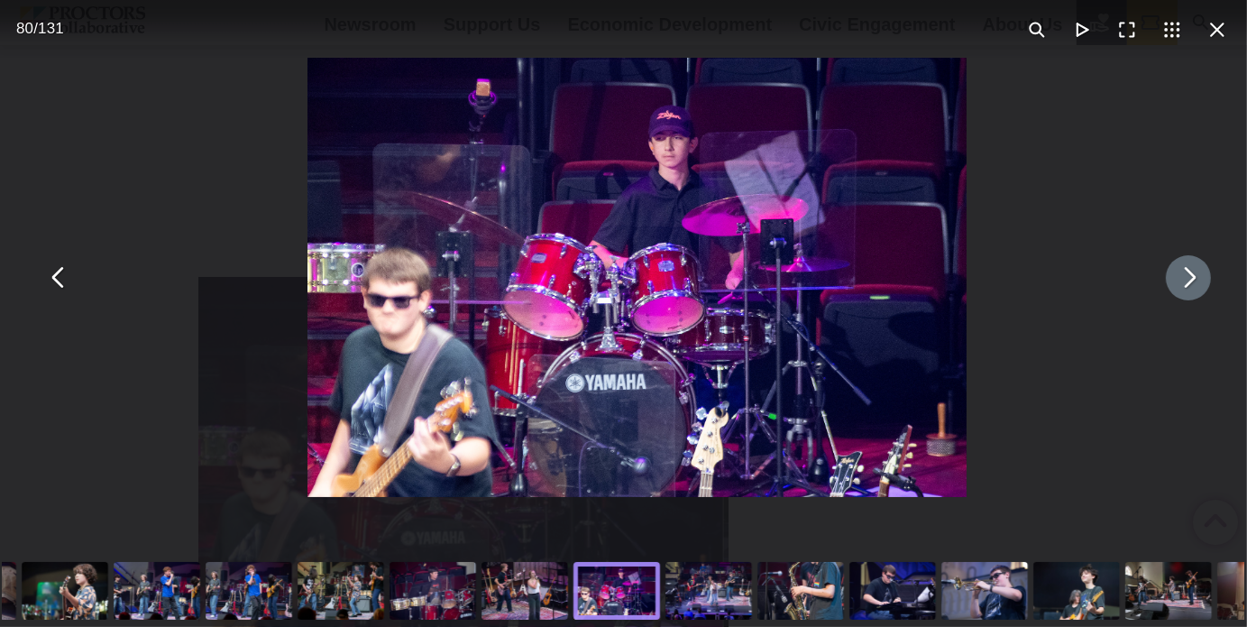
click at [1169, 285] on button "You can close this modal content with the ESC key" at bounding box center [1188, 277] width 45 height 45
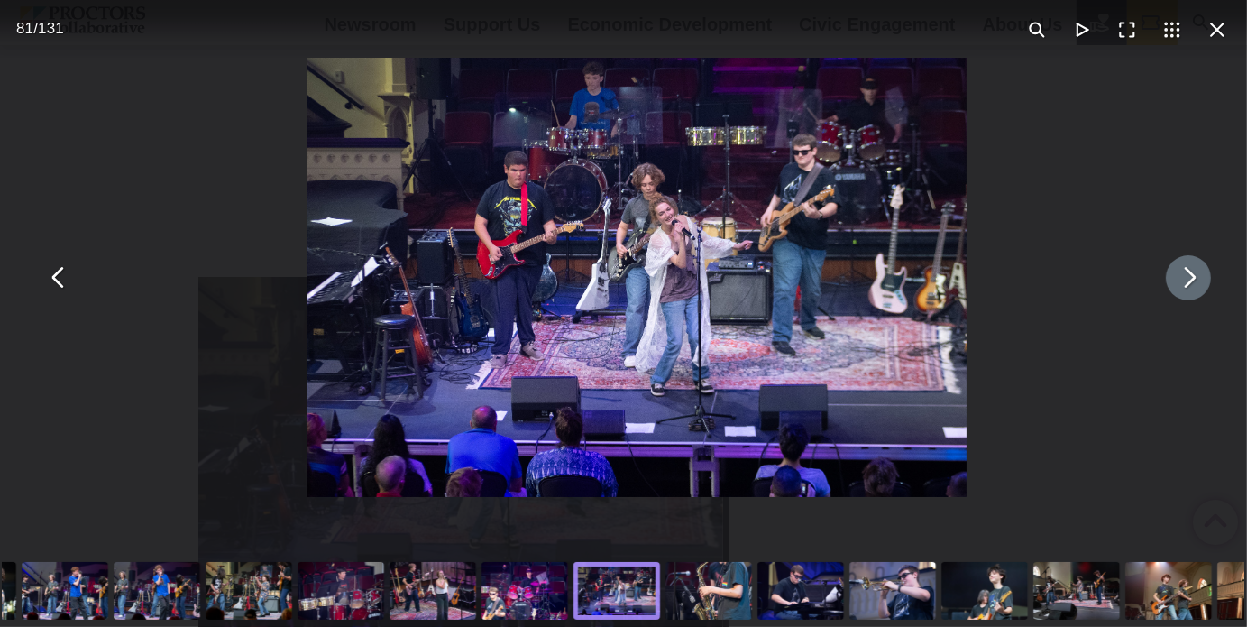
click at [1169, 285] on button "You can close this modal content with the ESC key" at bounding box center [1188, 277] width 45 height 45
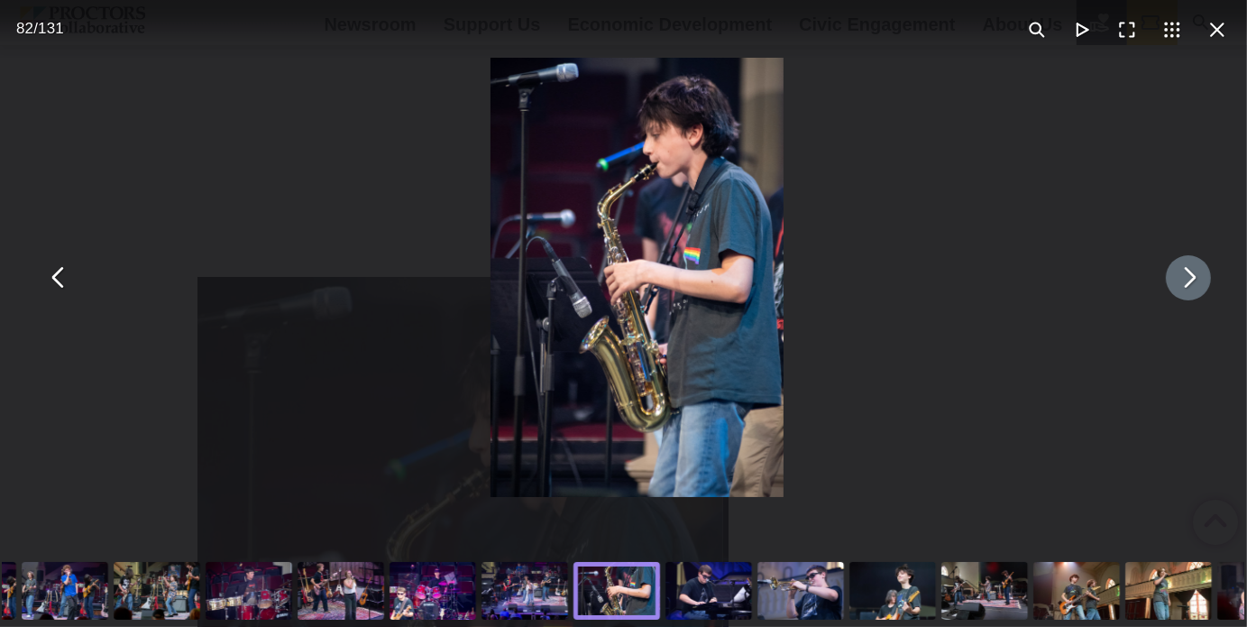
click at [1169, 285] on button "You can close this modal content with the ESC key" at bounding box center [1188, 277] width 45 height 45
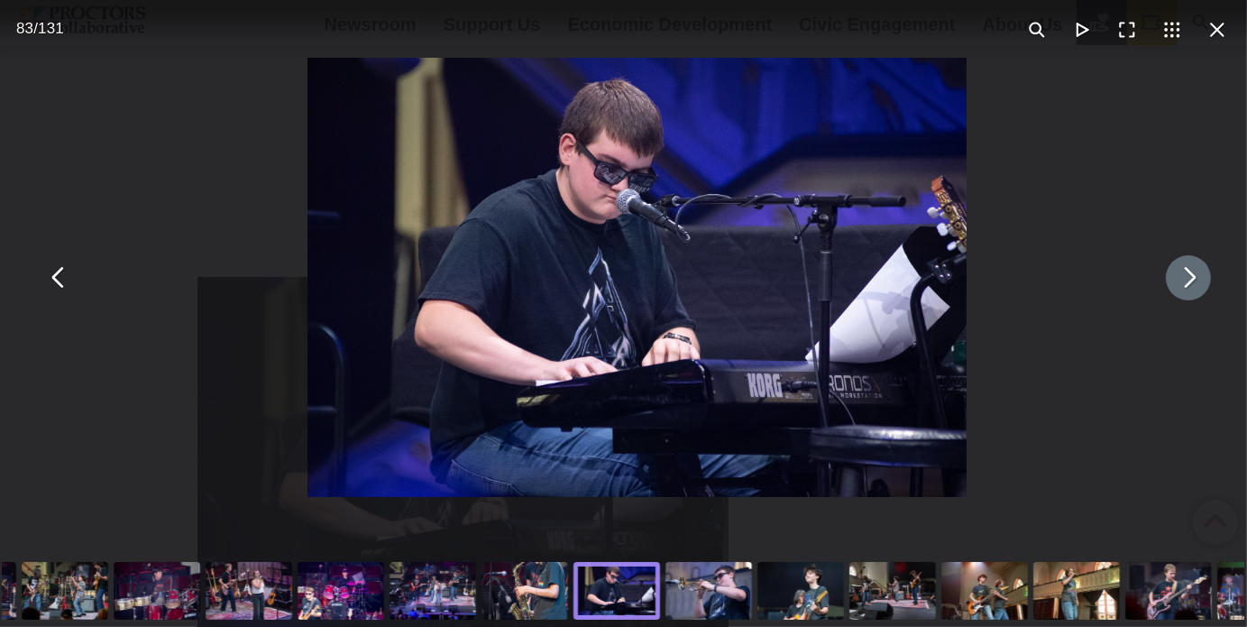
click at [1169, 285] on button "You can close this modal content with the ESC key" at bounding box center [1188, 277] width 45 height 45
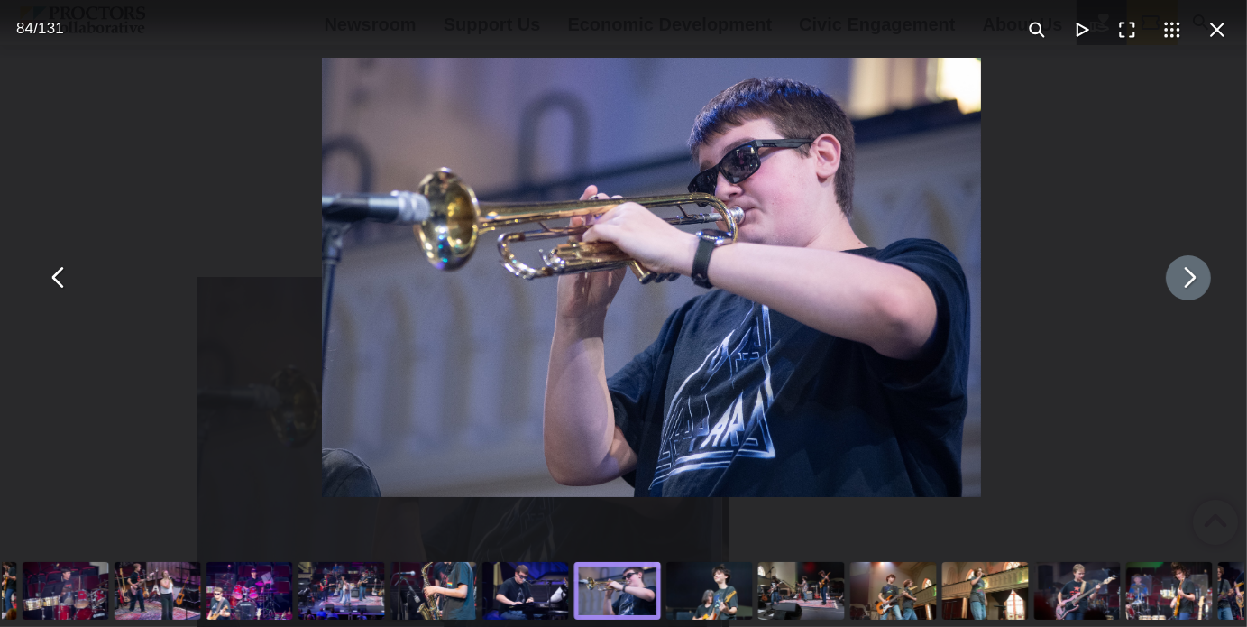
click at [1169, 285] on button "You can close this modal content with the ESC key" at bounding box center [1188, 277] width 45 height 45
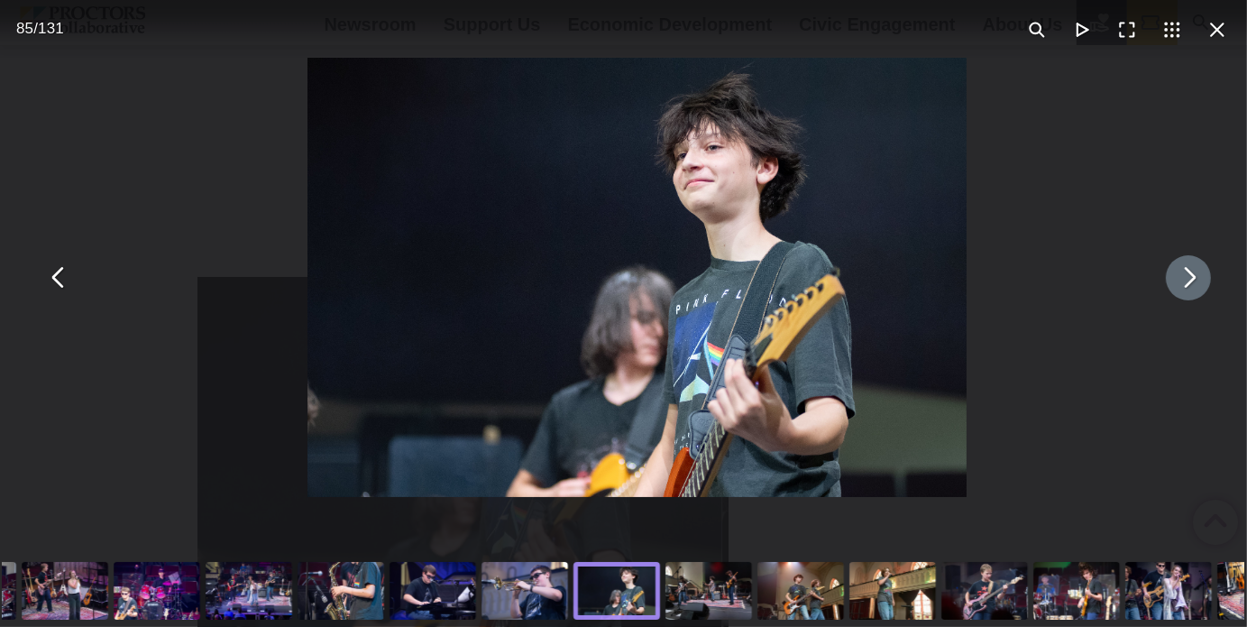
click at [1169, 285] on button "You can close this modal content with the ESC key" at bounding box center [1188, 277] width 45 height 45
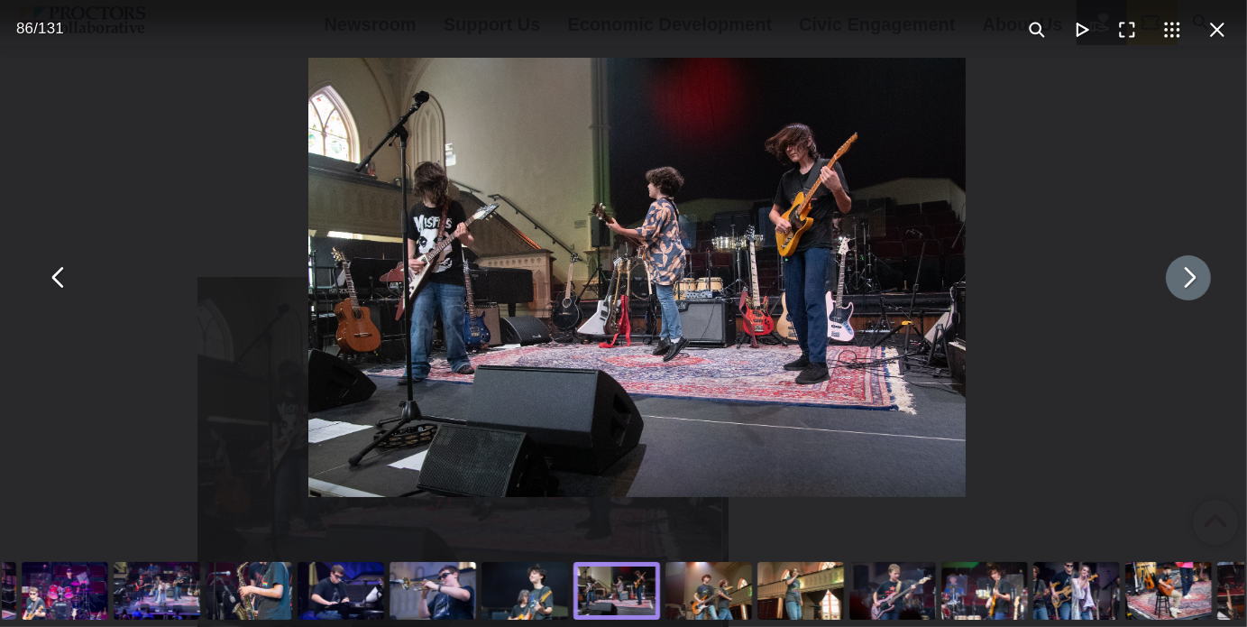
click at [1169, 285] on button "You can close this modal content with the ESC key" at bounding box center [1188, 277] width 45 height 45
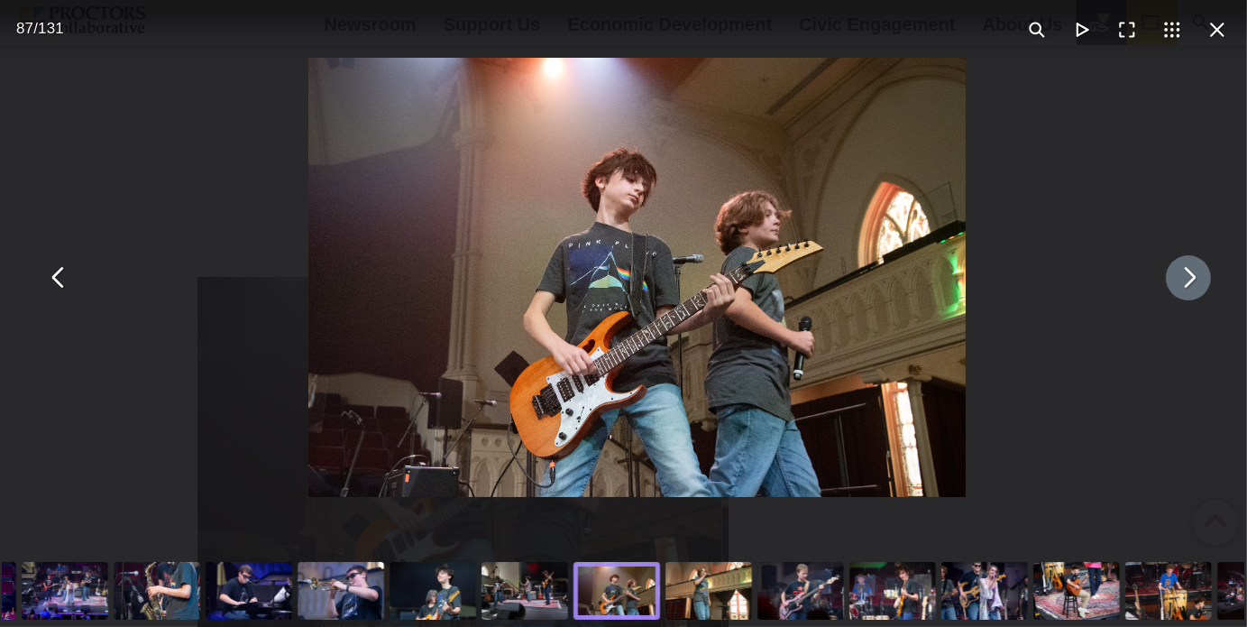
click at [1169, 285] on button "You can close this modal content with the ESC key" at bounding box center [1188, 277] width 45 height 45
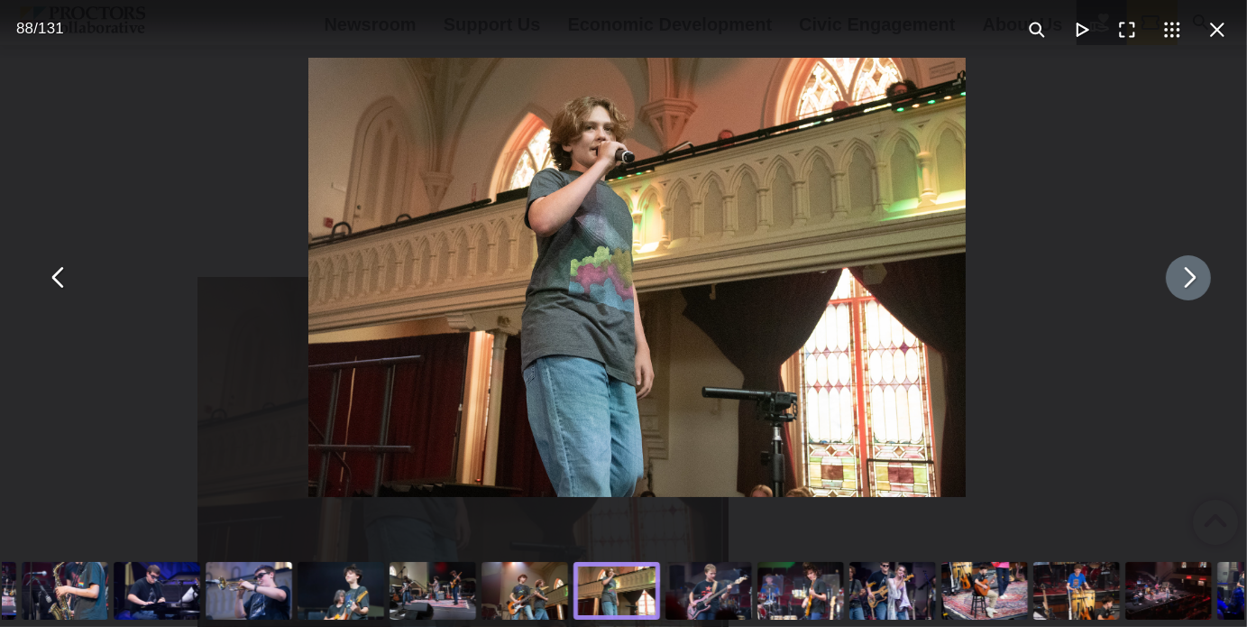
click at [1169, 285] on button "You can close this modal content with the ESC key" at bounding box center [1188, 277] width 45 height 45
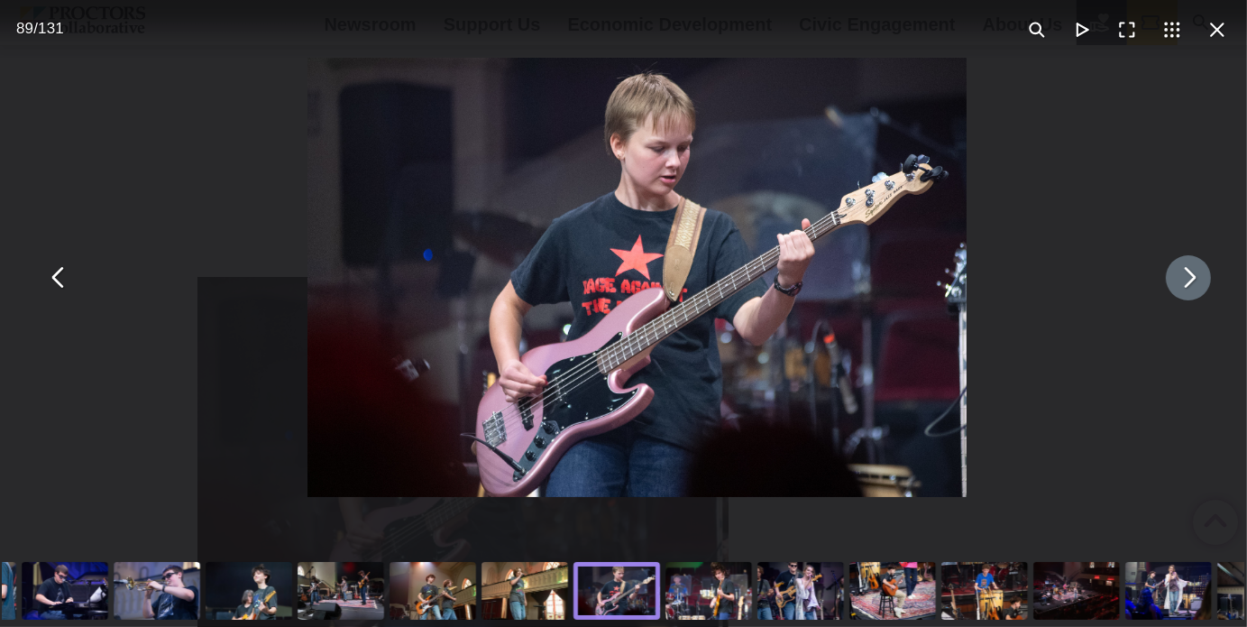
click at [1169, 285] on button "You can close this modal content with the ESC key" at bounding box center [1188, 277] width 45 height 45
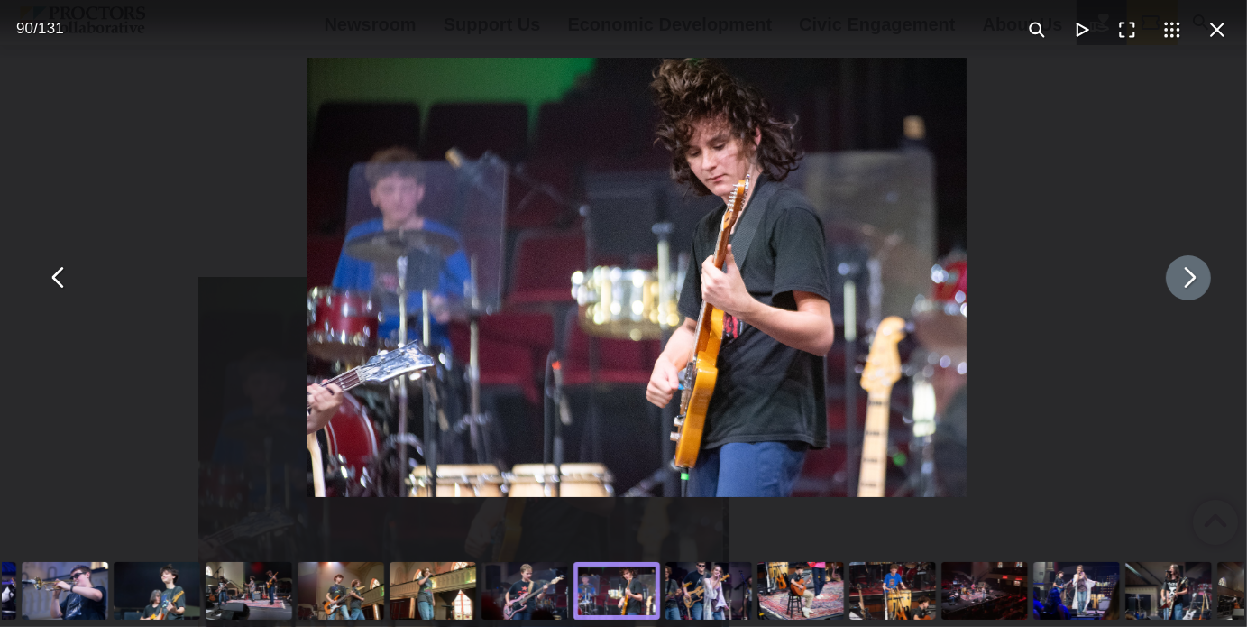
click at [1169, 285] on button "You can close this modal content with the ESC key" at bounding box center [1188, 277] width 45 height 45
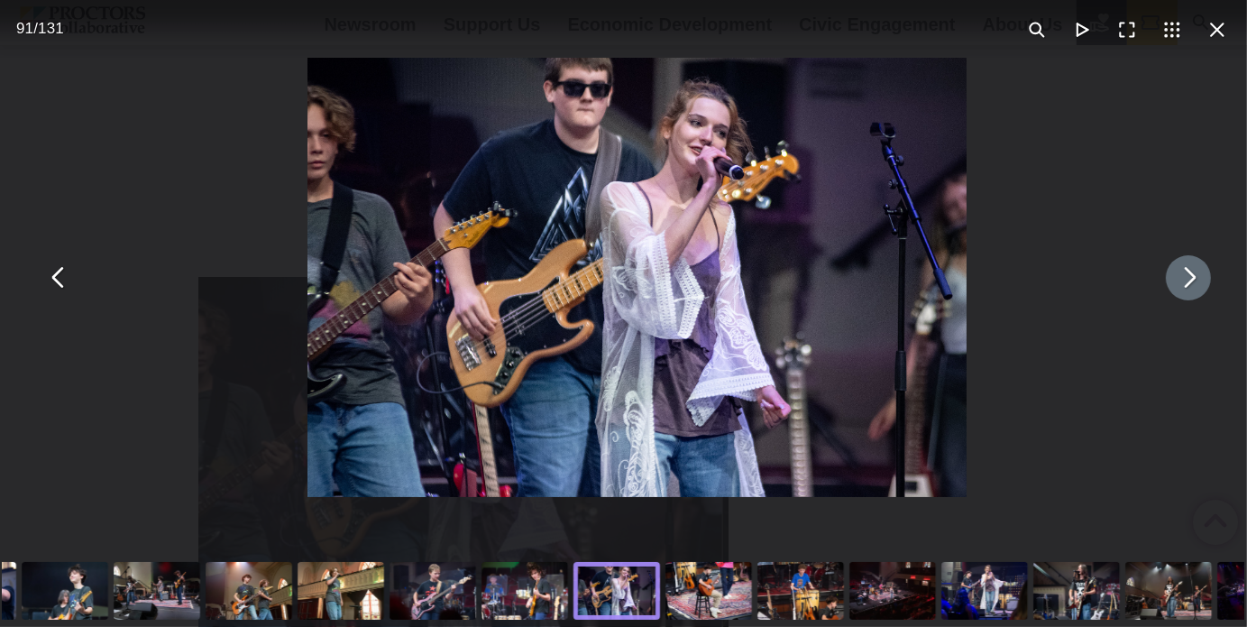
click at [1169, 285] on button "You can close this modal content with the ESC key" at bounding box center [1188, 277] width 45 height 45
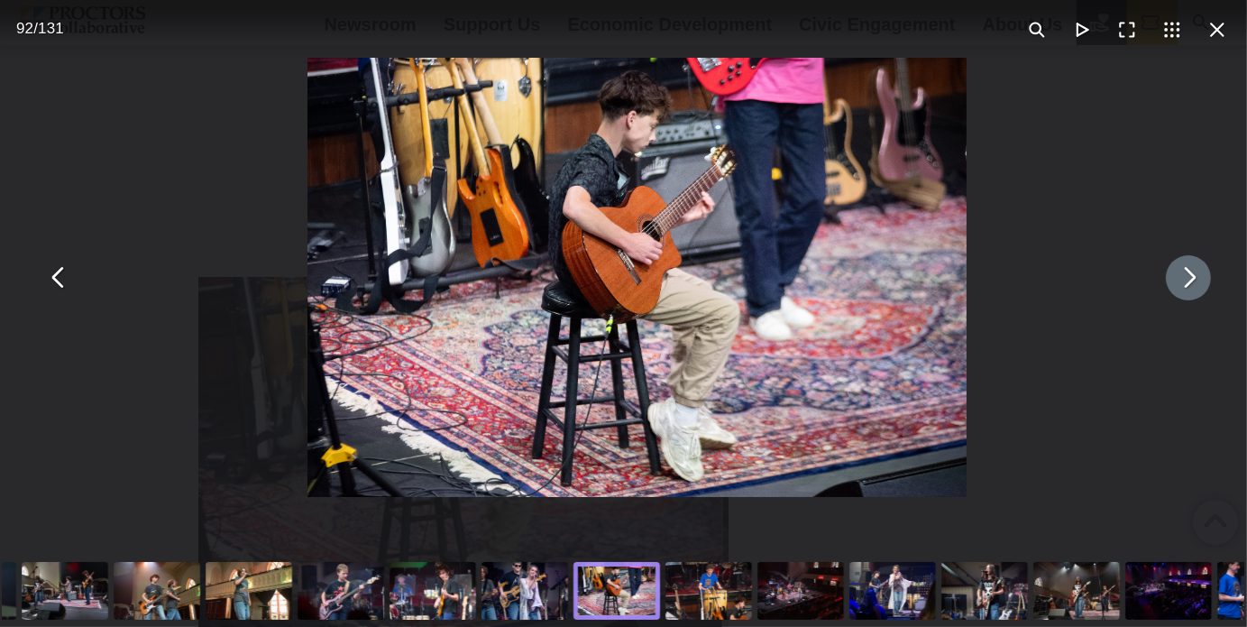
click at [1169, 285] on button "You can close this modal content with the ESC key" at bounding box center [1188, 277] width 45 height 45
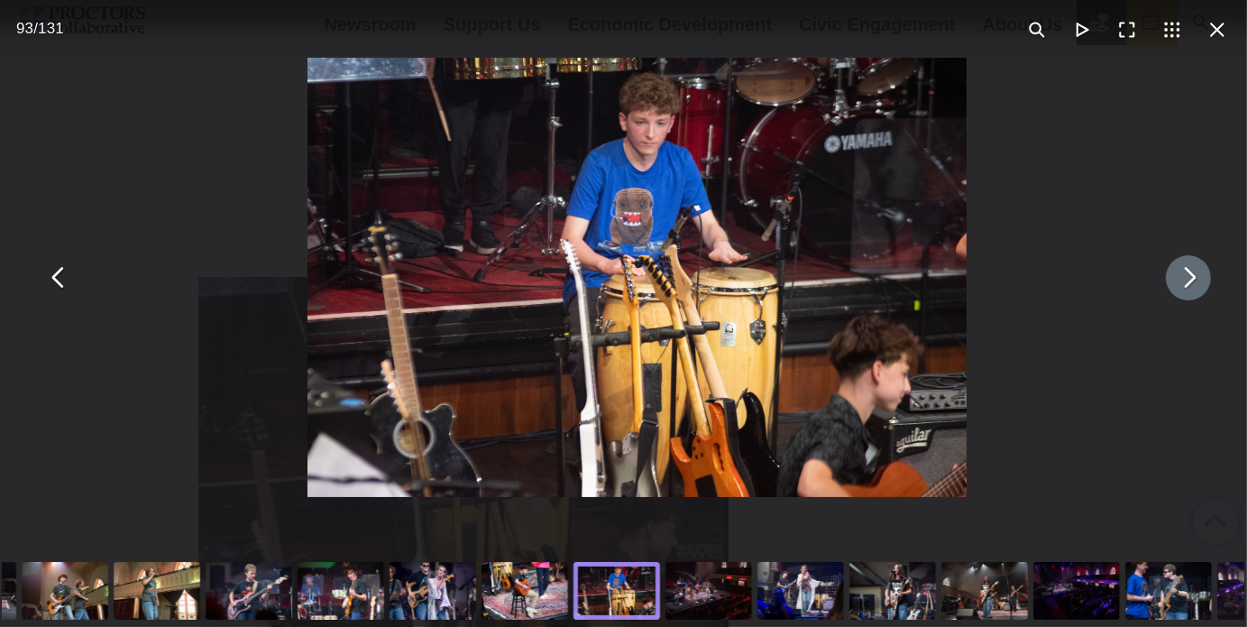
click at [1169, 285] on button "You can close this modal content with the ESC key" at bounding box center [1188, 277] width 45 height 45
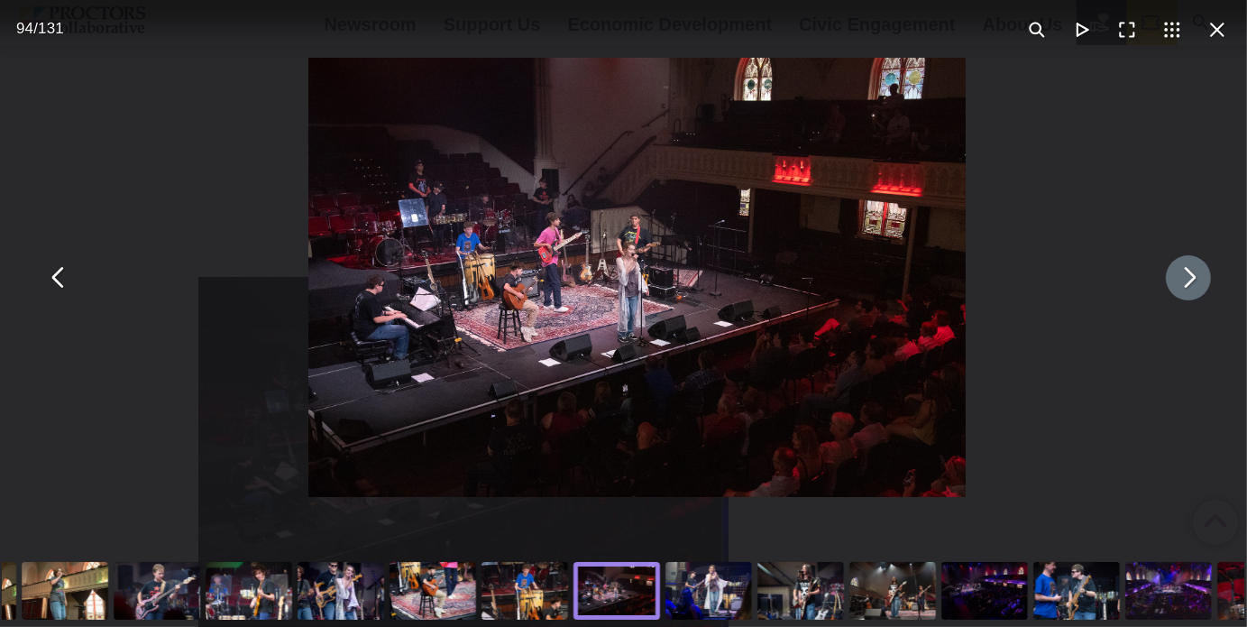
click at [1169, 285] on button "You can close this modal content with the ESC key" at bounding box center [1188, 277] width 45 height 45
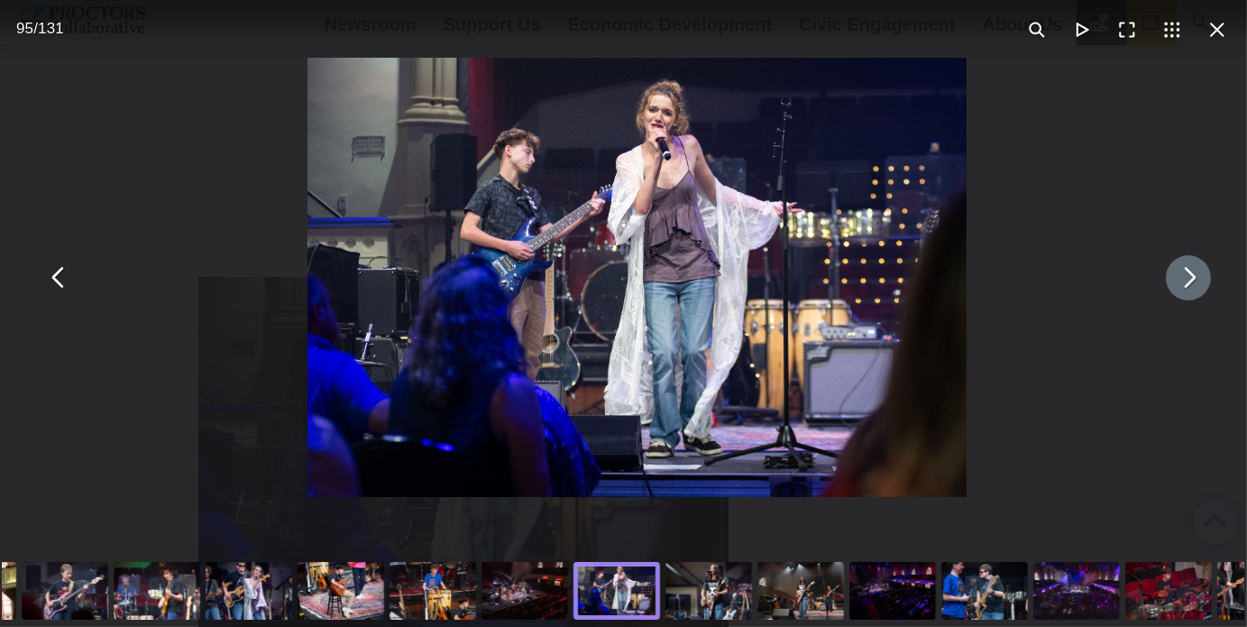
click at [1169, 285] on button "You can close this modal content with the ESC key" at bounding box center [1188, 277] width 45 height 45
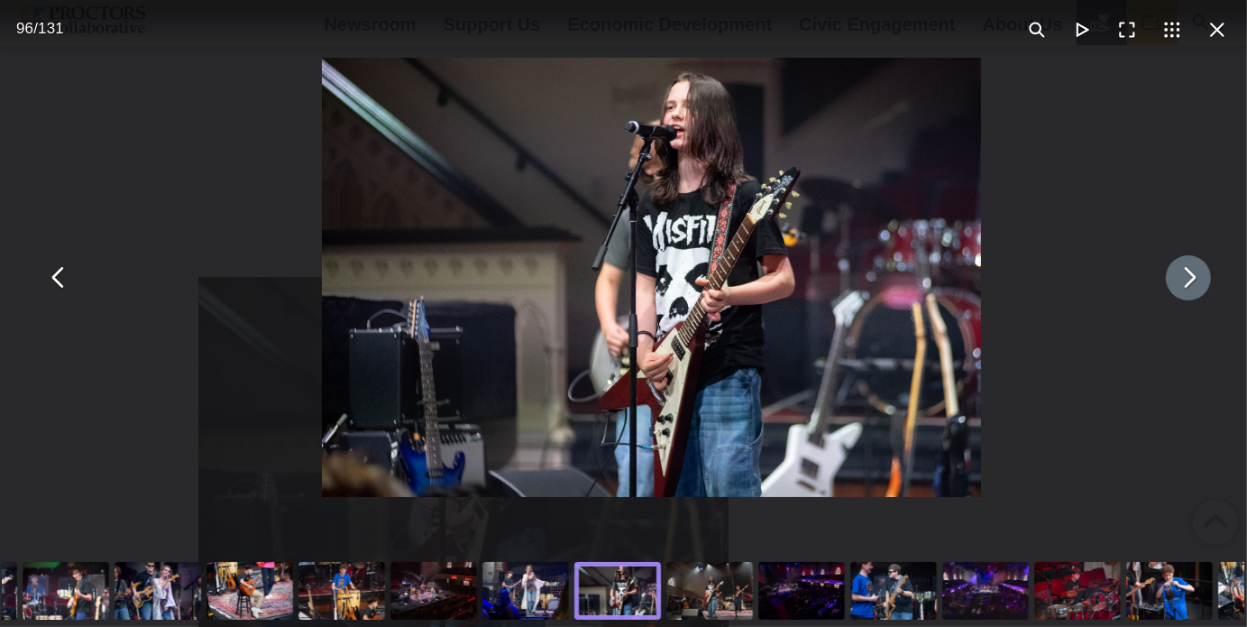
click at [1169, 285] on button "You can close this modal content with the ESC key" at bounding box center [1188, 277] width 45 height 45
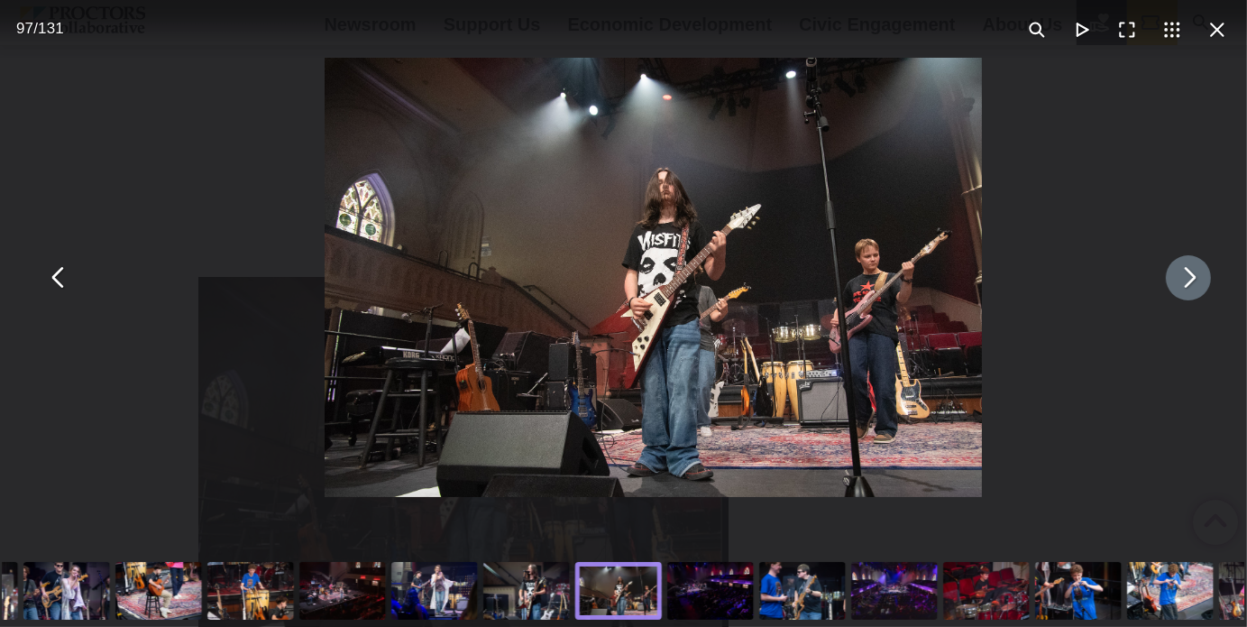
click at [1169, 285] on button "You can close this modal content with the ESC key" at bounding box center [1188, 277] width 45 height 45
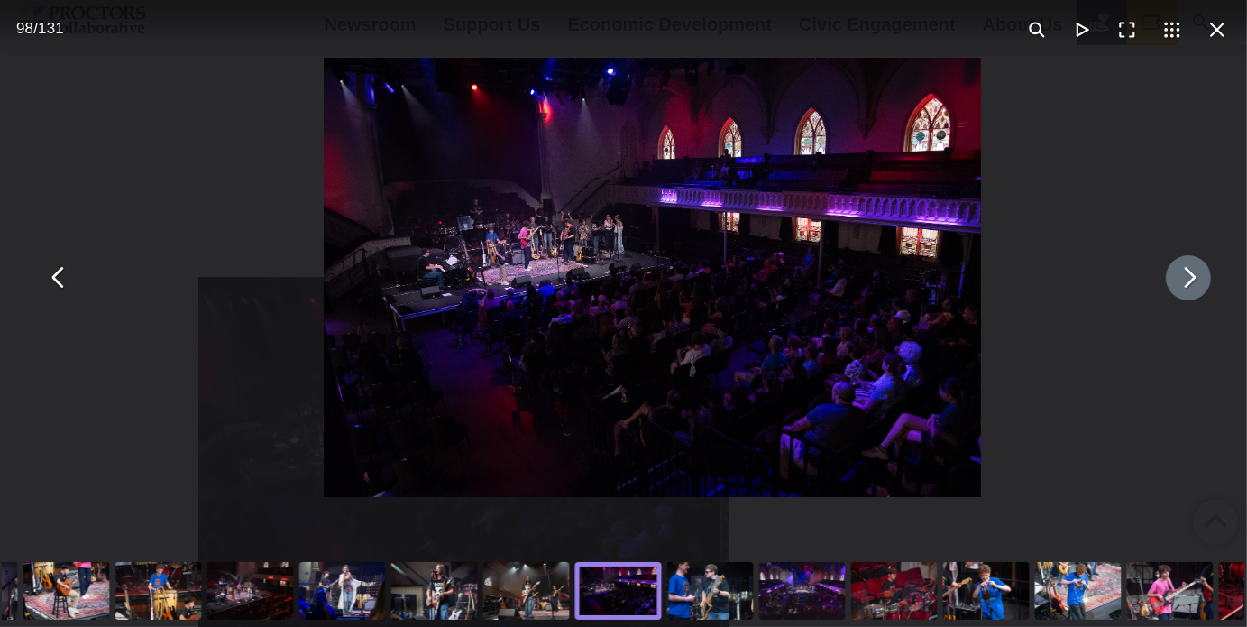
click at [1169, 285] on button "You can close this modal content with the ESC key" at bounding box center [1188, 277] width 45 height 45
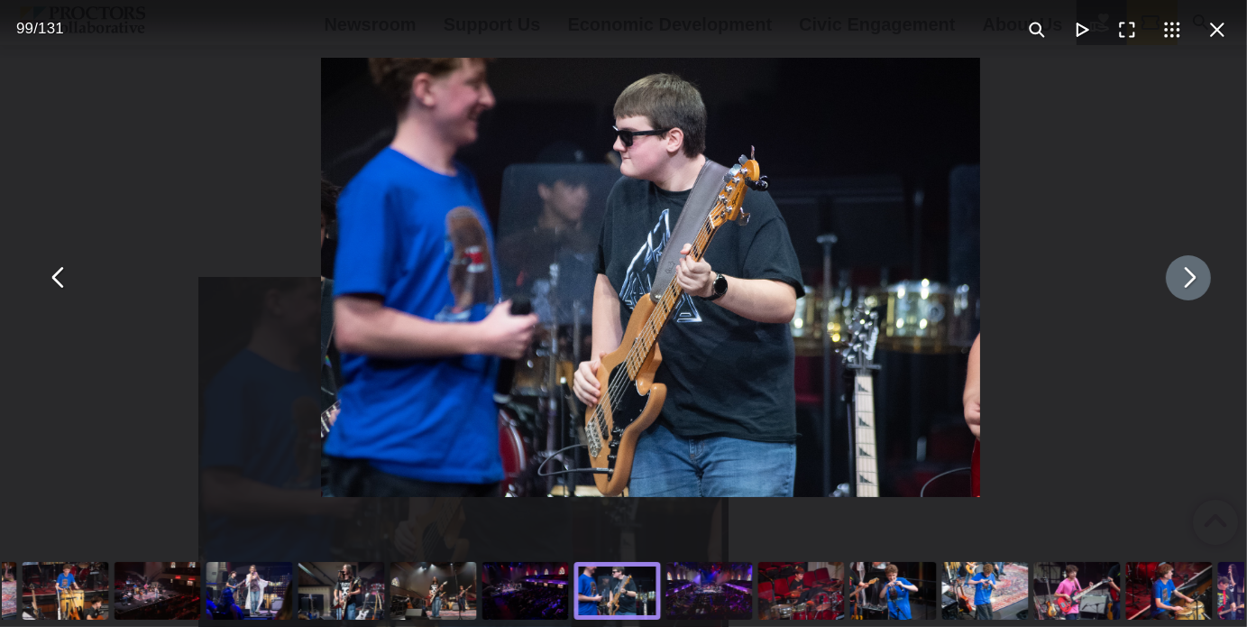
click at [1169, 285] on button "You can close this modal content with the ESC key" at bounding box center [1188, 277] width 45 height 45
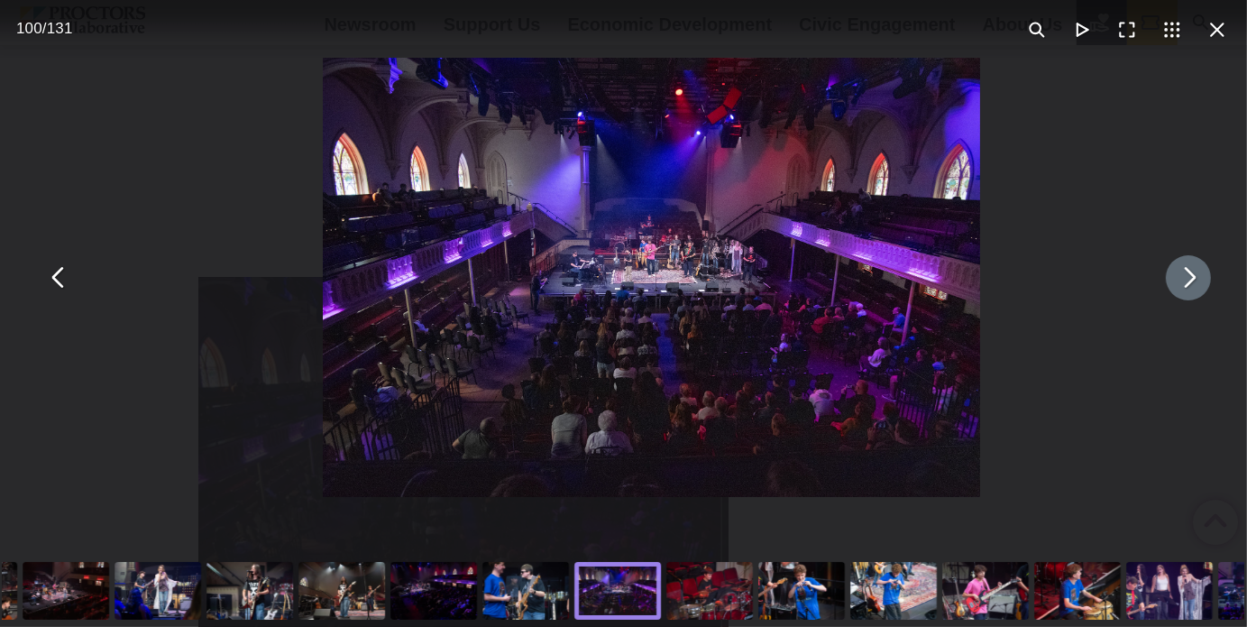
click at [1169, 285] on button "You can close this modal content with the ESC key" at bounding box center [1188, 277] width 45 height 45
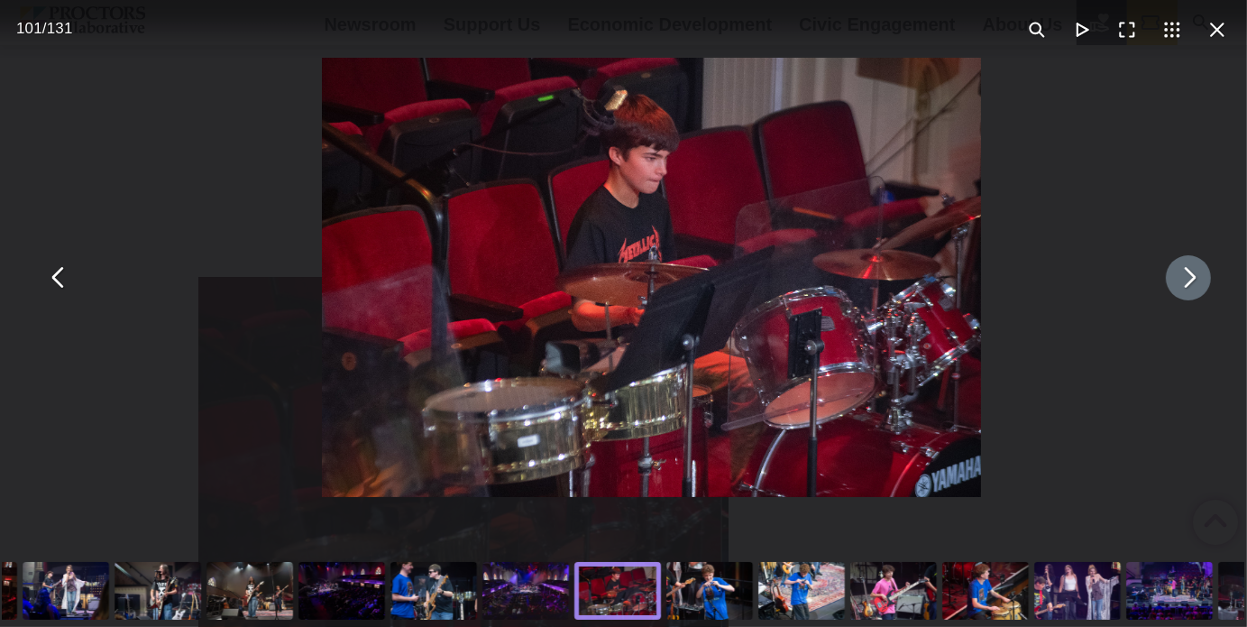
click at [1169, 285] on button "You can close this modal content with the ESC key" at bounding box center [1188, 277] width 45 height 45
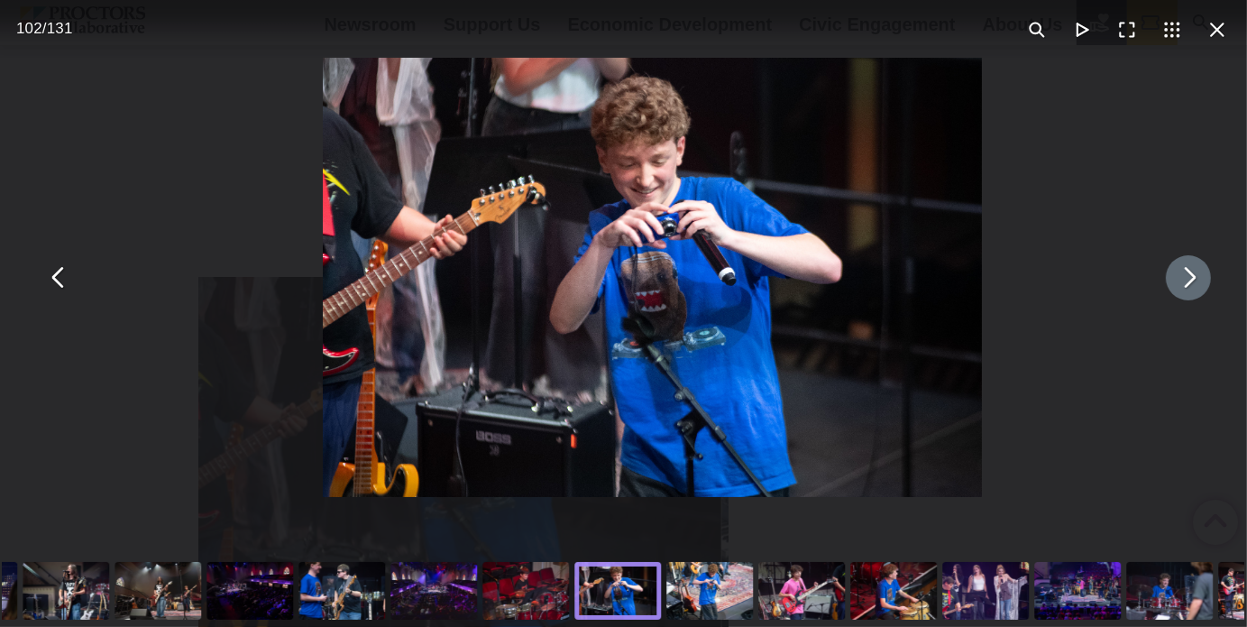
click at [1169, 285] on button "You can close this modal content with the ESC key" at bounding box center [1188, 277] width 45 height 45
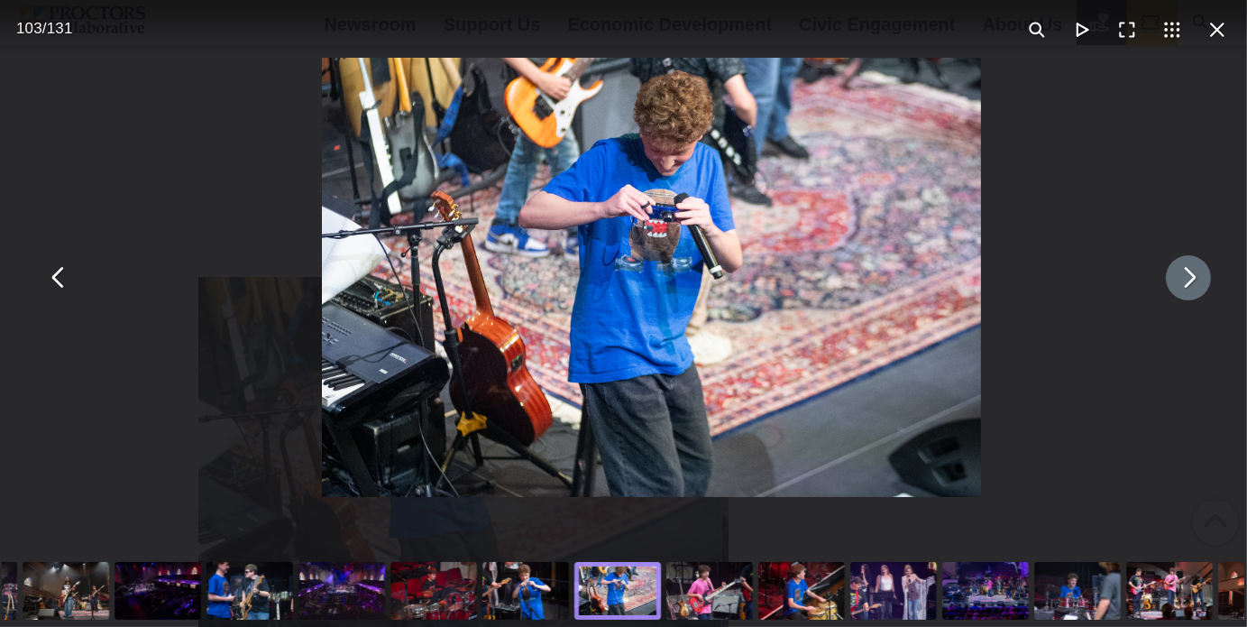
click at [1169, 285] on button "You can close this modal content with the ESC key" at bounding box center [1188, 277] width 45 height 45
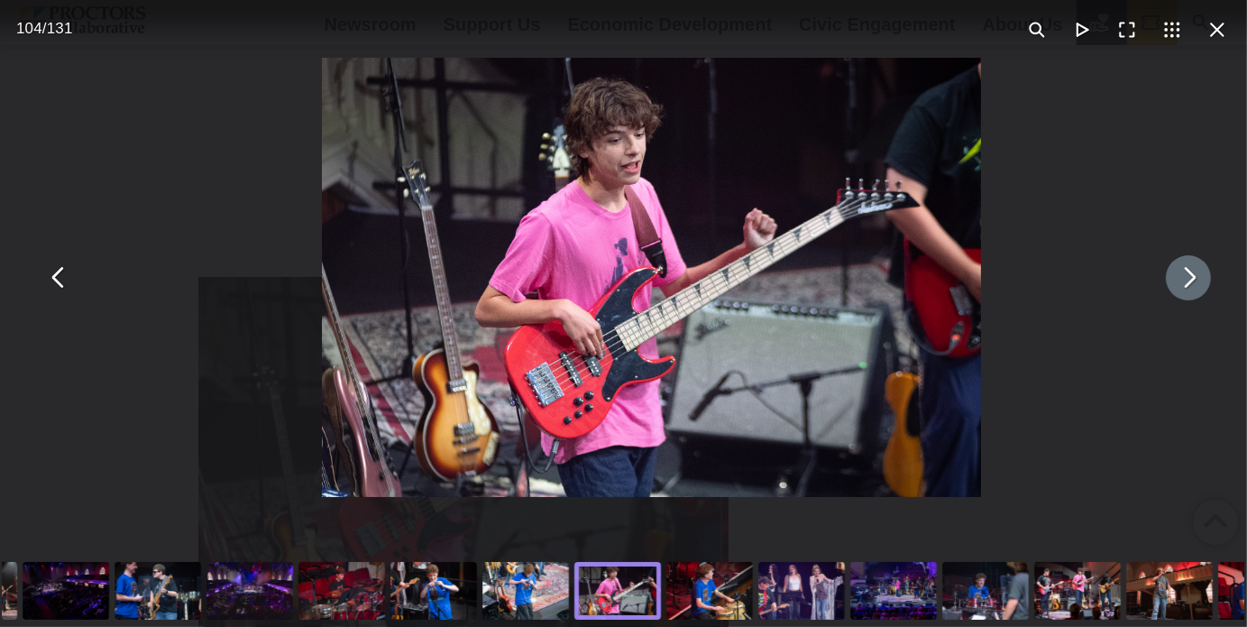
click at [1169, 285] on button "You can close this modal content with the ESC key" at bounding box center [1188, 277] width 45 height 45
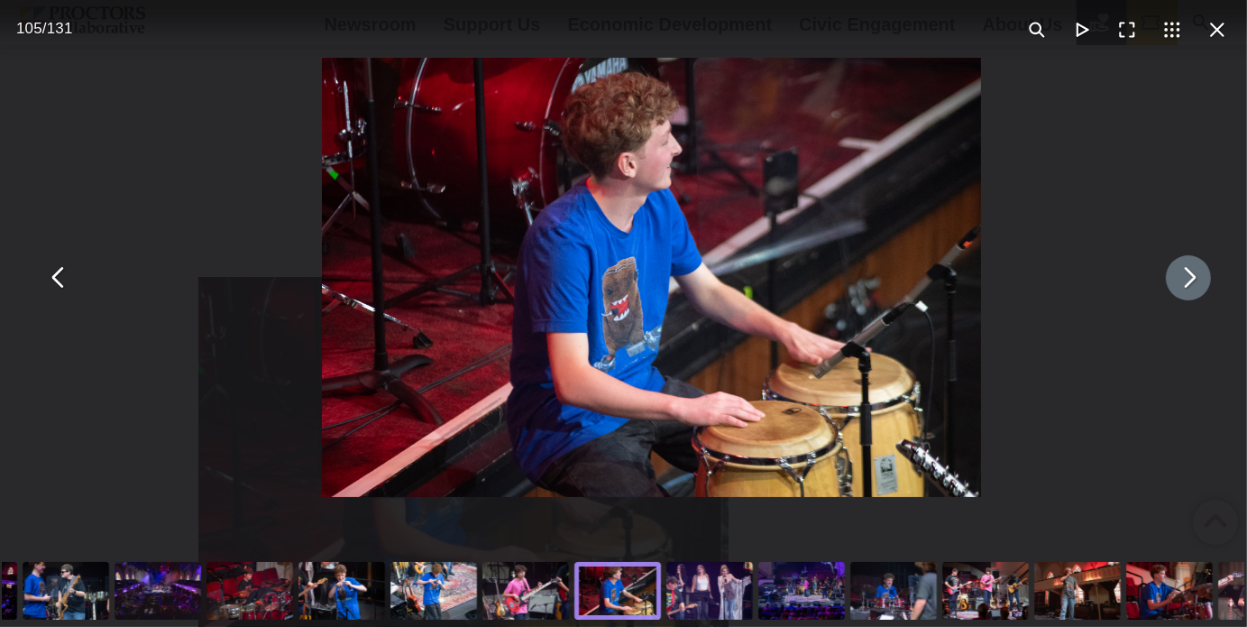
click at [1169, 285] on button "You can close this modal content with the ESC key" at bounding box center [1188, 277] width 45 height 45
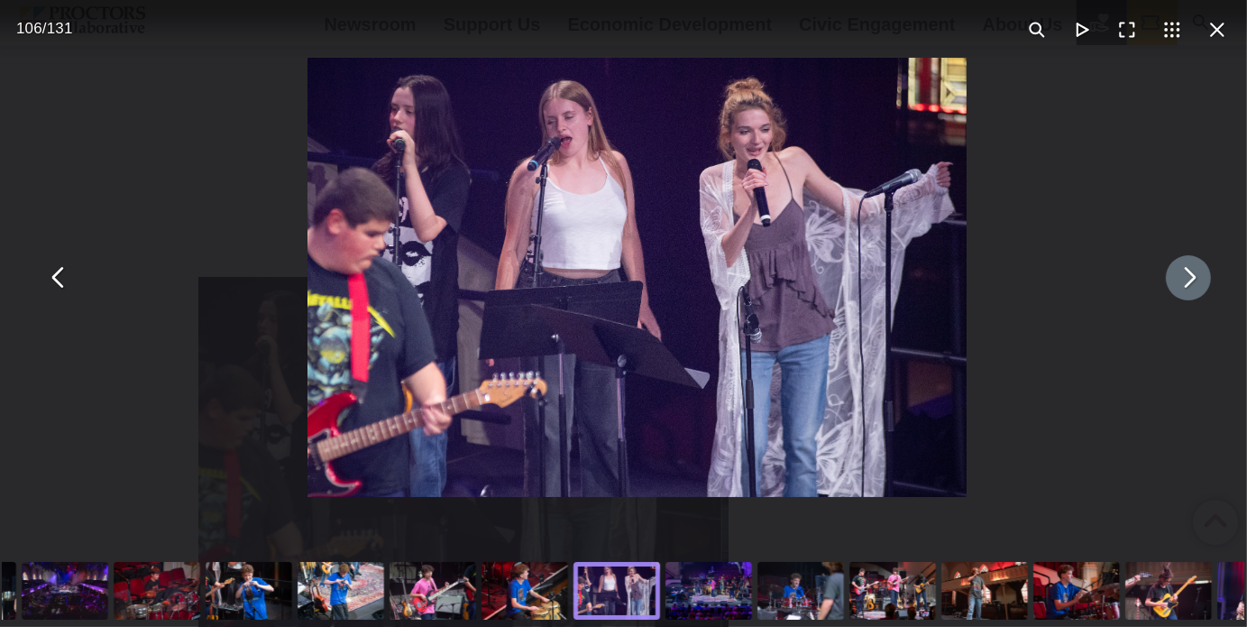
click at [1169, 285] on button "You can close this modal content with the ESC key" at bounding box center [1188, 277] width 45 height 45
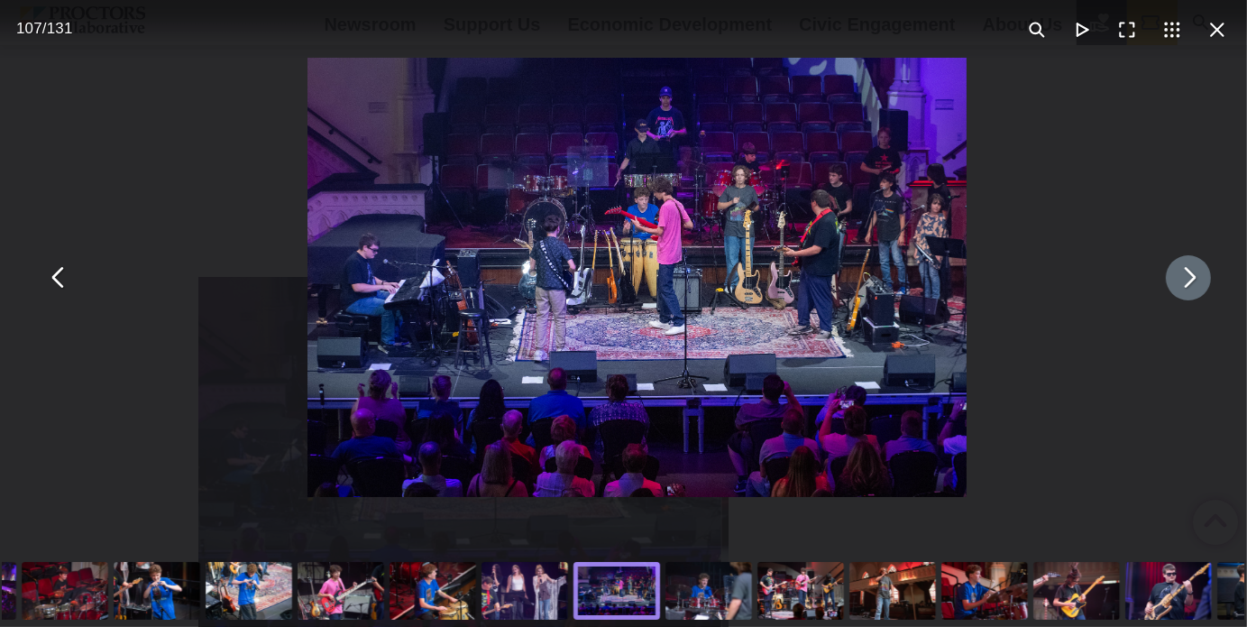
click at [1169, 285] on button "You can close this modal content with the ESC key" at bounding box center [1188, 277] width 45 height 45
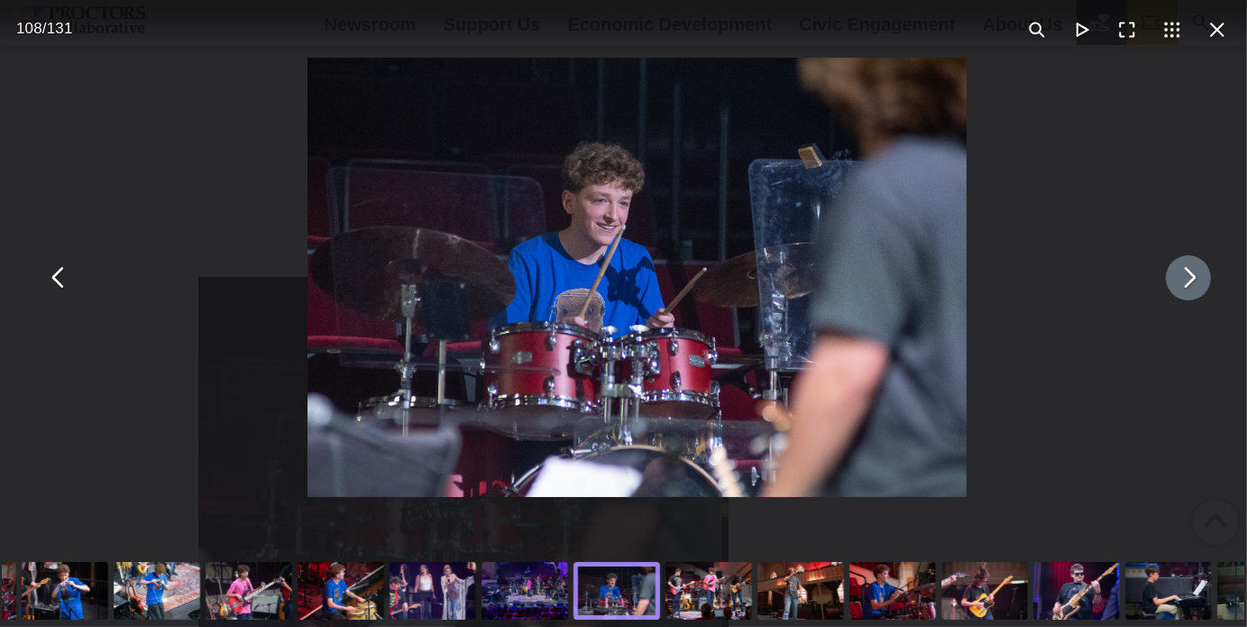
click at [1169, 285] on button "You can close this modal content with the ESC key" at bounding box center [1188, 277] width 45 height 45
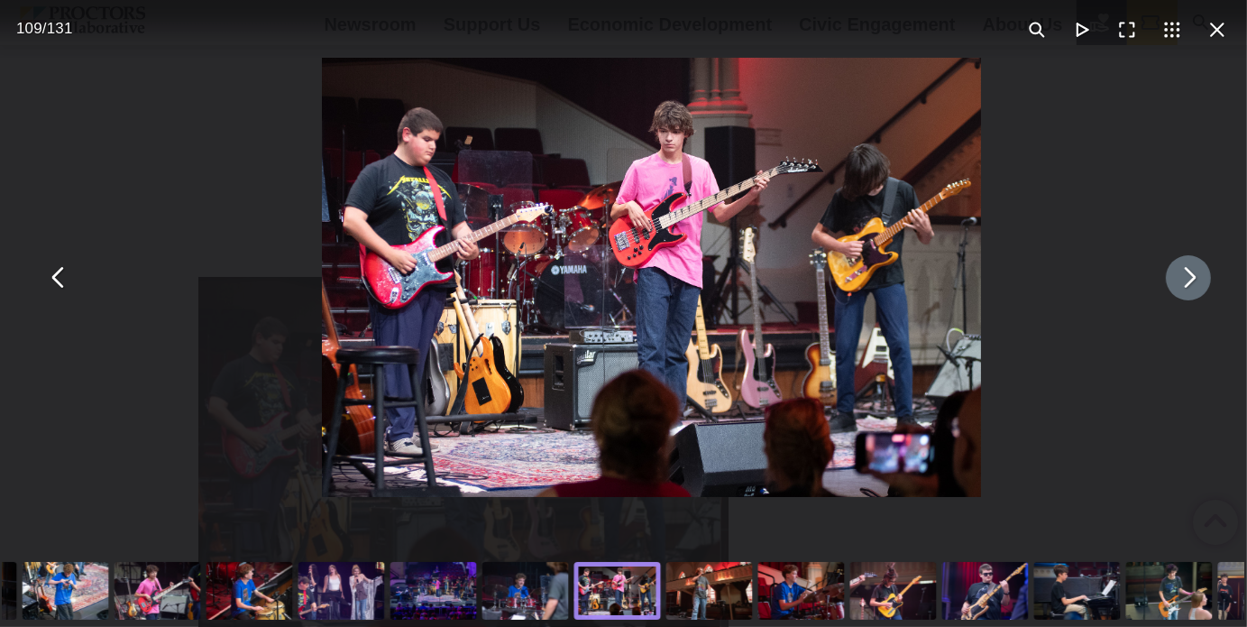
click at [1169, 285] on button "You can close this modal content with the ESC key" at bounding box center [1188, 277] width 45 height 45
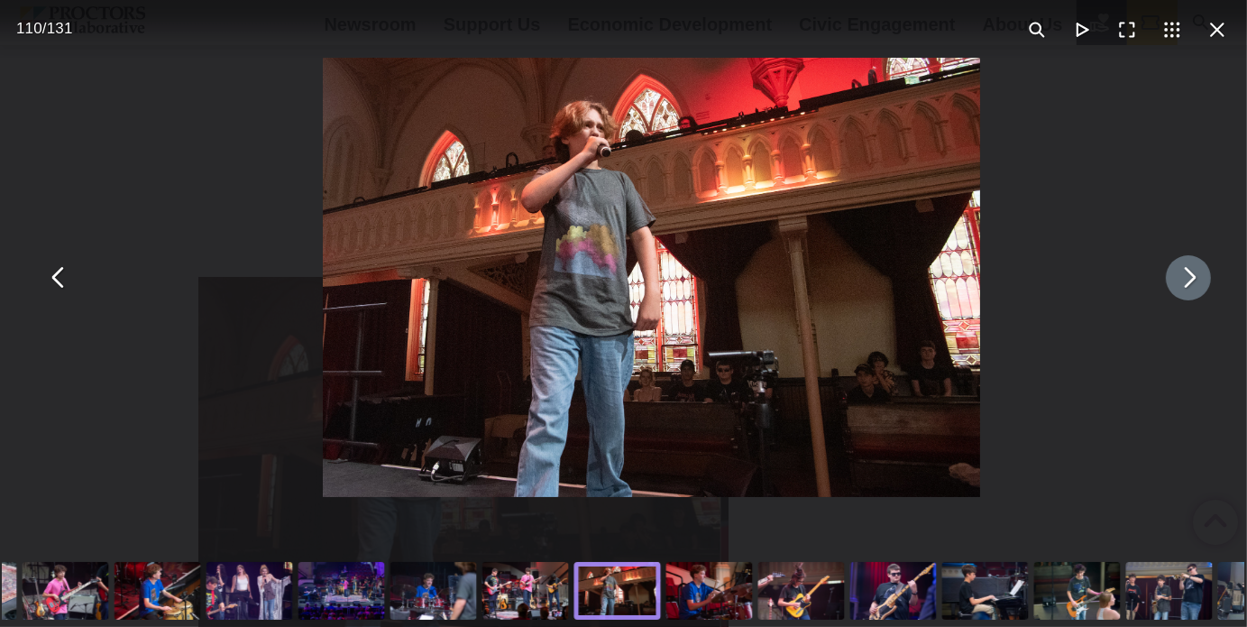
click at [1169, 285] on button "You can close this modal content with the ESC key" at bounding box center [1188, 277] width 45 height 45
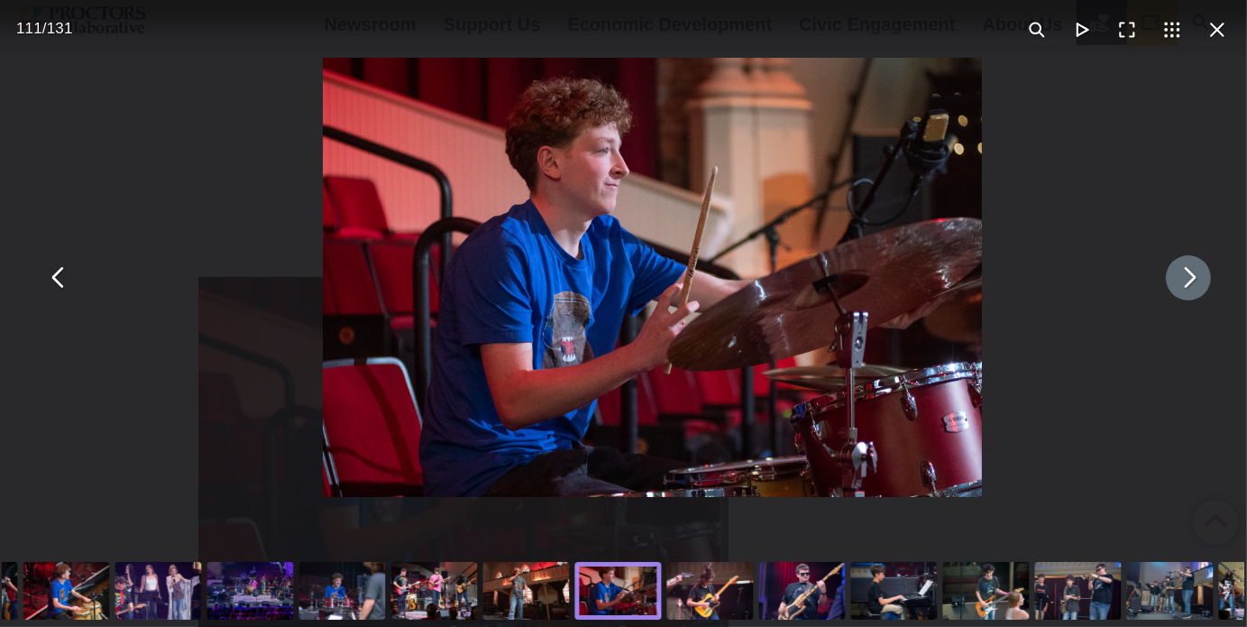
click at [1169, 285] on button "You can close this modal content with the ESC key" at bounding box center [1188, 277] width 45 height 45
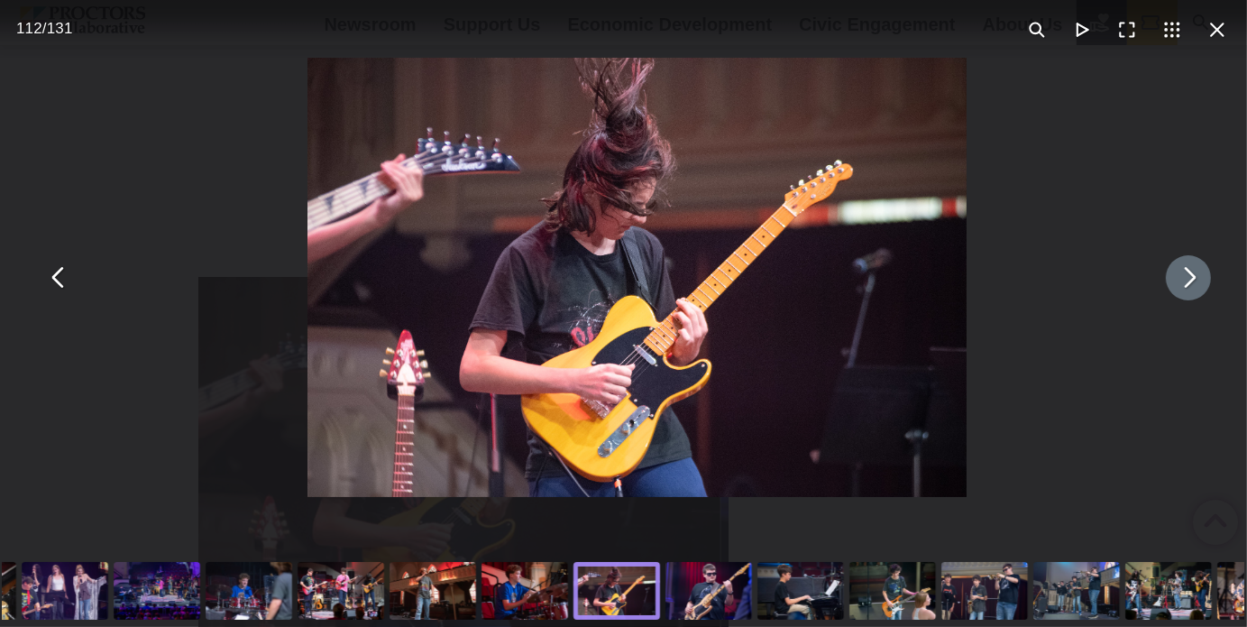
click at [1169, 285] on button "You can close this modal content with the ESC key" at bounding box center [1188, 277] width 45 height 45
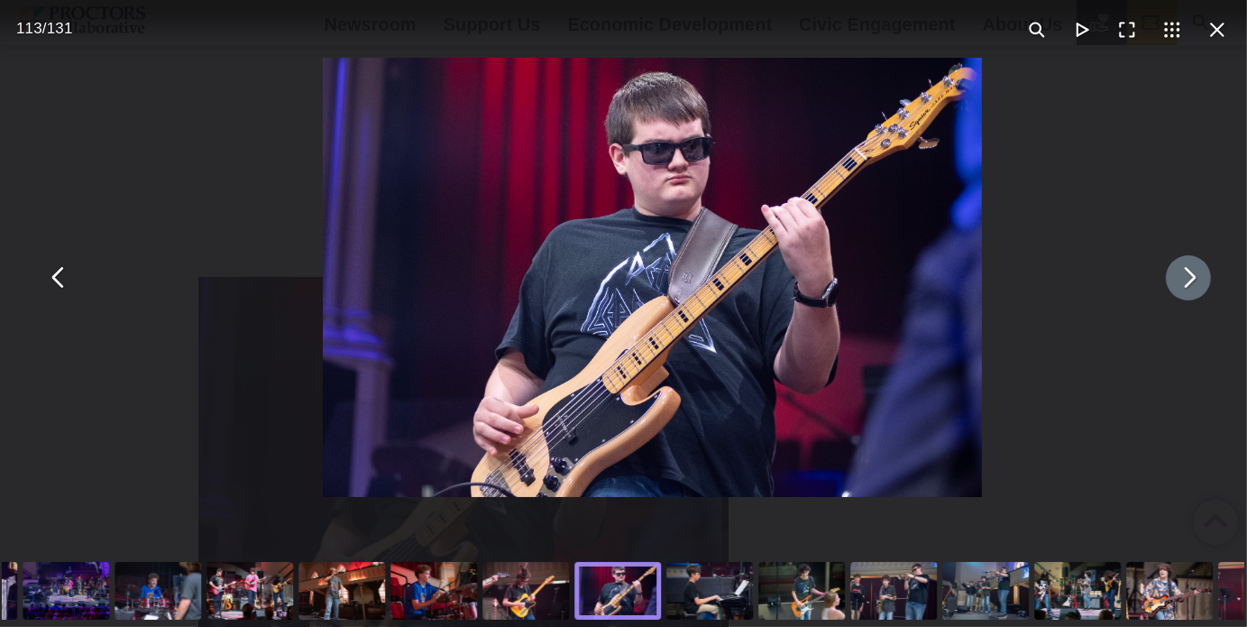
click at [1169, 285] on button "You can close this modal content with the ESC key" at bounding box center [1188, 277] width 45 height 45
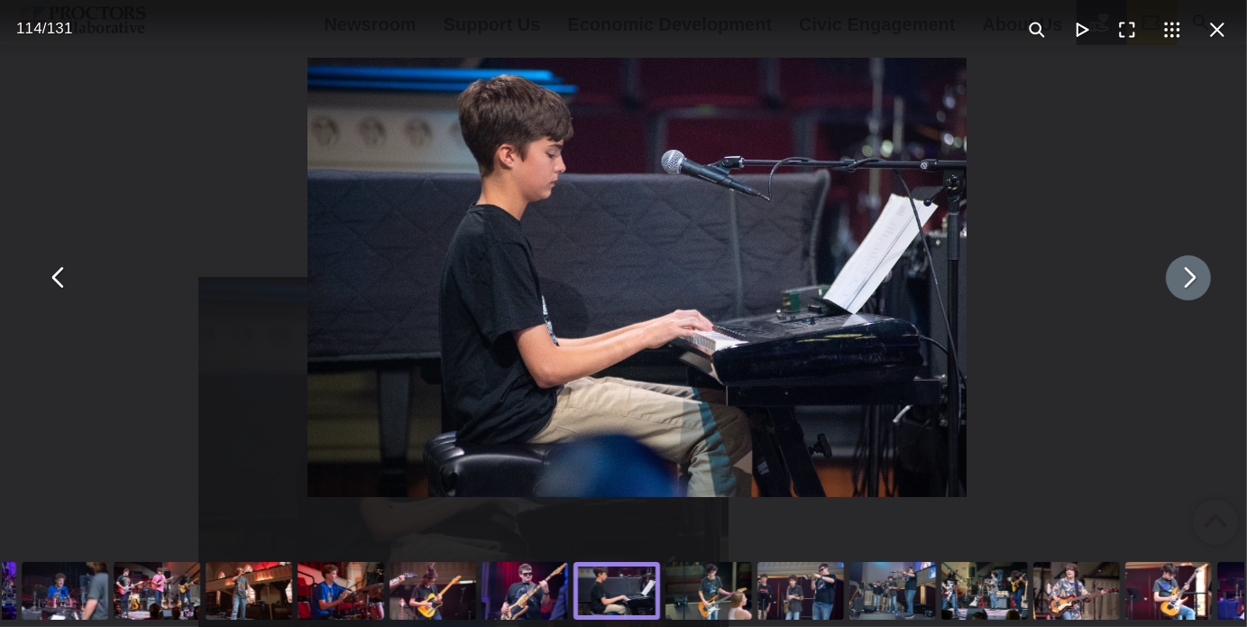
click at [1169, 285] on button "You can close this modal content with the ESC key" at bounding box center [1188, 277] width 45 height 45
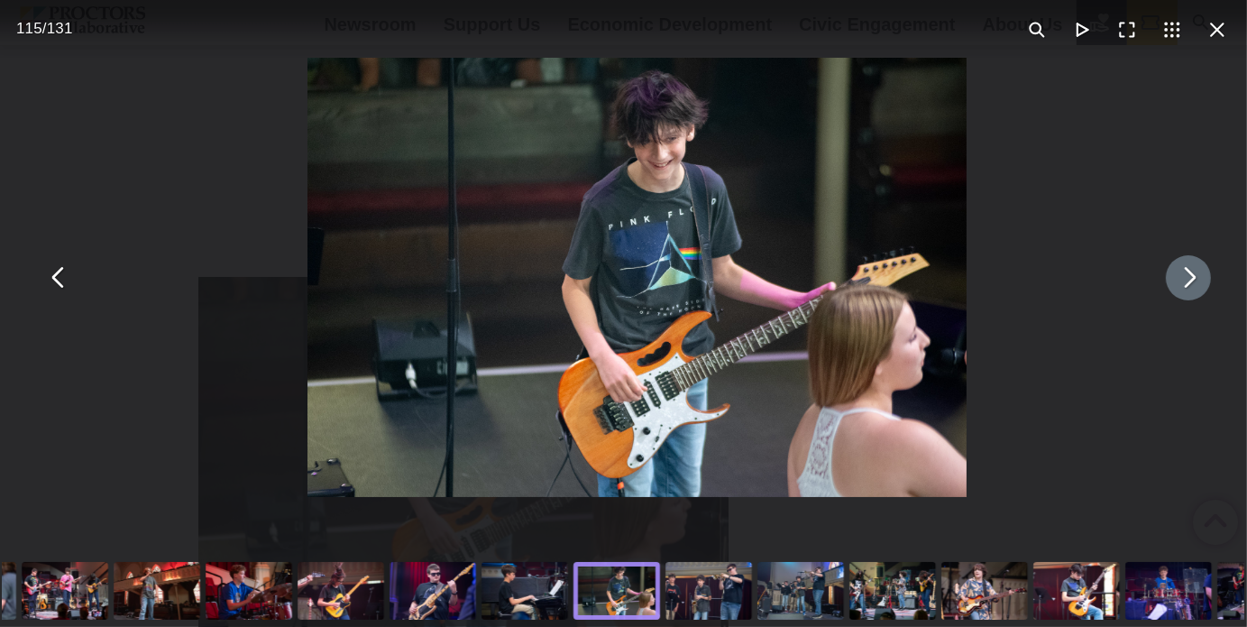
click at [1169, 285] on button "You can close this modal content with the ESC key" at bounding box center [1188, 277] width 45 height 45
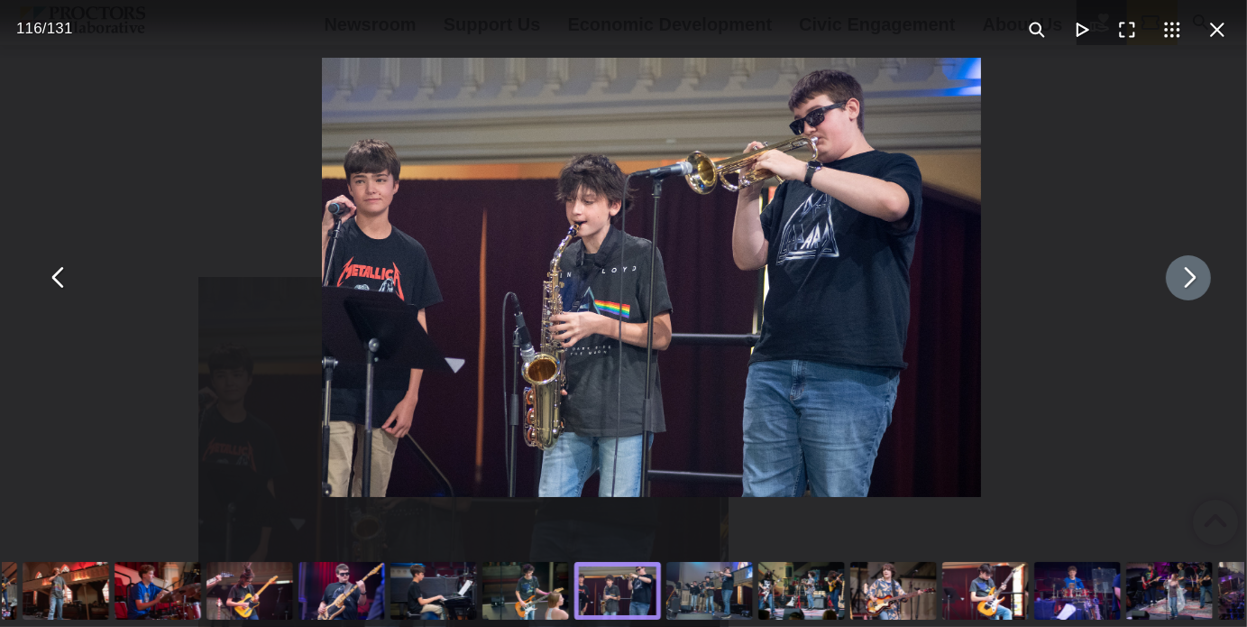
click at [1169, 285] on button "You can close this modal content with the ESC key" at bounding box center [1188, 277] width 45 height 45
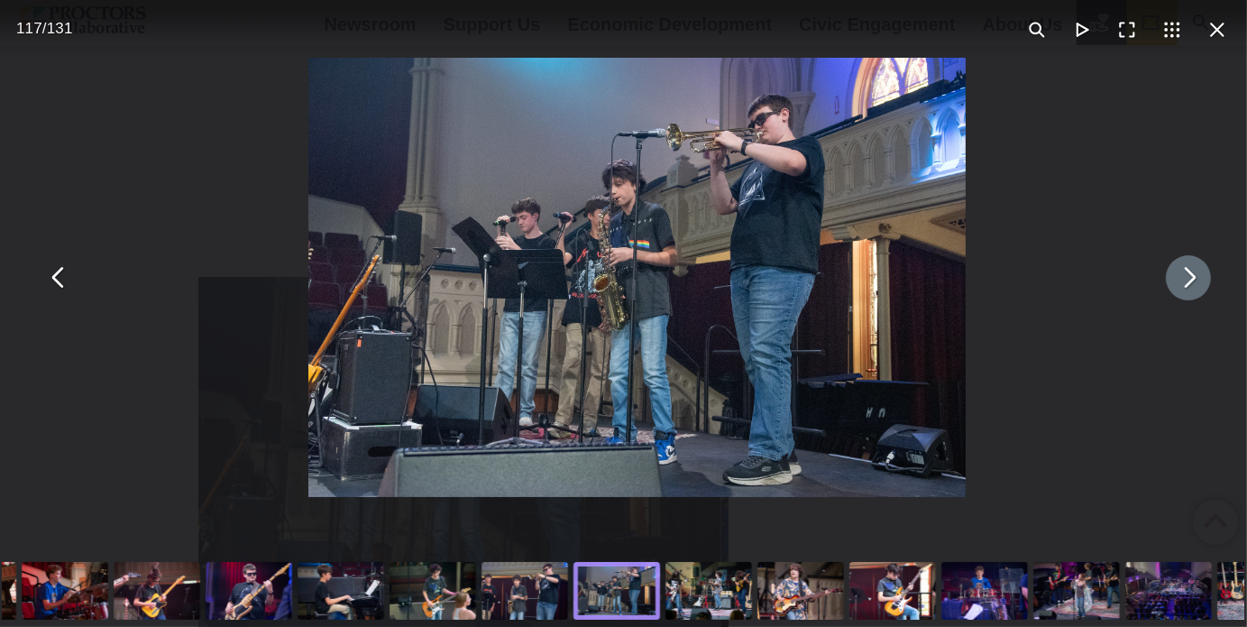
click at [1169, 285] on button "You can close this modal content with the ESC key" at bounding box center [1188, 277] width 45 height 45
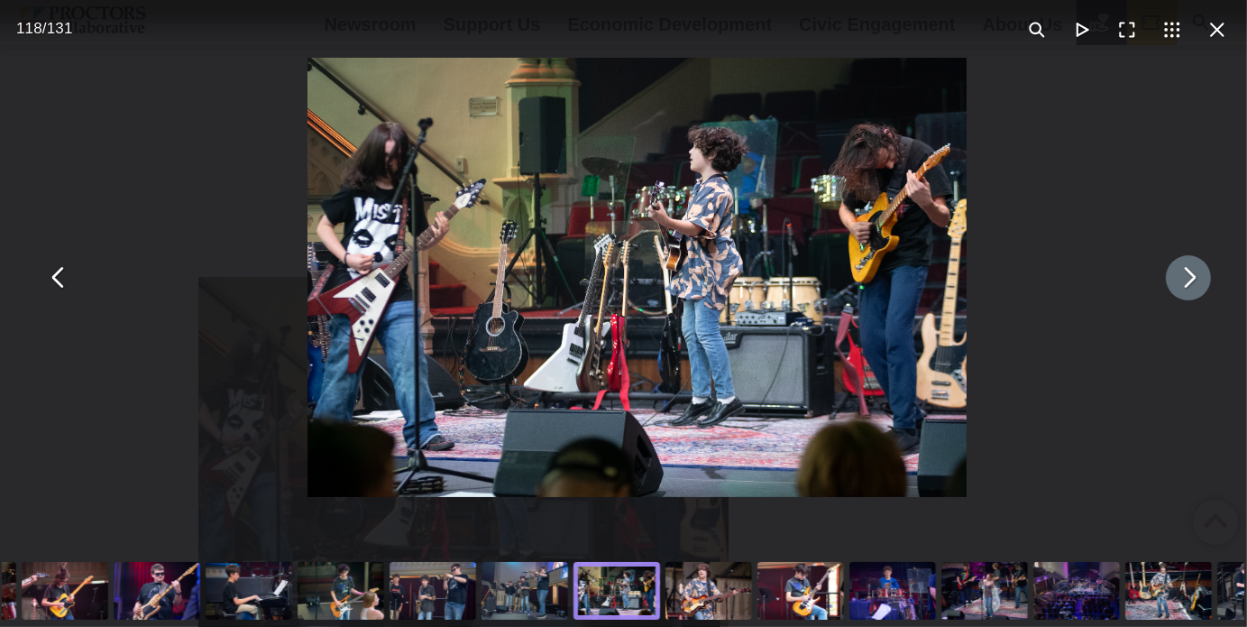
click at [1169, 285] on button "You can close this modal content with the ESC key" at bounding box center [1188, 277] width 45 height 45
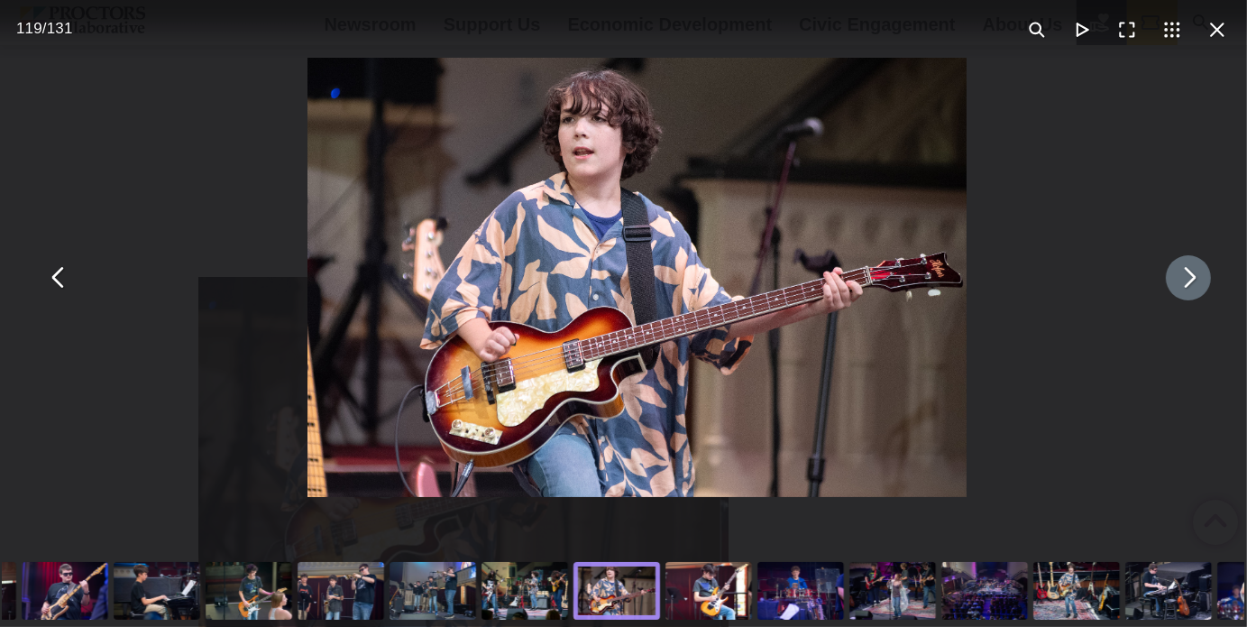
click at [1169, 285] on button "You can close this modal content with the ESC key" at bounding box center [1188, 277] width 45 height 45
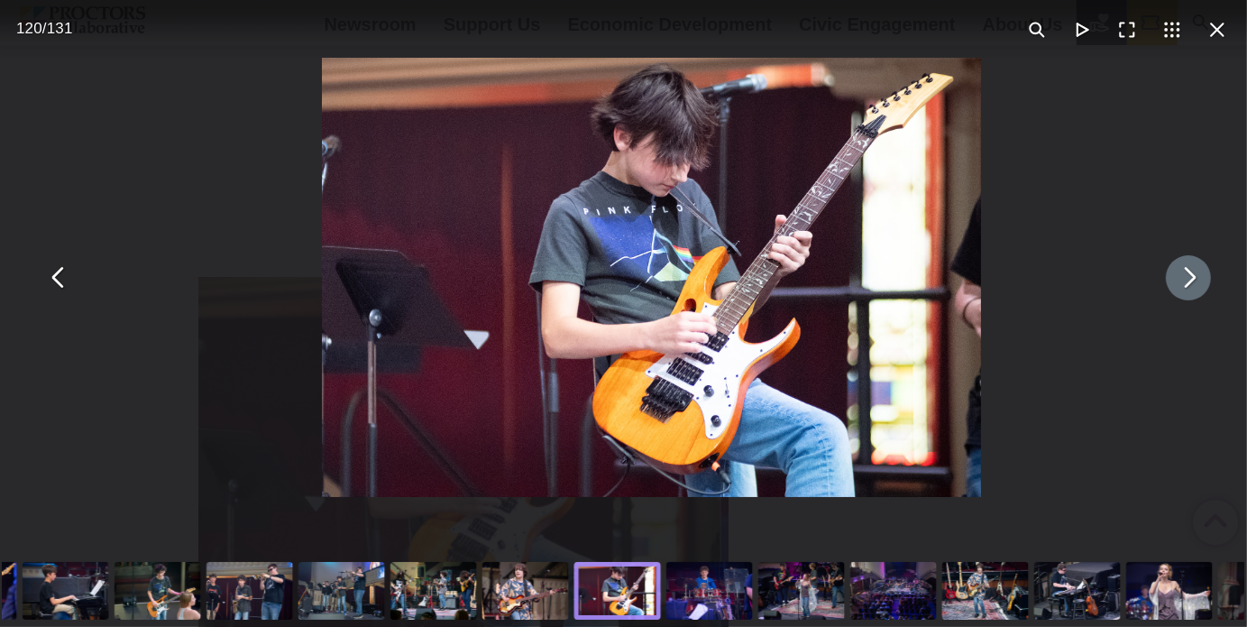
click at [1169, 285] on button "You can close this modal content with the ESC key" at bounding box center [1188, 277] width 45 height 45
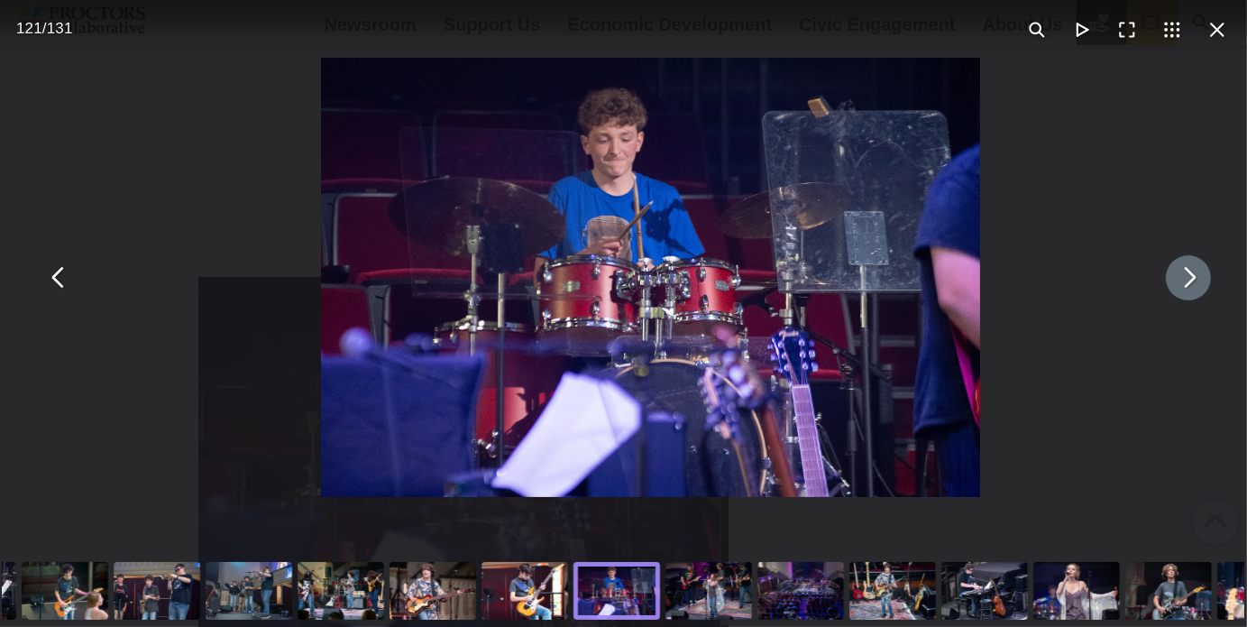
click at [1169, 285] on button "You can close this modal content with the ESC key" at bounding box center [1188, 277] width 45 height 45
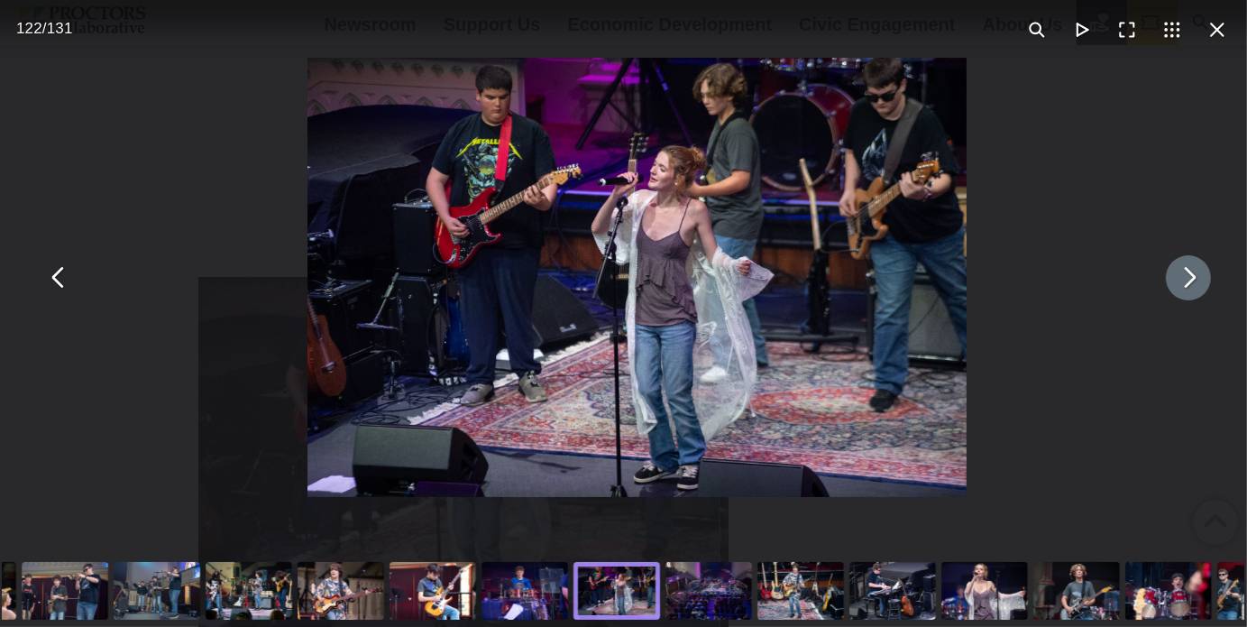
click at [1169, 285] on button "You can close this modal content with the ESC key" at bounding box center [1188, 277] width 45 height 45
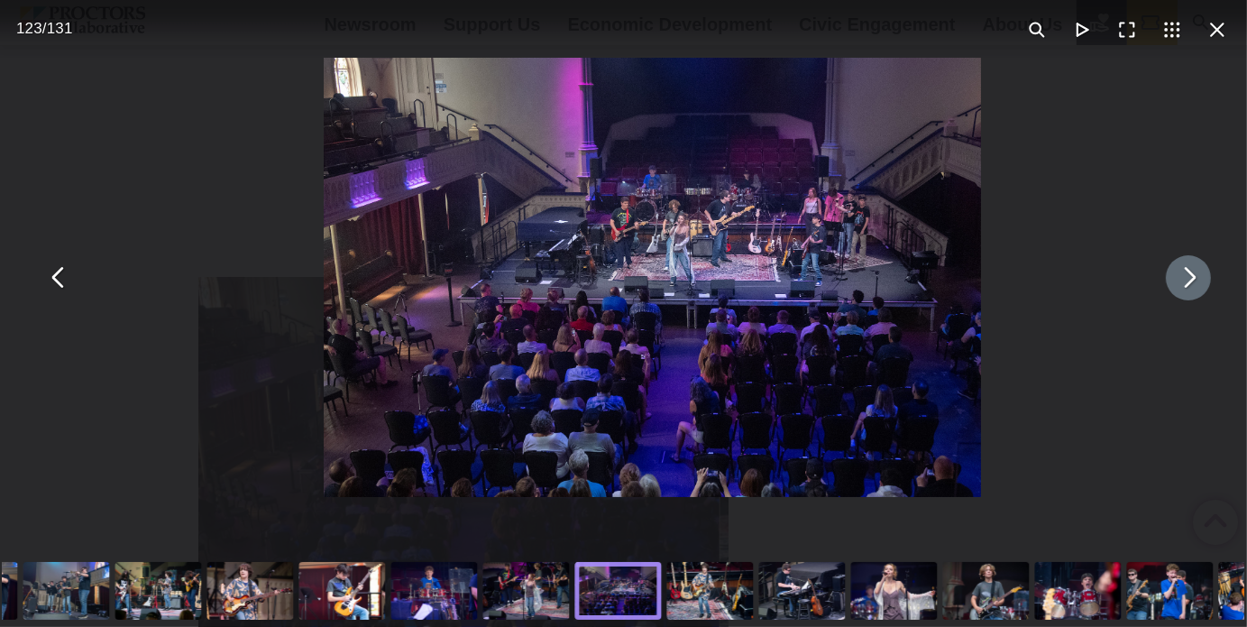
click at [1169, 285] on button "You can close this modal content with the ESC key" at bounding box center [1188, 277] width 45 height 45
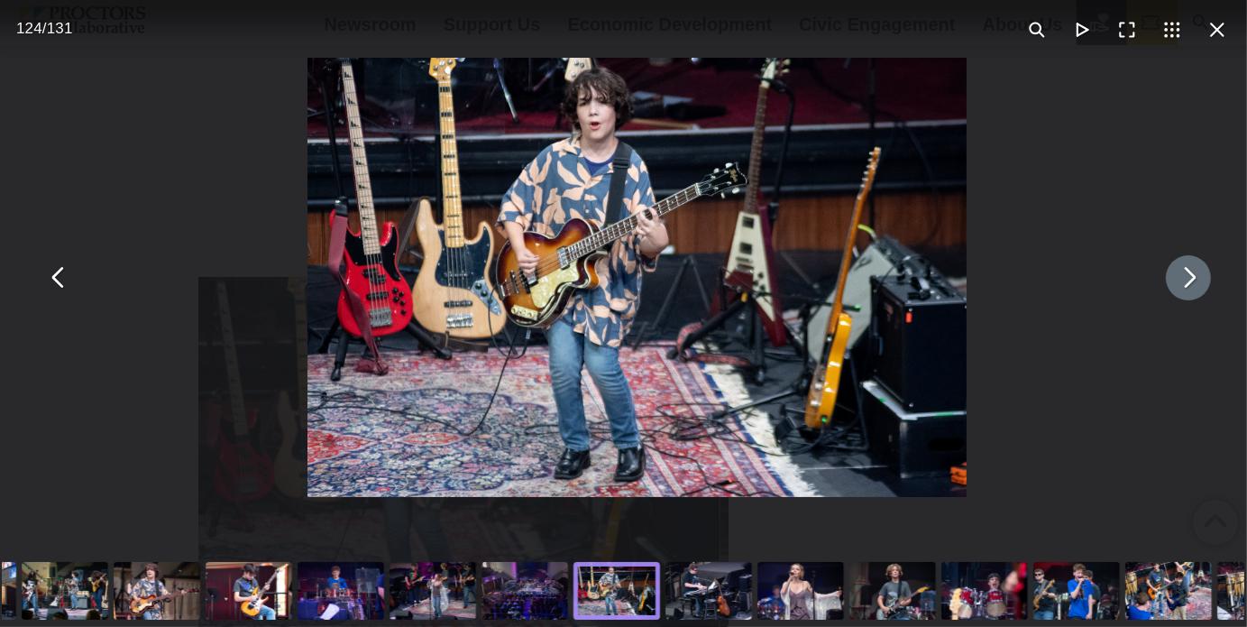
click at [1169, 285] on button "You can close this modal content with the ESC key" at bounding box center [1188, 277] width 45 height 45
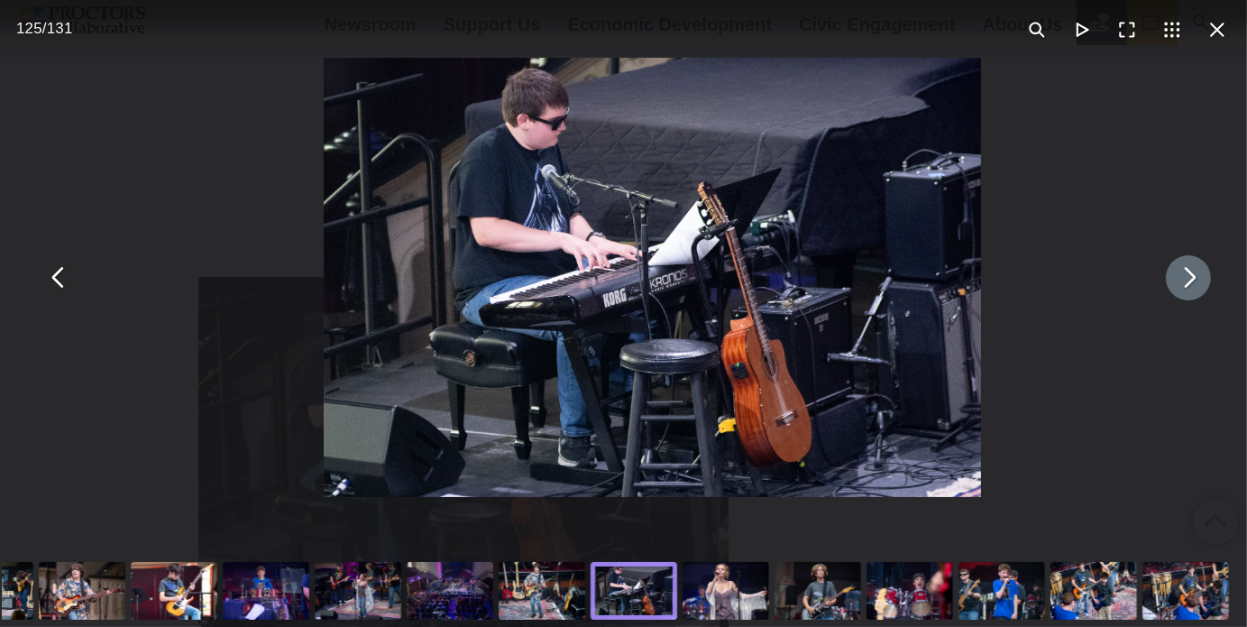
click at [1169, 285] on button "You can close this modal content with the ESC key" at bounding box center [1188, 277] width 45 height 45
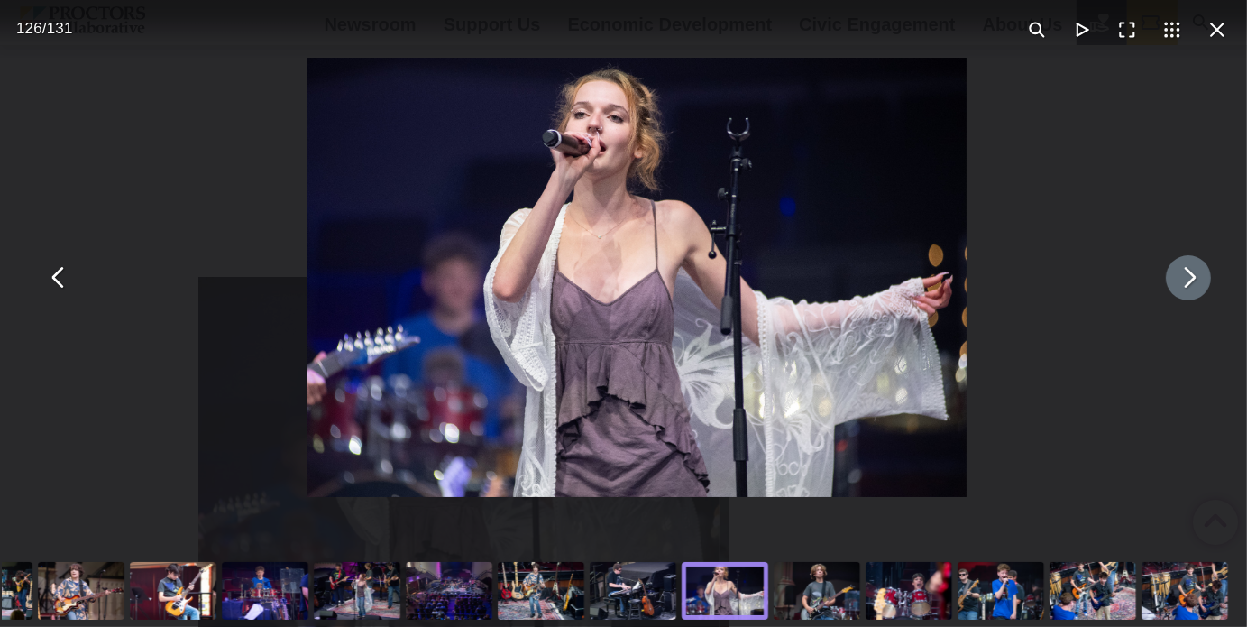
click at [1169, 285] on button "You can close this modal content with the ESC key" at bounding box center [1188, 277] width 45 height 45
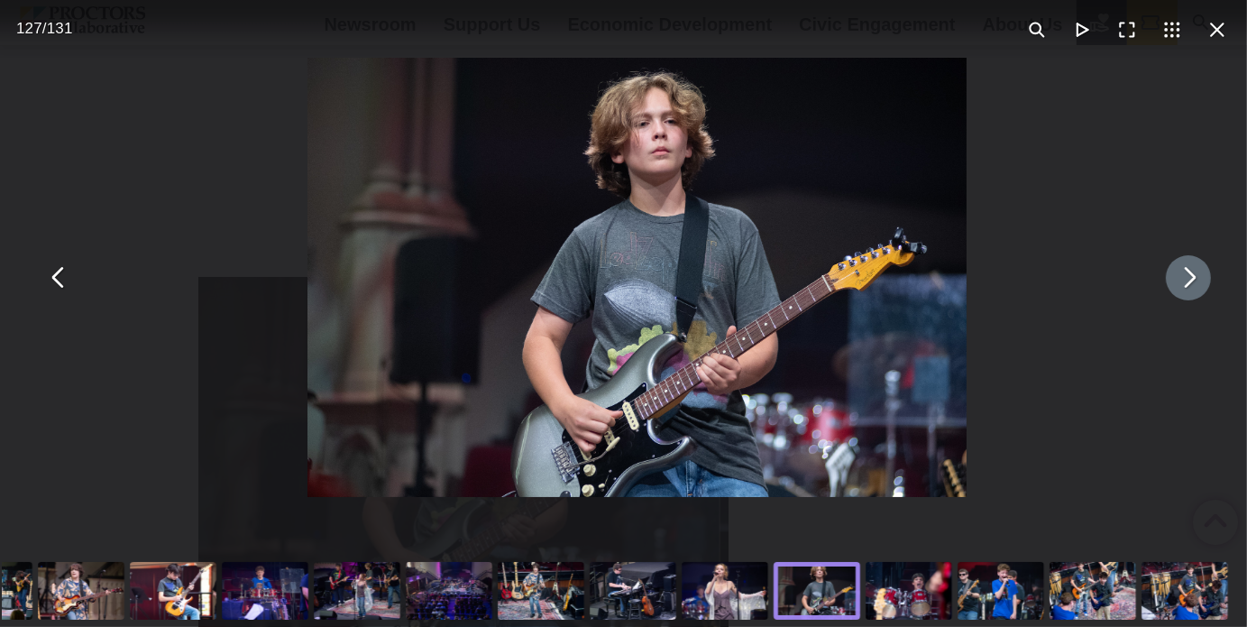
click at [1169, 285] on button "You can close this modal content with the ESC key" at bounding box center [1188, 277] width 45 height 45
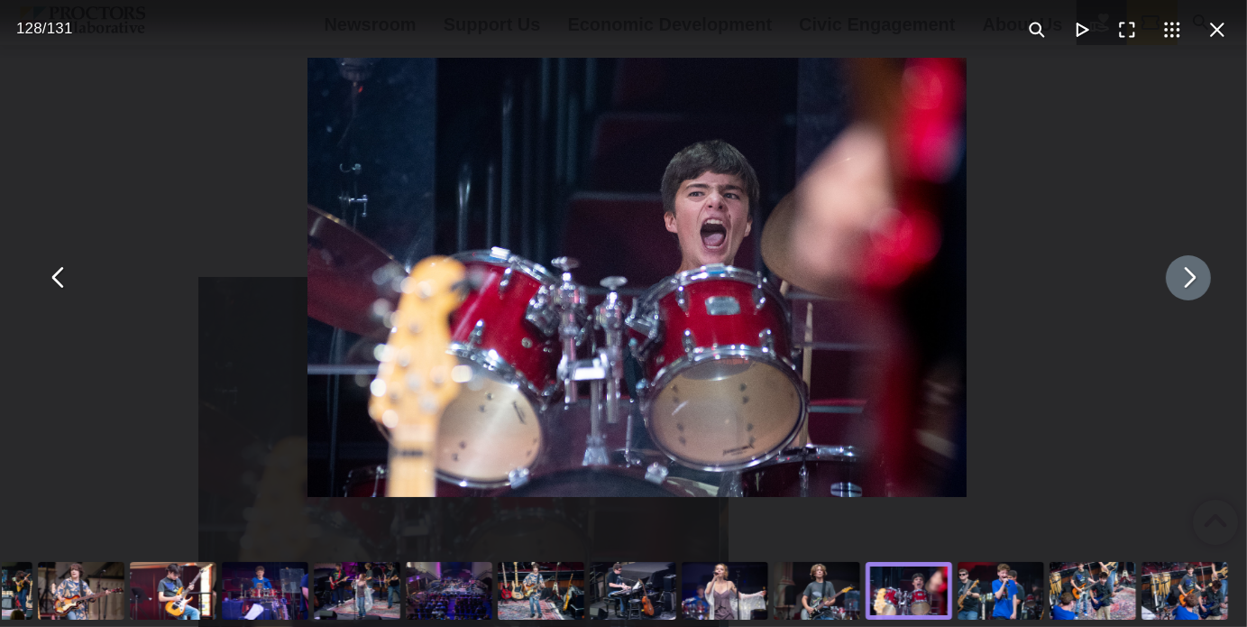
click at [1169, 285] on button "You can close this modal content with the ESC key" at bounding box center [1188, 277] width 45 height 45
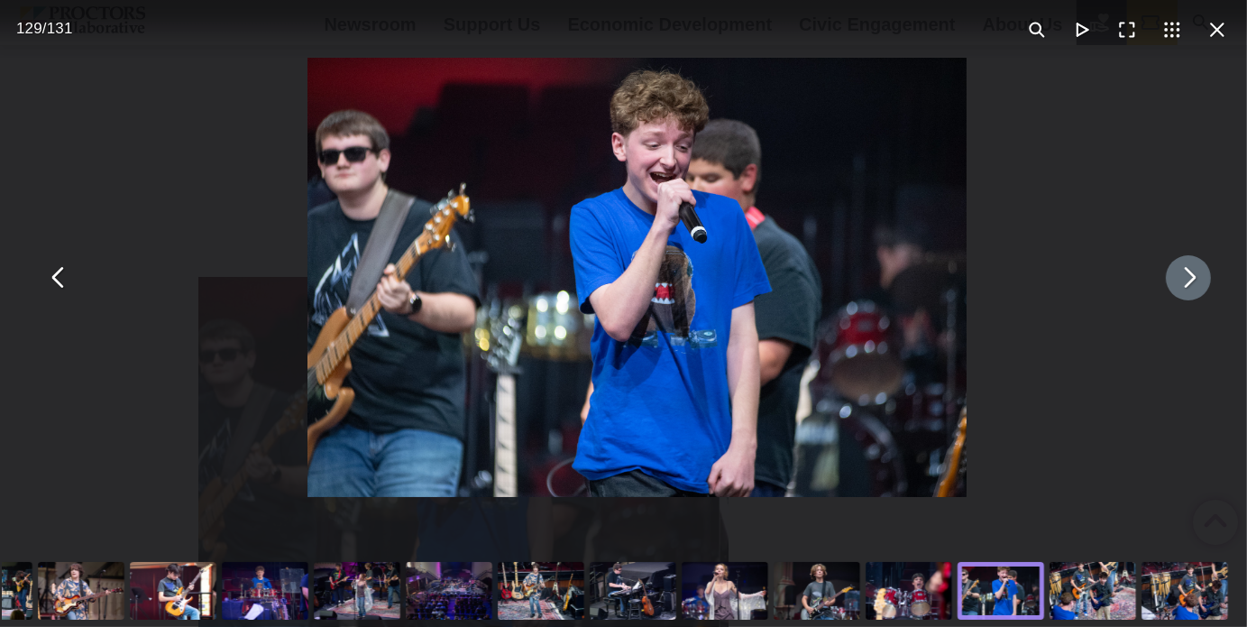
click at [1169, 285] on button "You can close this modal content with the ESC key" at bounding box center [1188, 277] width 45 height 45
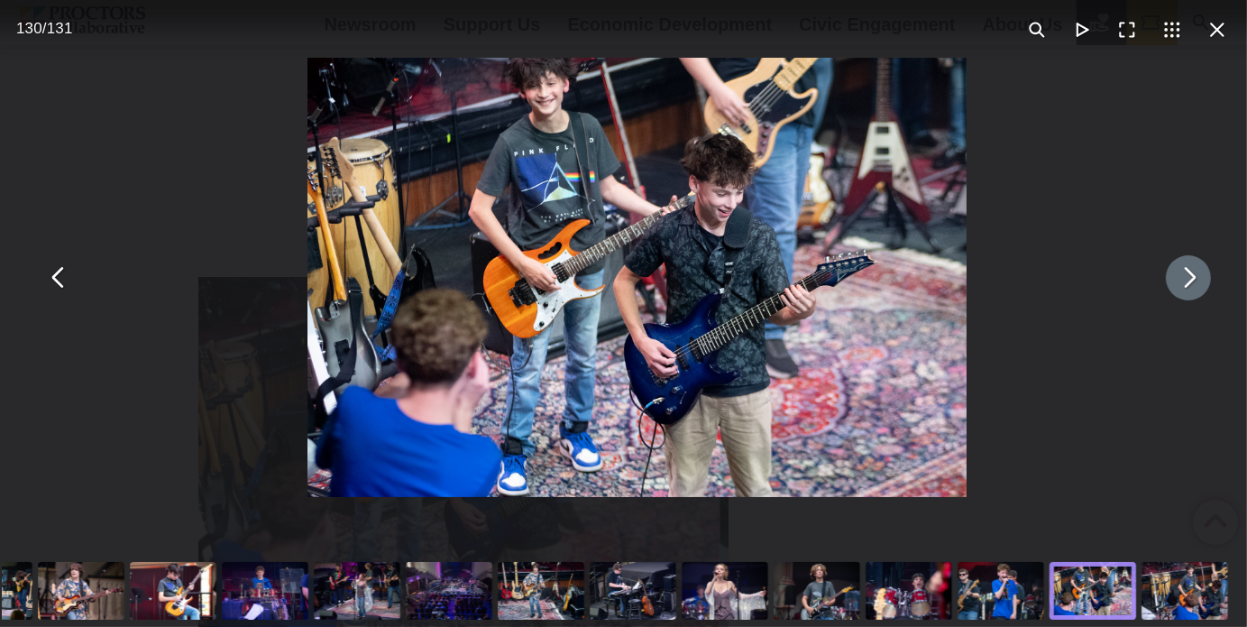
click at [1169, 285] on button "You can close this modal content with the ESC key" at bounding box center [1188, 277] width 45 height 45
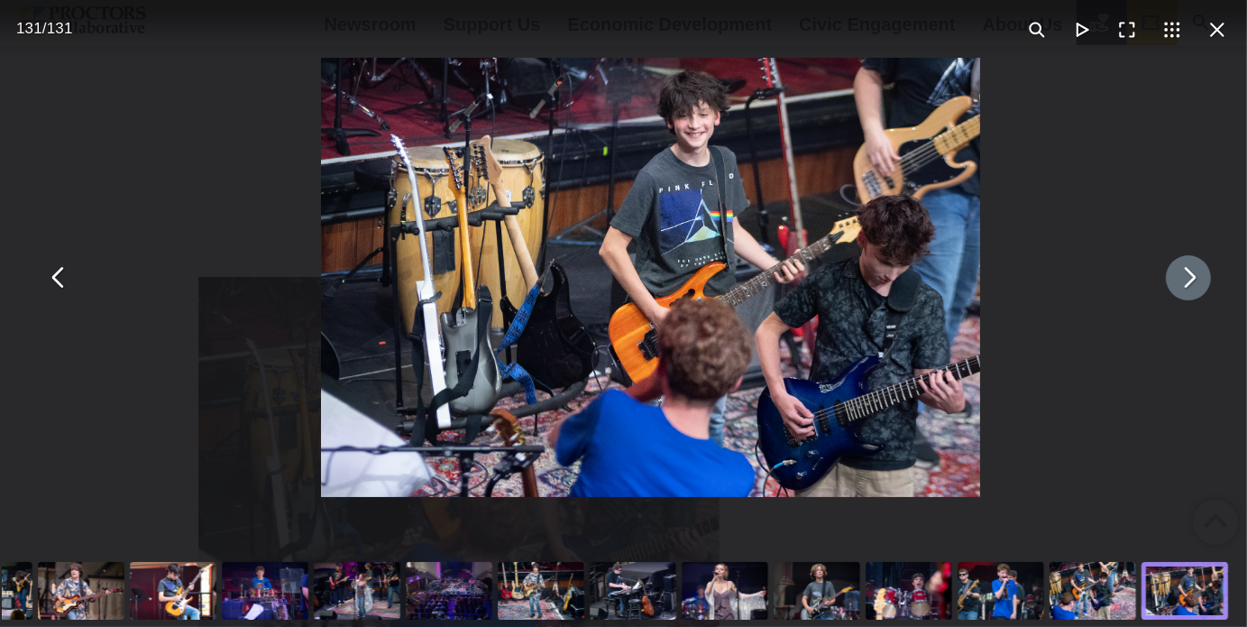
click at [1169, 285] on button "You can close this modal content with the ESC key" at bounding box center [1188, 277] width 45 height 45
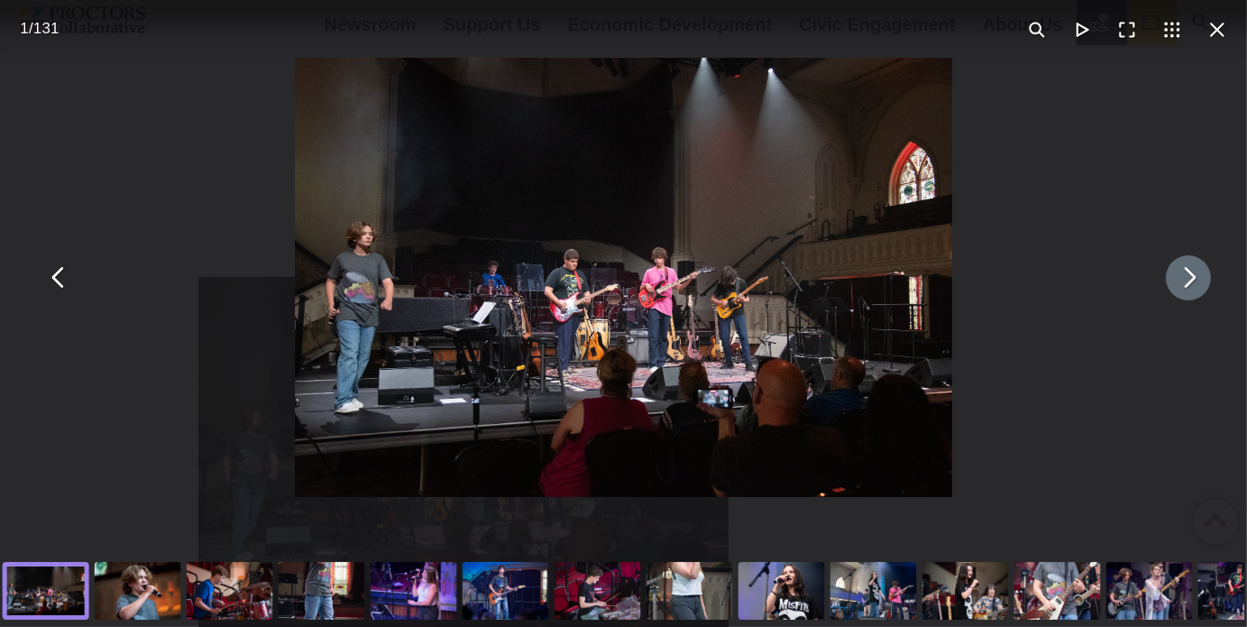
click at [1169, 285] on button "You can close this modal content with the ESC key" at bounding box center [1188, 277] width 45 height 45
